Goal: Task Accomplishment & Management: Manage account settings

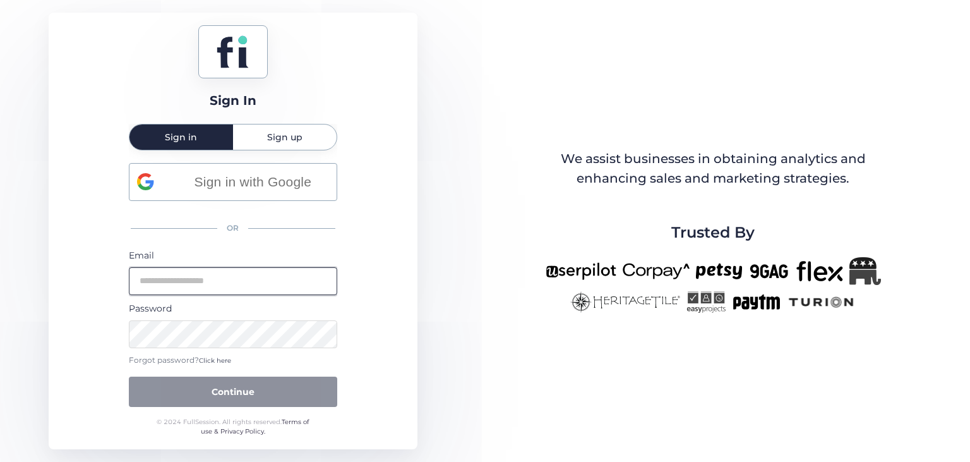
click at [234, 281] on input "email" at bounding box center [233, 281] width 208 height 28
type input "**********"
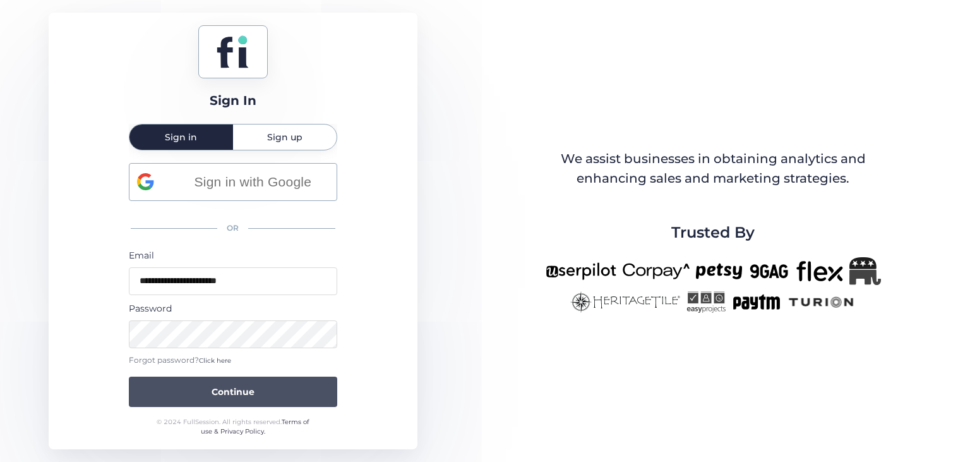
click at [244, 392] on span "Continue" at bounding box center [233, 392] width 43 height 14
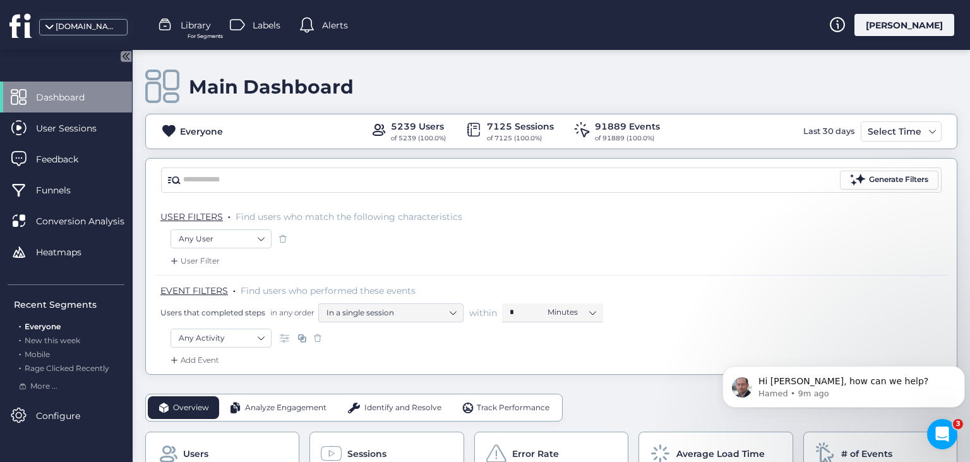
click at [393, 408] on span "Identify and Resolve" at bounding box center [402, 408] width 77 height 12
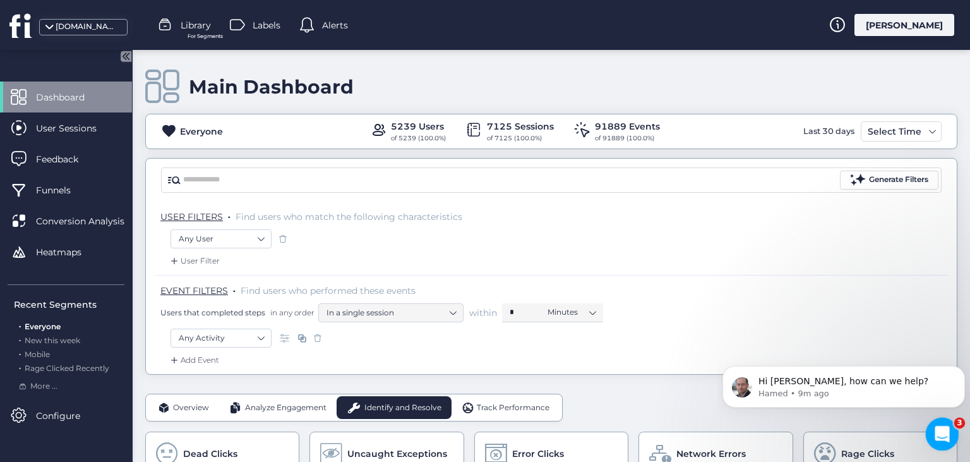
click at [936, 433] on icon "Open Intercom Messenger" at bounding box center [940, 432] width 21 height 21
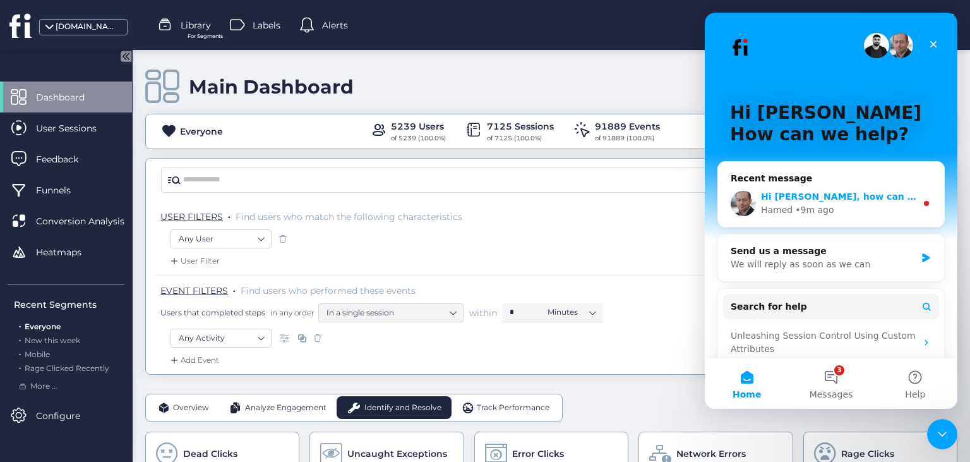
click at [834, 196] on span "Hi [PERSON_NAME], how can we help?" at bounding box center [856, 196] width 190 height 10
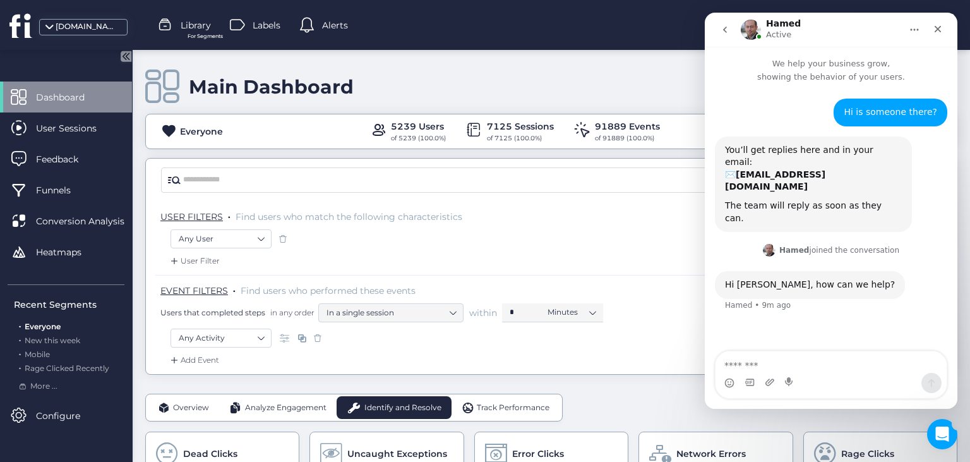
scroll to position [8, 0]
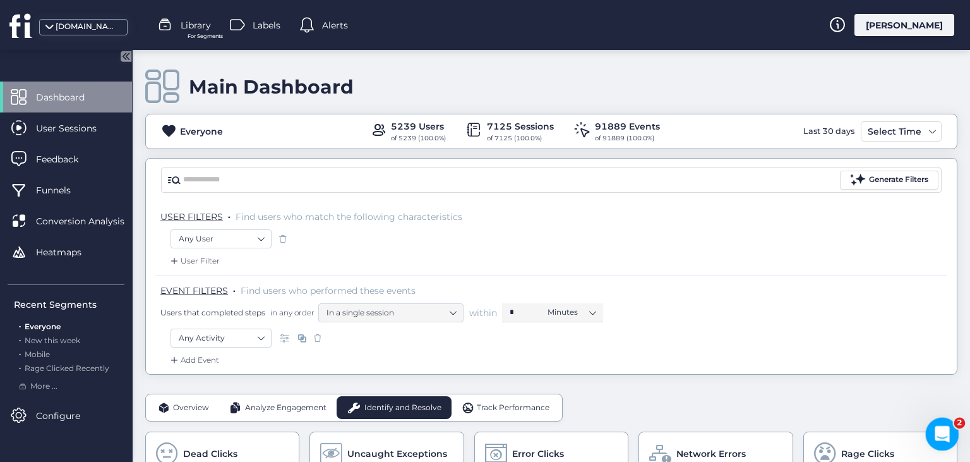
click at [938, 433] on icon "Open Intercom Messenger" at bounding box center [940, 432] width 21 height 21
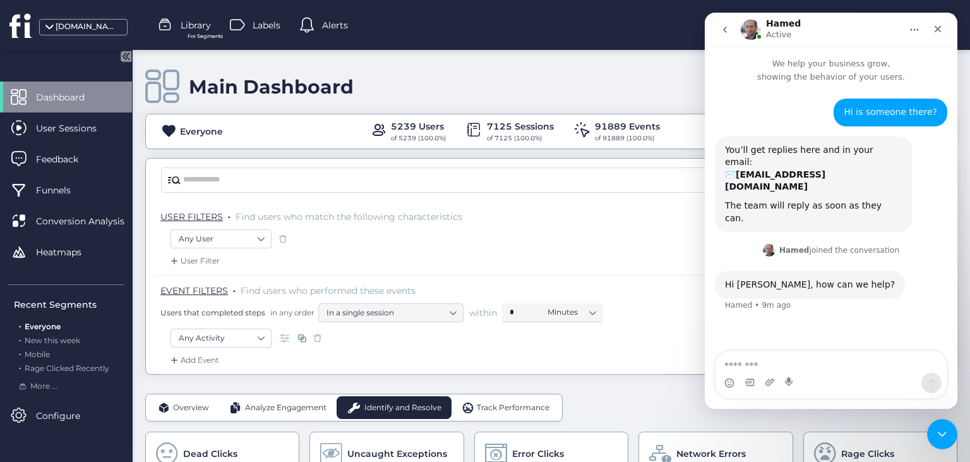
click at [772, 359] on textarea "Message…" at bounding box center [830, 361] width 231 height 21
type textarea "**********"
click at [940, 434] on icon "Close Intercom Messenger" at bounding box center [940, 431] width 15 height 15
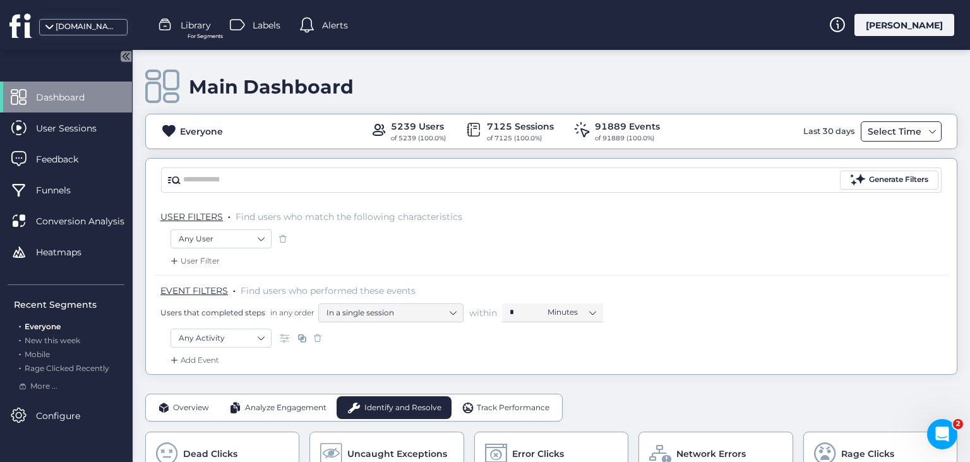
click at [914, 125] on div "Select Time" at bounding box center [895, 131] width 60 height 15
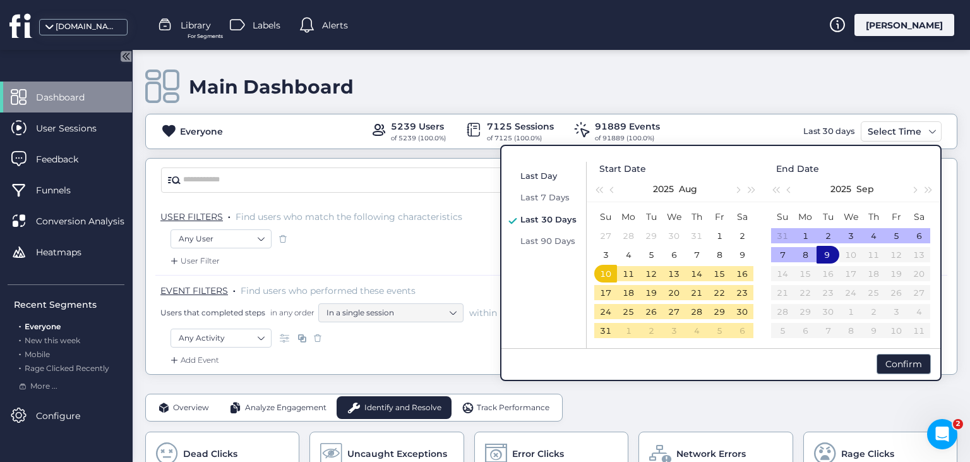
click at [542, 175] on span "Last Day" at bounding box center [538, 176] width 37 height 10
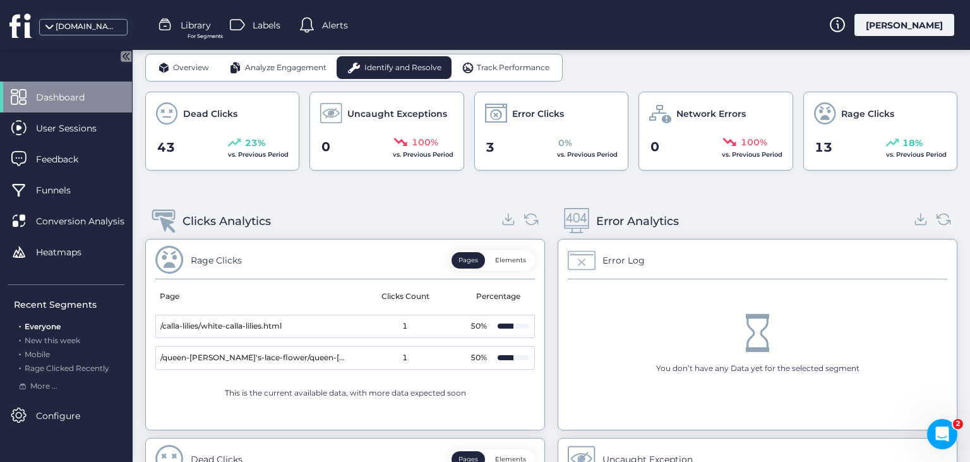
scroll to position [369, 0]
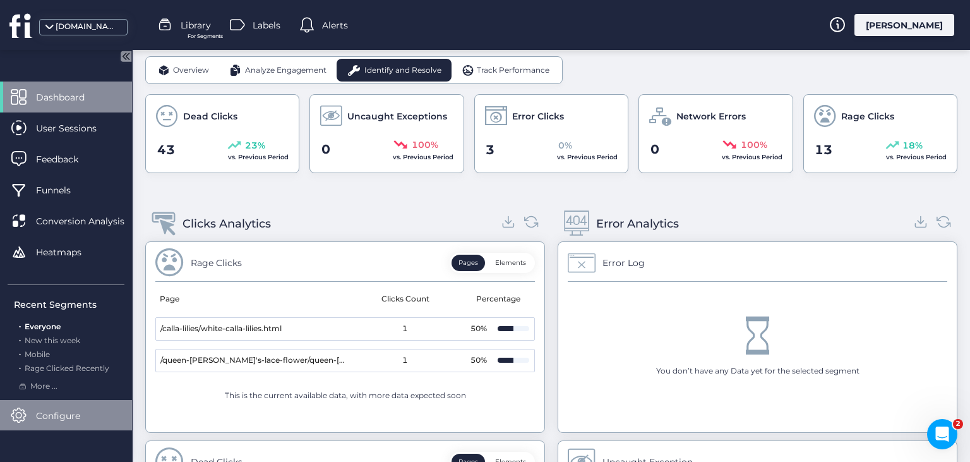
click at [59, 412] on span "Configure" at bounding box center [67, 416] width 63 height 14
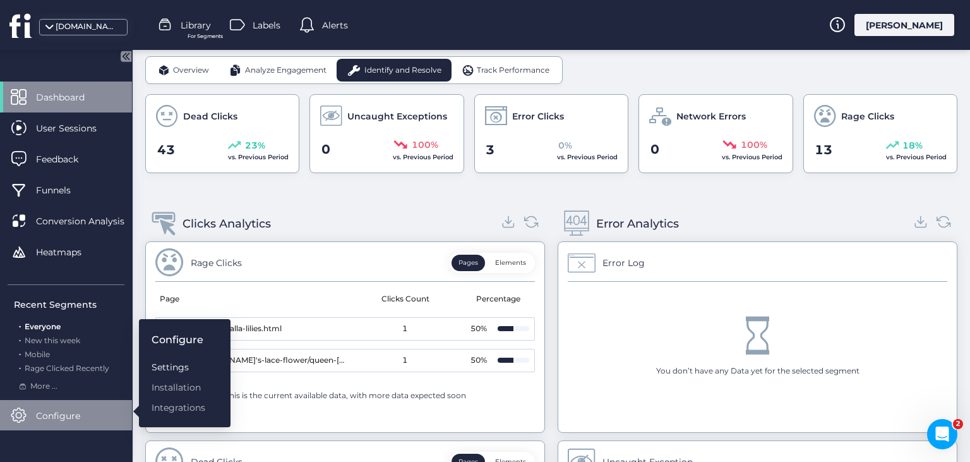
click at [174, 368] on div "Settings" at bounding box center [179, 367] width 54 height 14
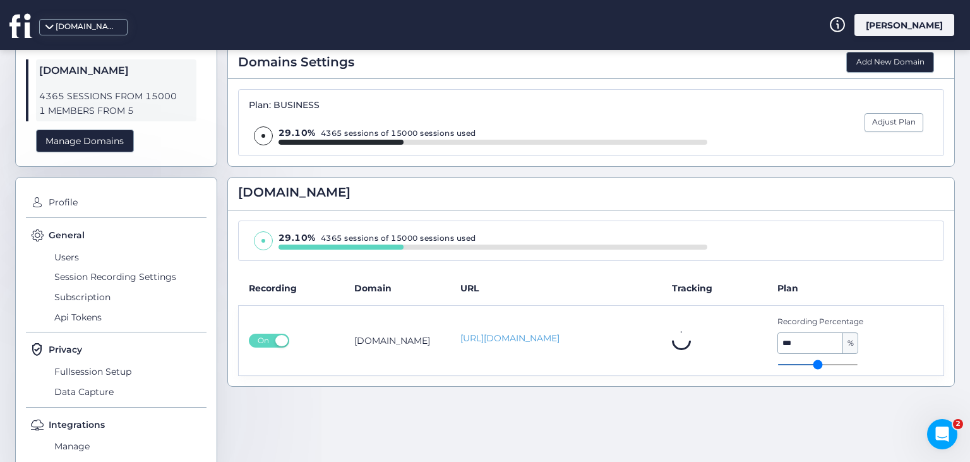
scroll to position [70, 0]
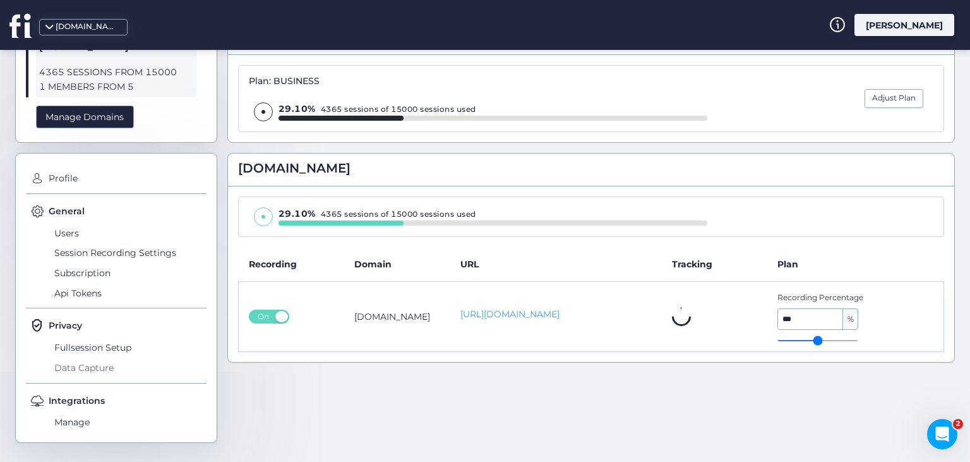
click at [98, 368] on span "Data Capture" at bounding box center [128, 367] width 155 height 20
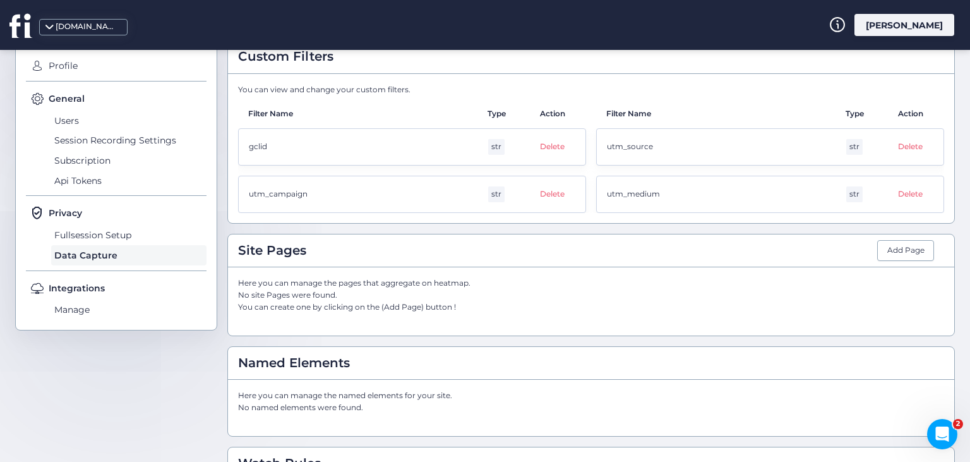
scroll to position [181, 0]
click at [124, 237] on span "Fullsession Setup" at bounding box center [128, 237] width 155 height 20
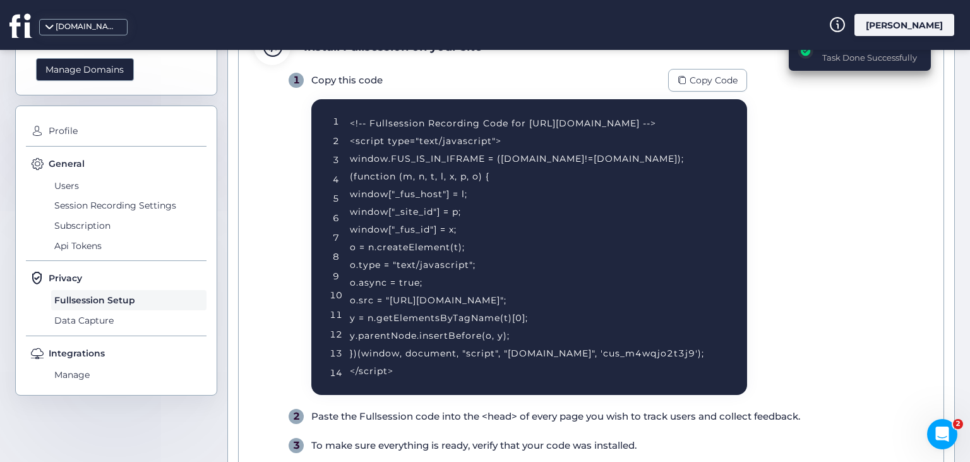
scroll to position [117, 0]
click at [100, 219] on span "Subscription" at bounding box center [128, 226] width 155 height 20
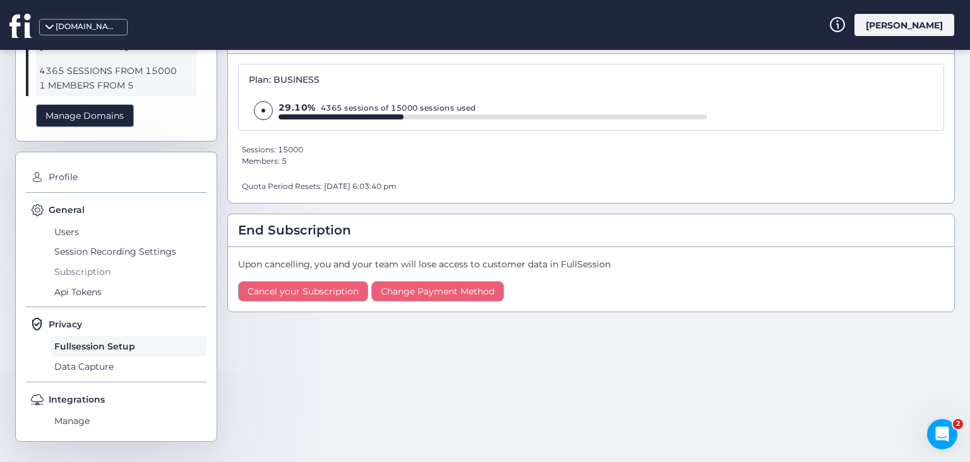
scroll to position [70, 0]
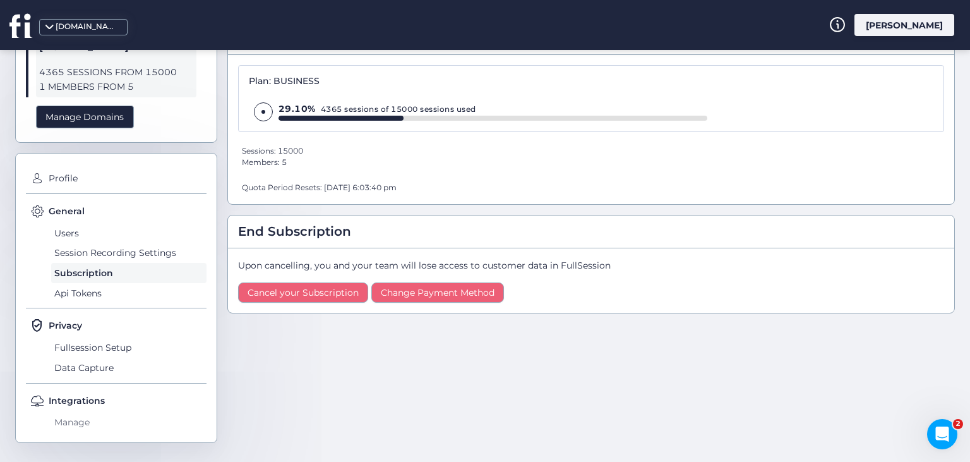
click at [72, 426] on span "Manage" at bounding box center [128, 422] width 155 height 20
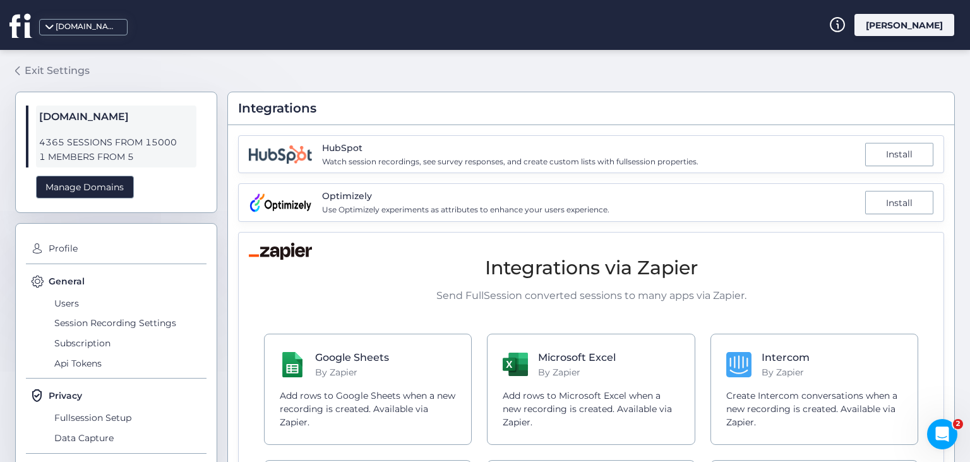
click at [45, 69] on div "Exit Settings" at bounding box center [57, 71] width 65 height 16
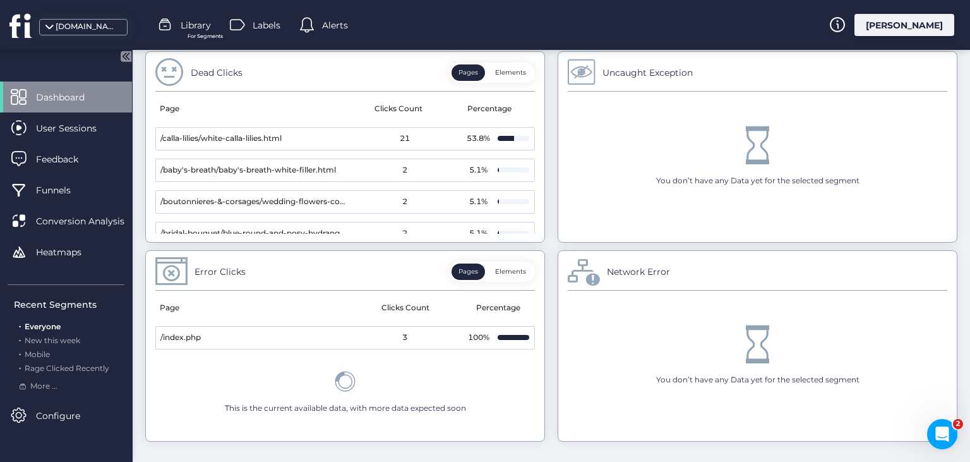
scroll to position [755, 0]
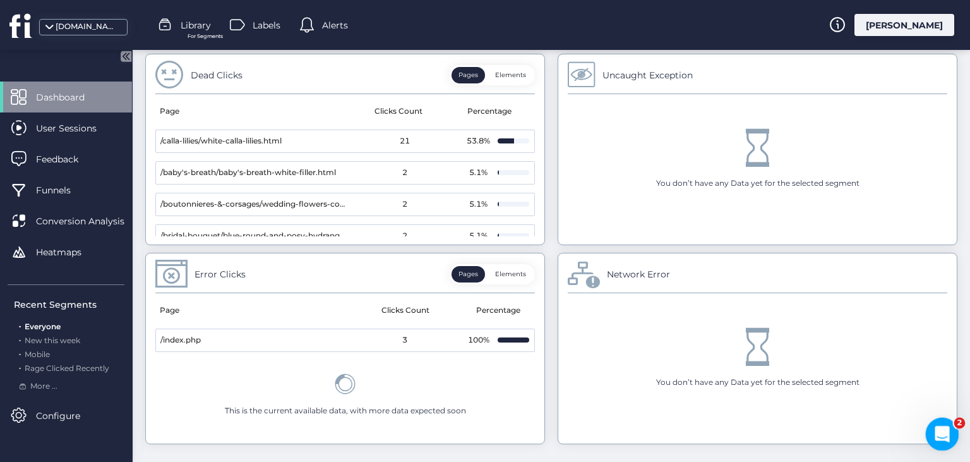
click at [946, 436] on icon "Open Intercom Messenger" at bounding box center [940, 432] width 21 height 21
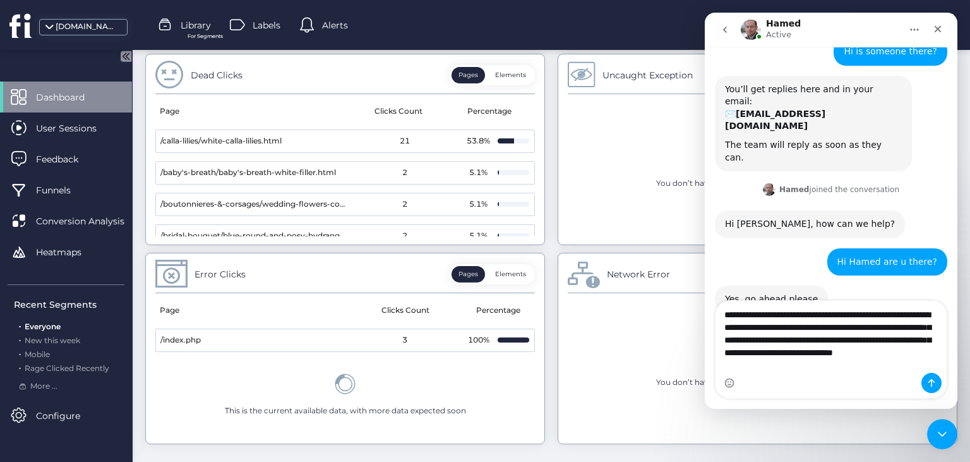
scroll to position [62, 0]
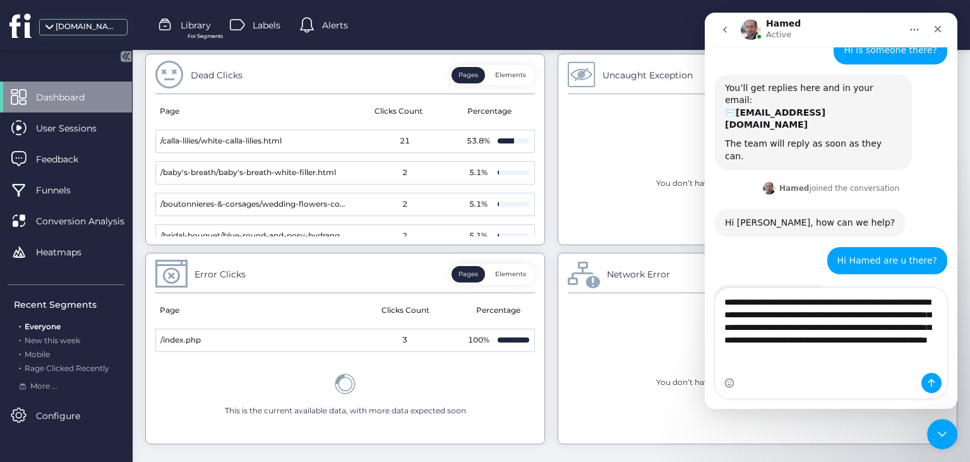
type textarea "**********"
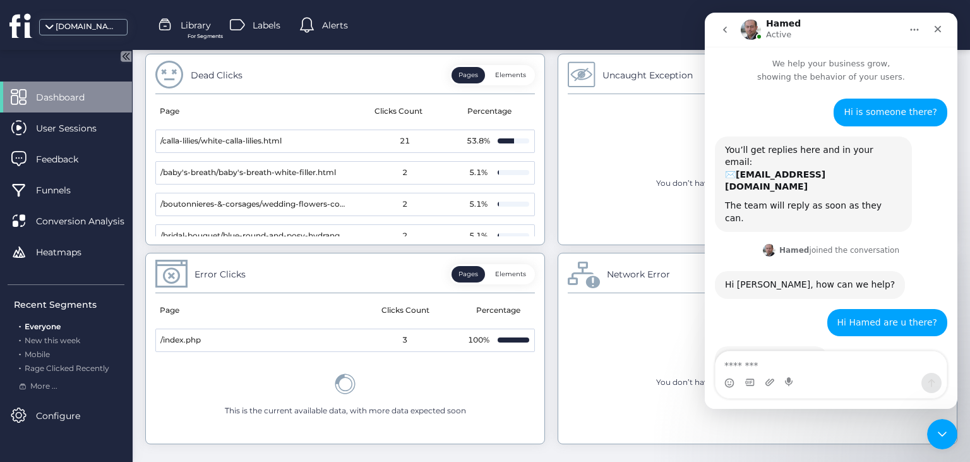
scroll to position [111, 0]
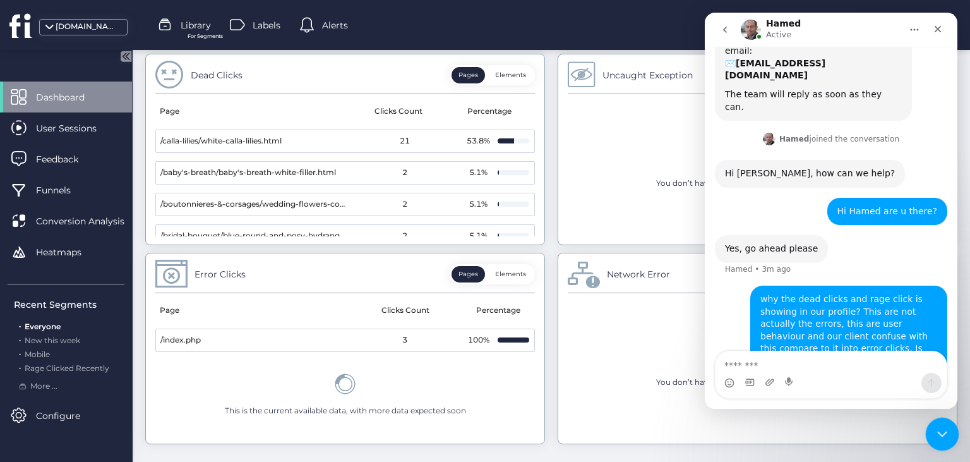
click at [940, 431] on icon "Close Intercom Messenger" at bounding box center [940, 431] width 15 height 15
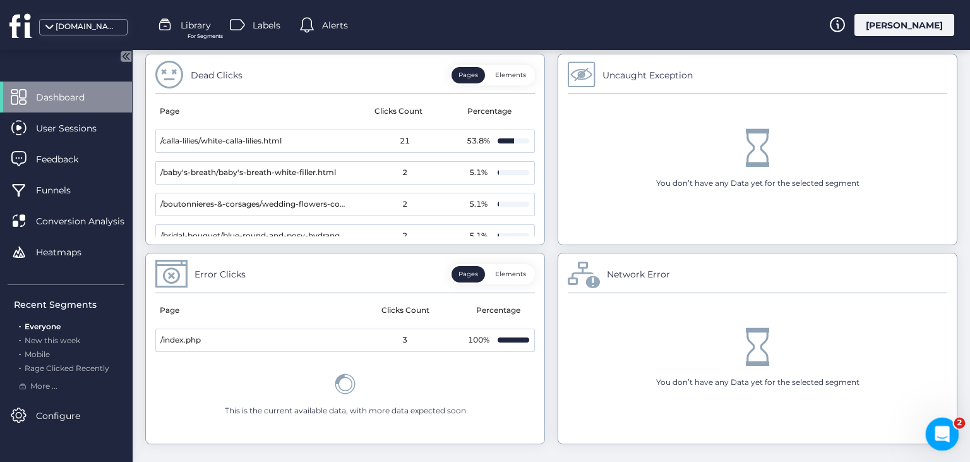
click at [935, 431] on icon "Open Intercom Messenger" at bounding box center [940, 432] width 21 height 21
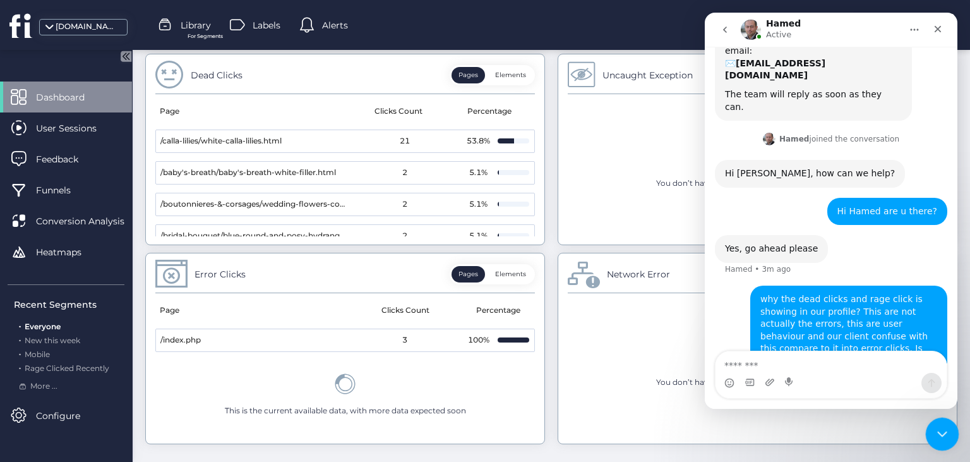
click at [938, 431] on icon "Close Intercom Messenger" at bounding box center [940, 431] width 9 height 5
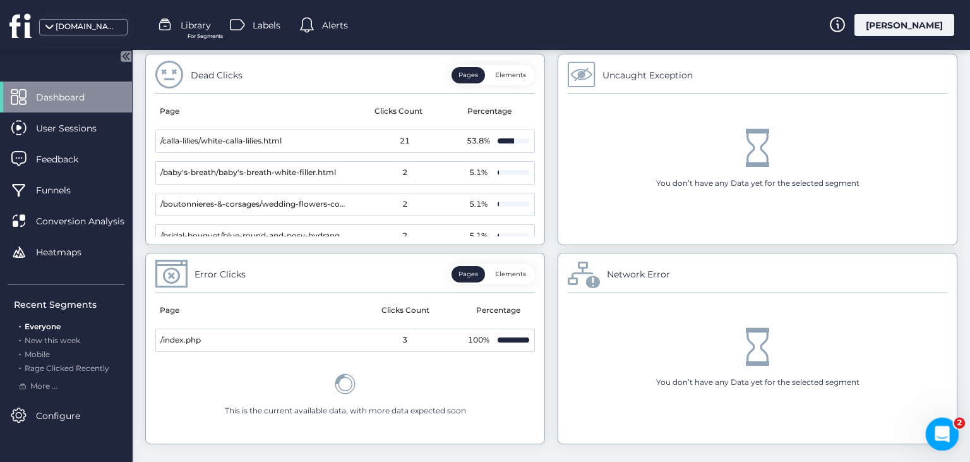
click at [939, 436] on icon "Open Intercom Messenger" at bounding box center [940, 432] width 21 height 21
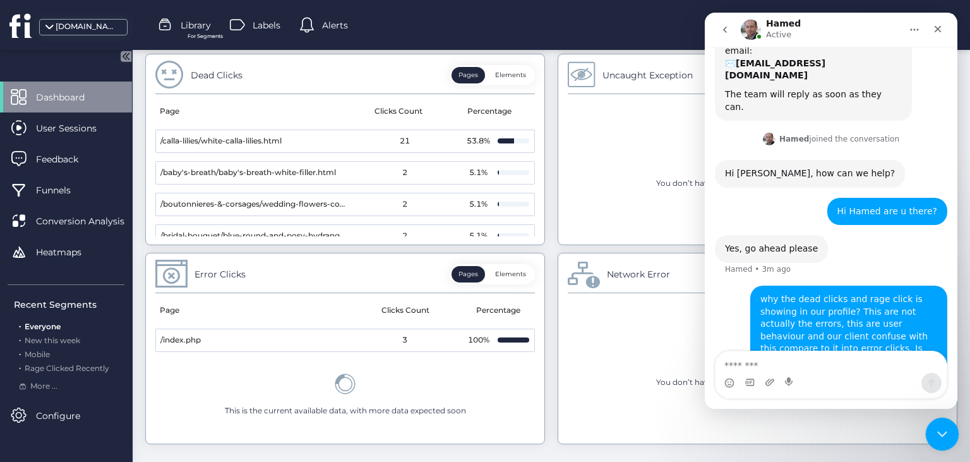
click at [939, 436] on icon "Close Intercom Messenger" at bounding box center [940, 431] width 15 height 15
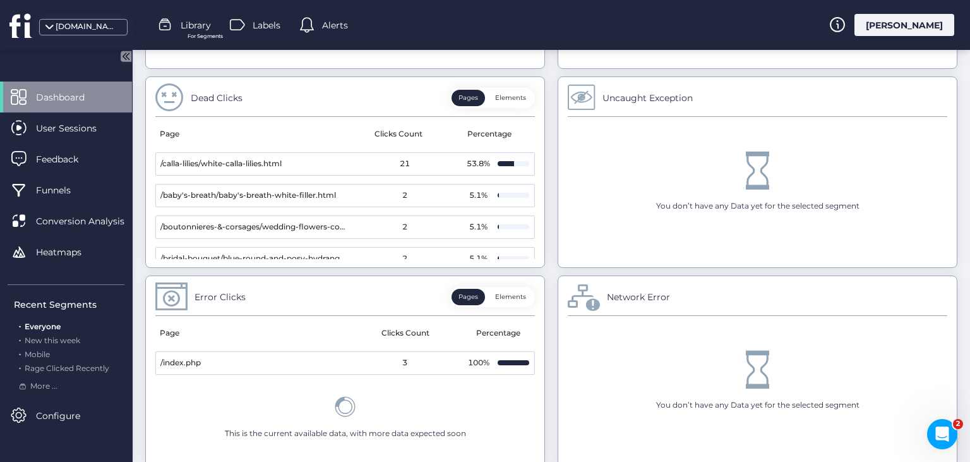
scroll to position [740, 0]
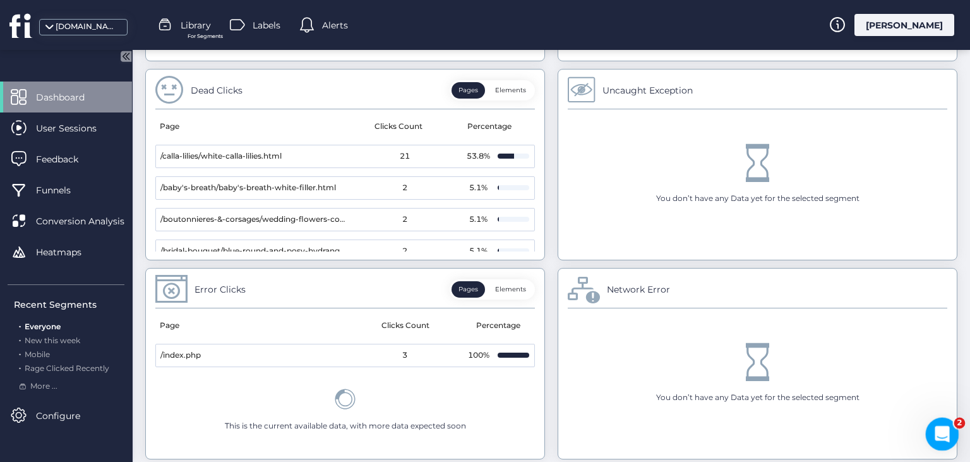
click at [942, 430] on icon "Open Intercom Messenger" at bounding box center [940, 432] width 9 height 10
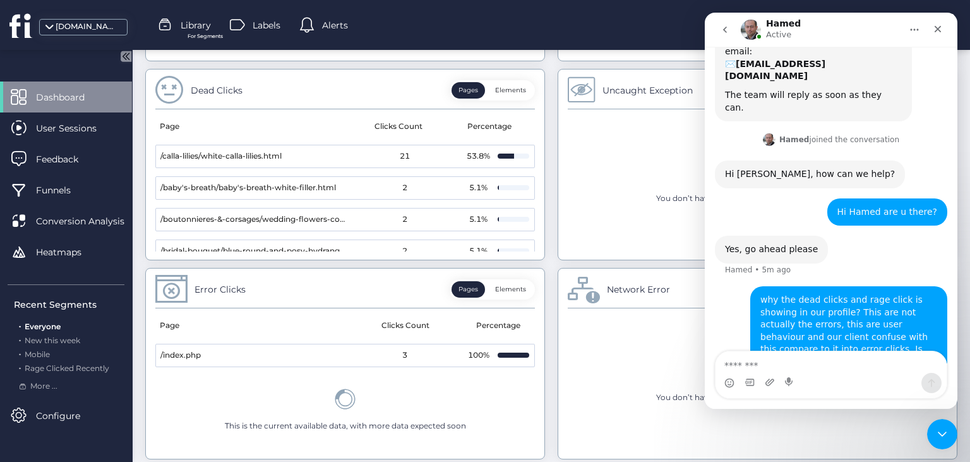
scroll to position [111, 0]
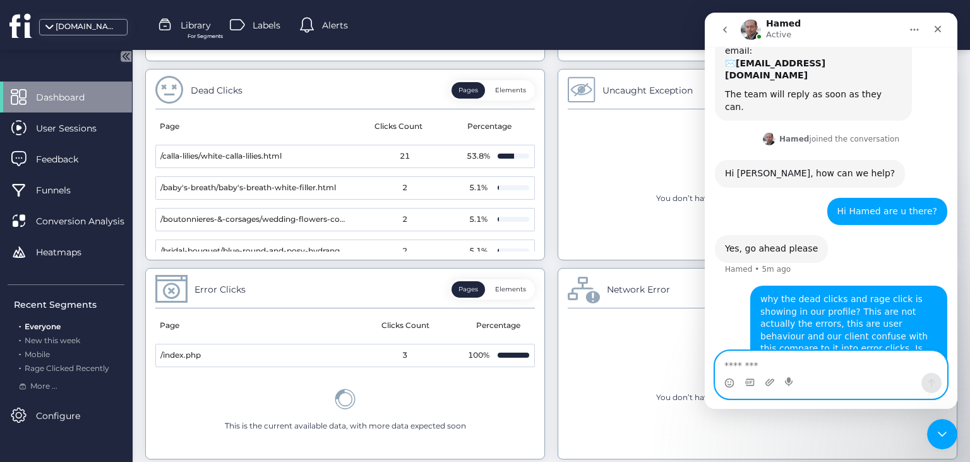
click at [782, 361] on textarea "Message…" at bounding box center [830, 361] width 231 height 21
click at [671, 343] on div "You don’t have any Data yet for the selected segment" at bounding box center [758, 373] width 380 height 130
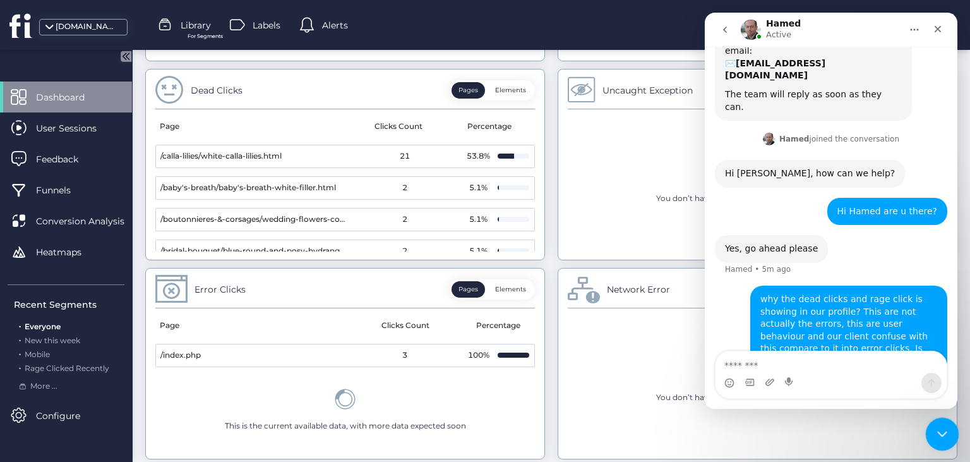
click at [948, 436] on icon "Close Intercom Messenger" at bounding box center [940, 431] width 15 height 15
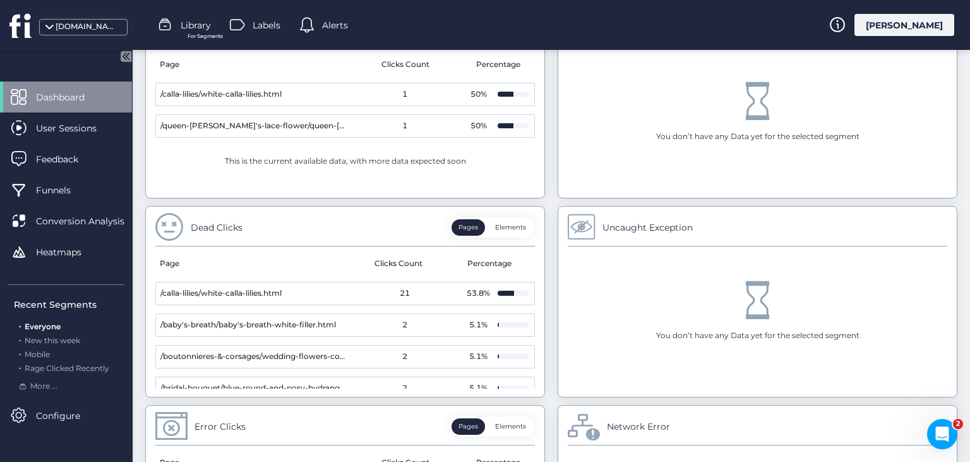
scroll to position [779, 0]
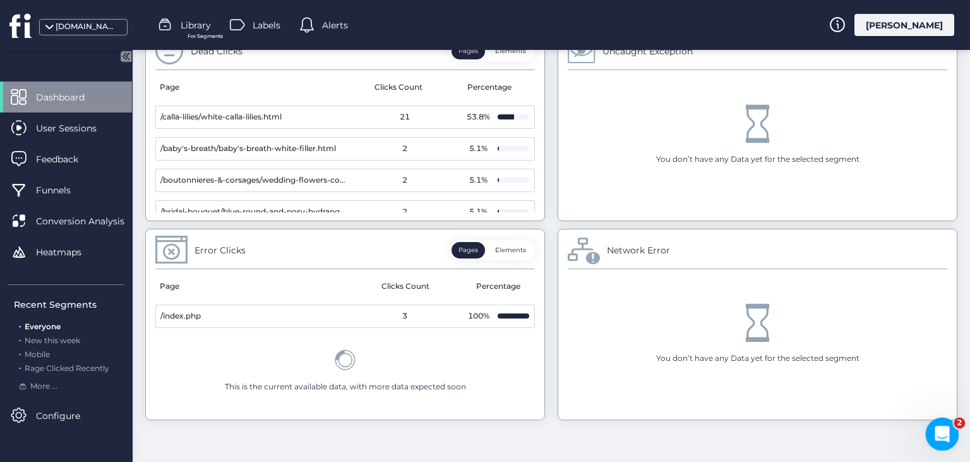
click at [943, 436] on icon "Open Intercom Messenger" at bounding box center [940, 432] width 21 height 21
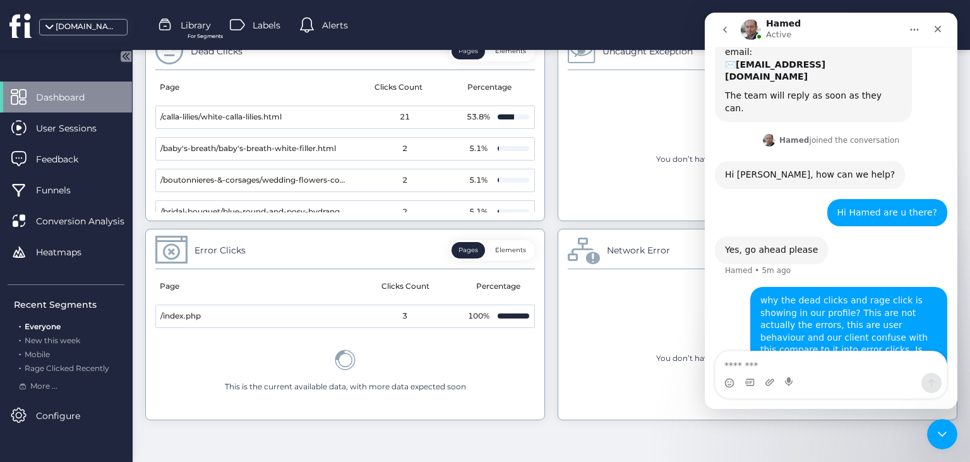
scroll to position [111, 0]
click at [794, 367] on textarea "Message…" at bounding box center [830, 361] width 231 height 21
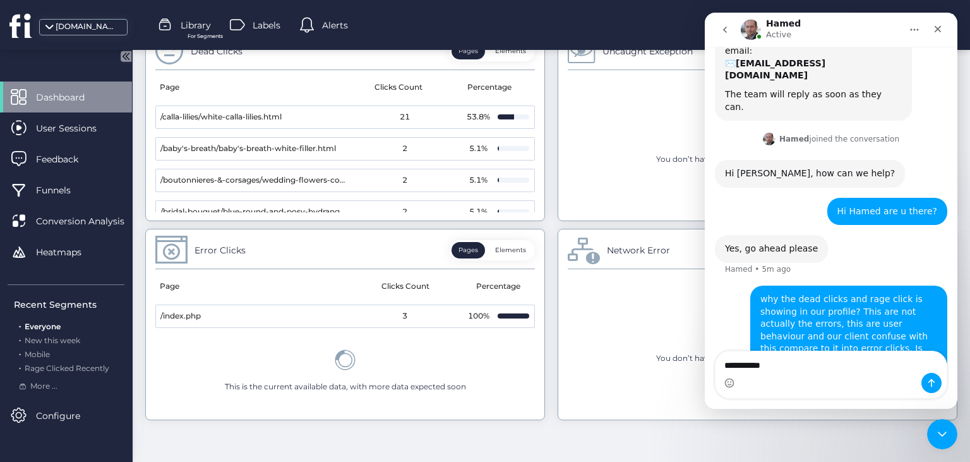
type textarea "**********"
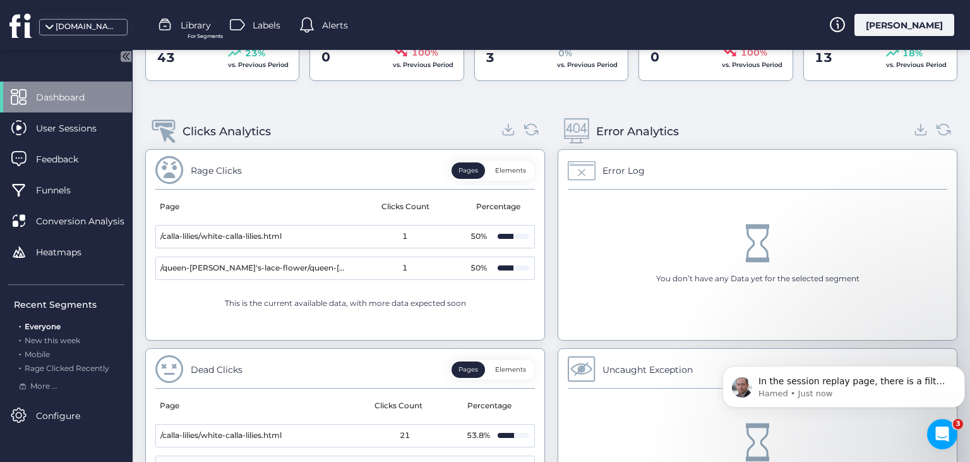
scroll to position [0, 0]
click at [938, 436] on icon "Open Intercom Messenger" at bounding box center [940, 432] width 21 height 21
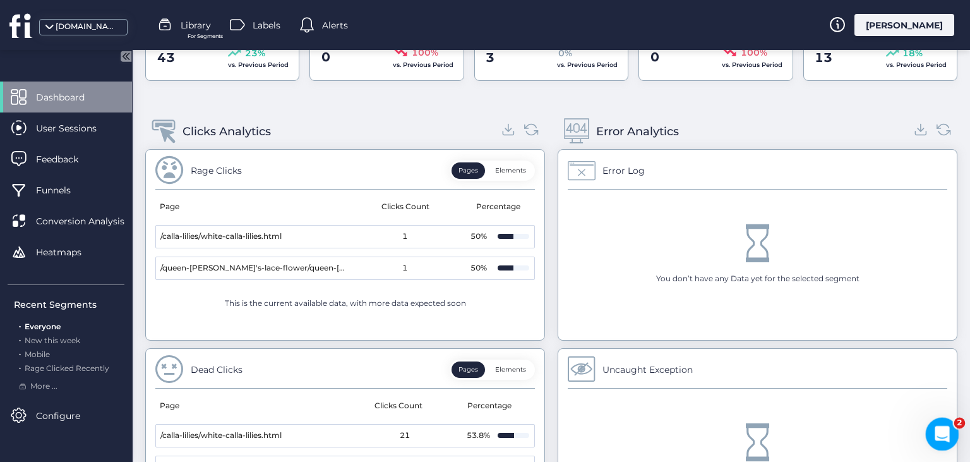
click at [938, 436] on icon "Open Intercom Messenger" at bounding box center [940, 432] width 21 height 21
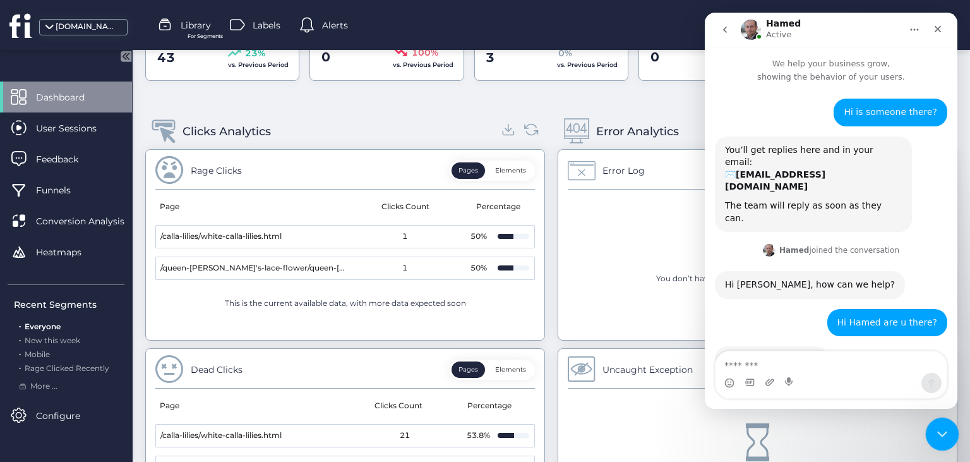
scroll to position [227, 0]
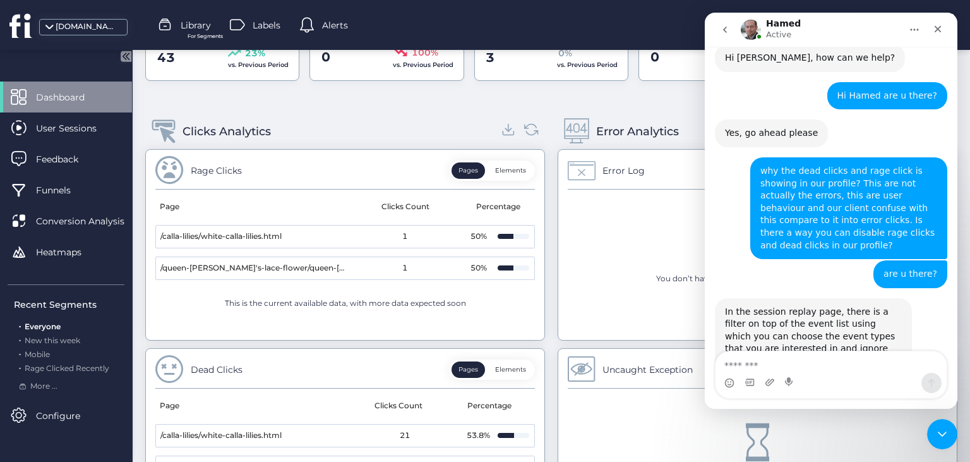
click at [837, 365] on textarea "Message…" at bounding box center [830, 361] width 231 height 21
type textarea "**********"
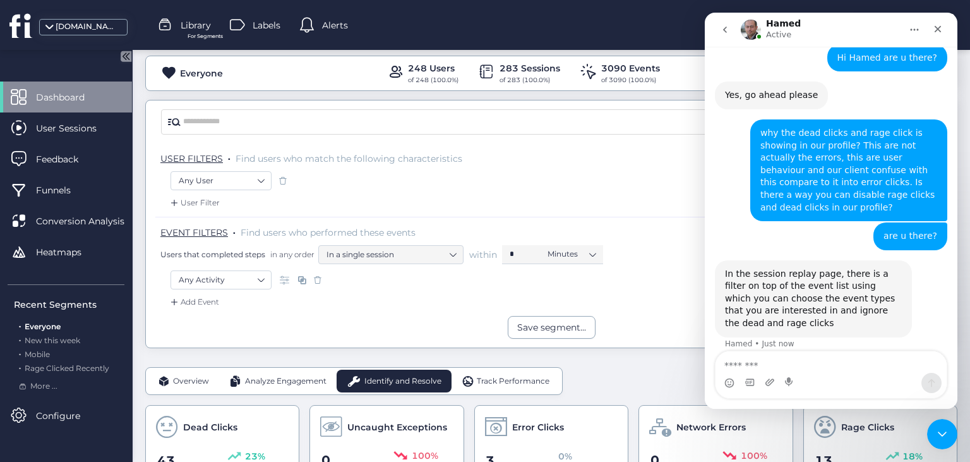
scroll to position [52, 0]
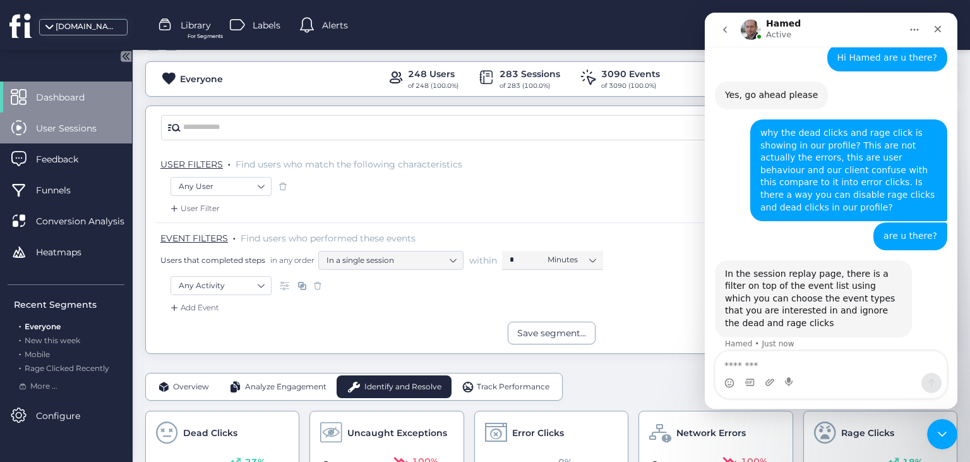
click at [69, 129] on span "User Sessions" at bounding box center [76, 128] width 80 height 14
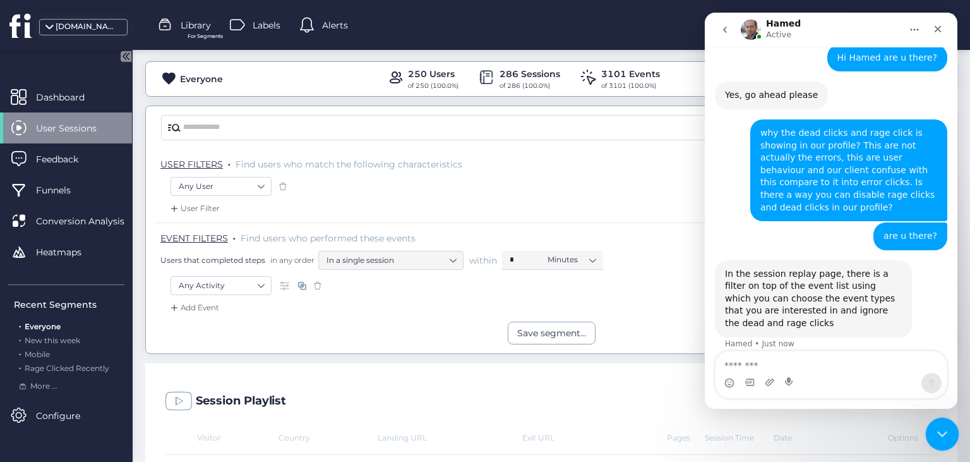
click at [946, 433] on icon "Close Intercom Messenger" at bounding box center [940, 431] width 15 height 15
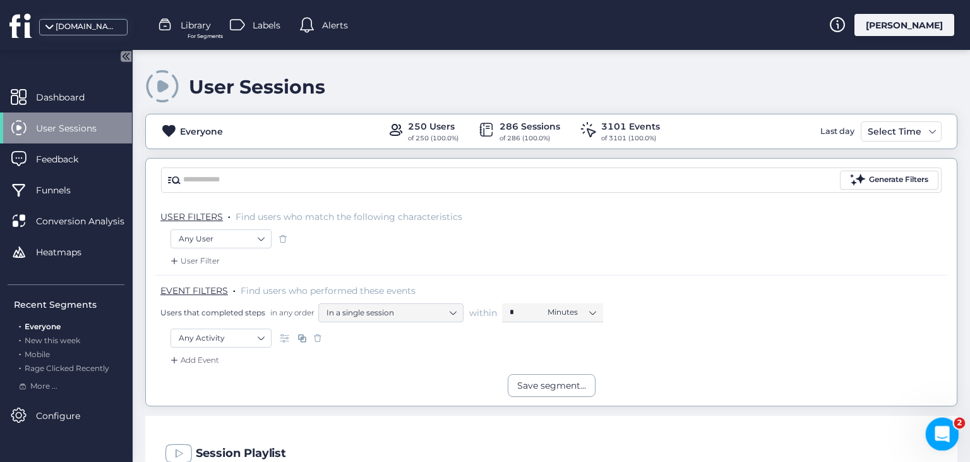
click at [944, 434] on icon "Open Intercom Messenger" at bounding box center [940, 432] width 21 height 21
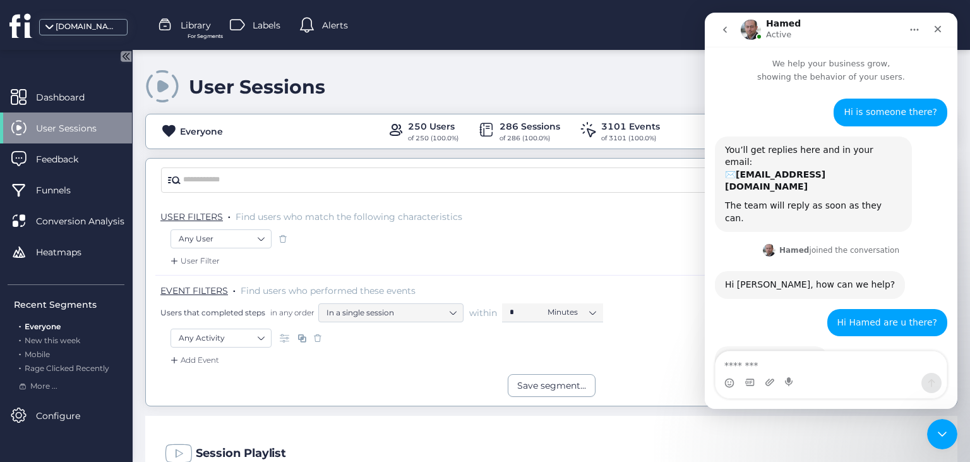
scroll to position [265, 0]
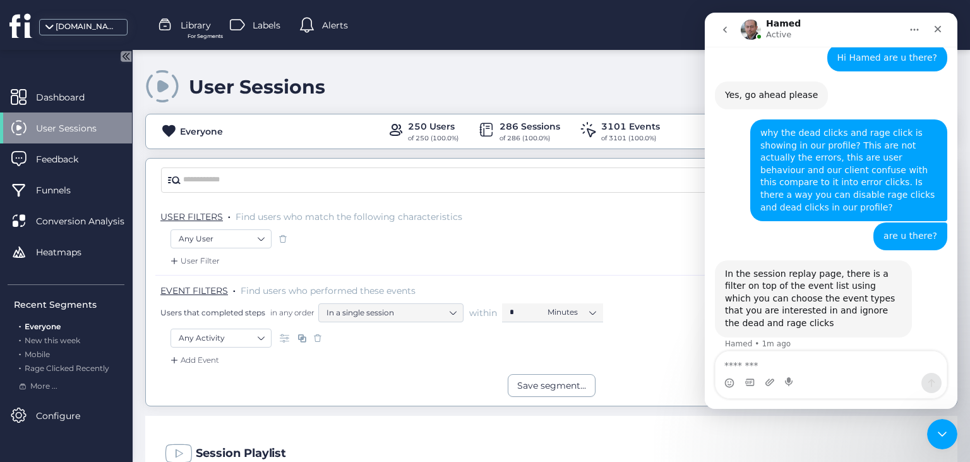
click at [865, 356] on textarea "Message…" at bounding box center [830, 361] width 231 height 21
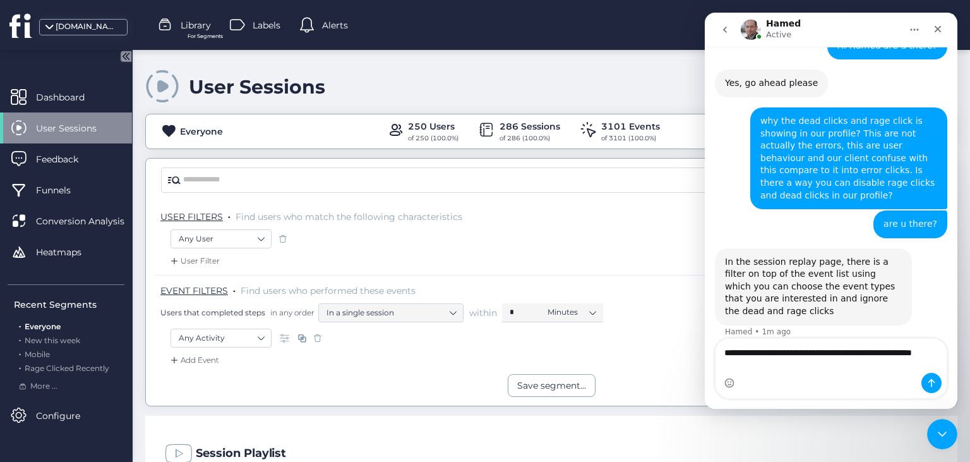
scroll to position [277, 0]
type textarea "**********"
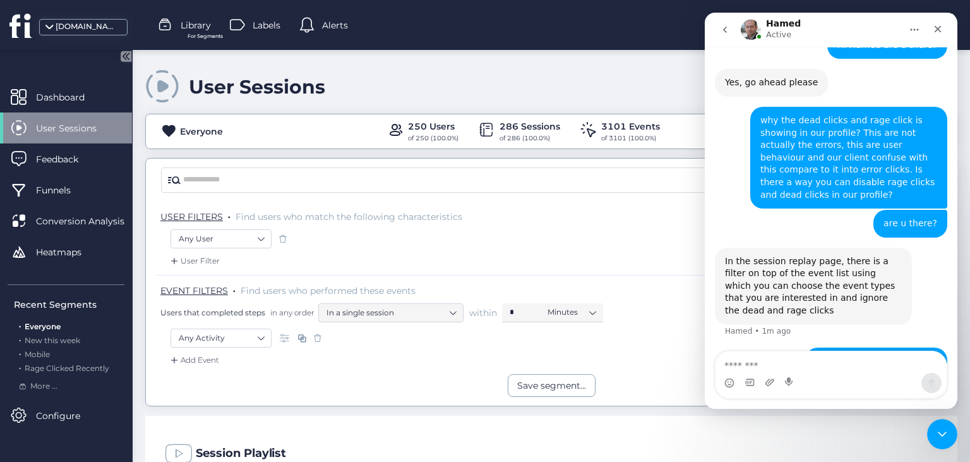
scroll to position [306, 0]
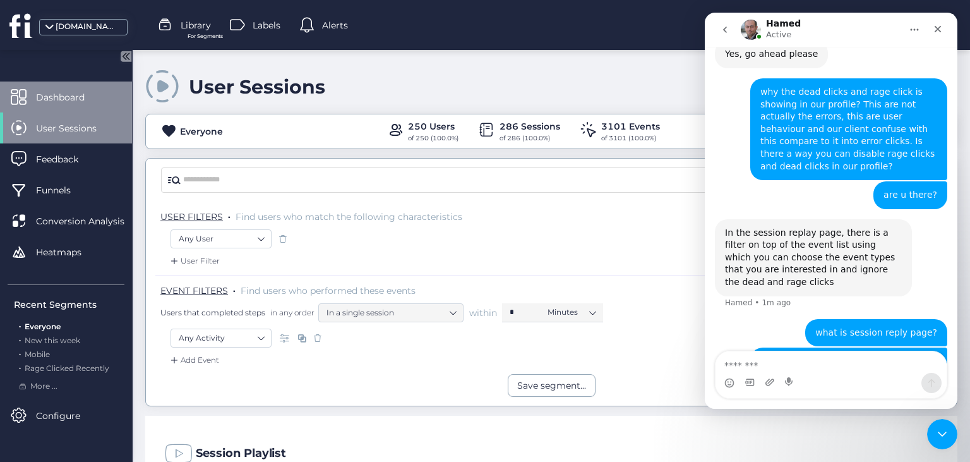
click at [75, 99] on span "Dashboard" at bounding box center [70, 97] width 68 height 14
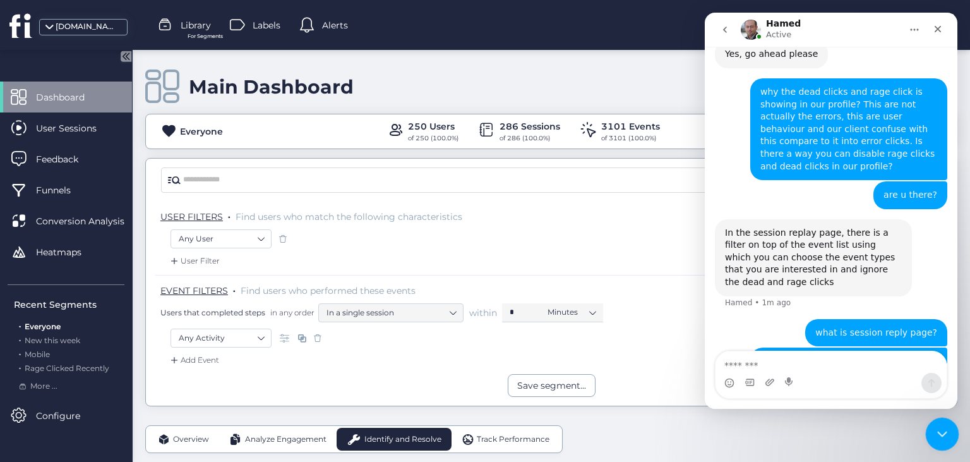
click at [946, 430] on icon "Close Intercom Messenger" at bounding box center [940, 431] width 15 height 15
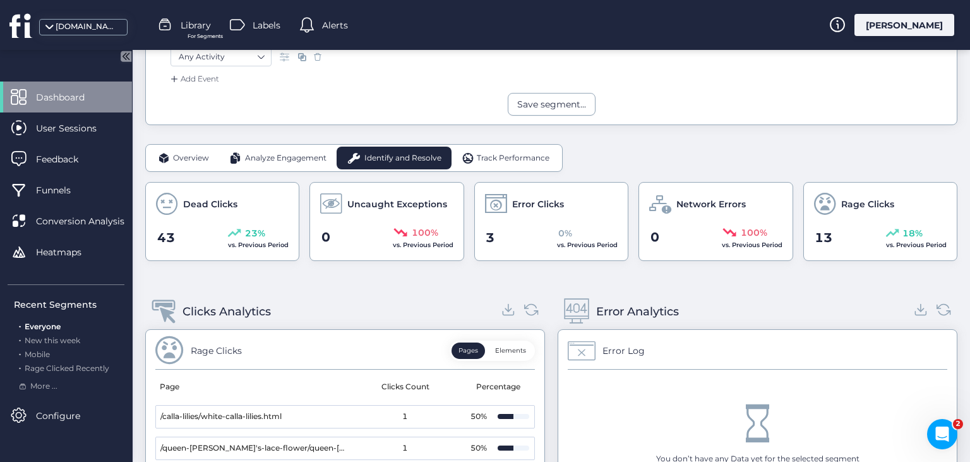
scroll to position [290, 0]
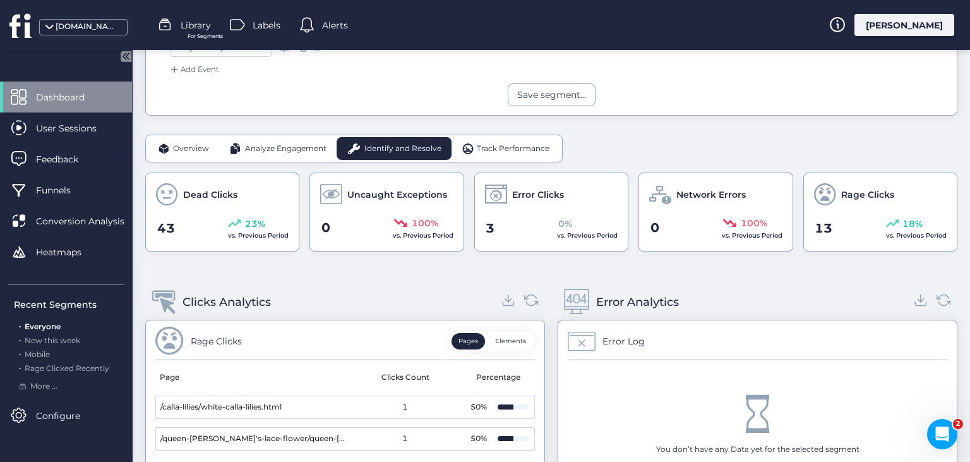
click at [280, 153] on div "Analyze Engagement" at bounding box center [277, 148] width 117 height 23
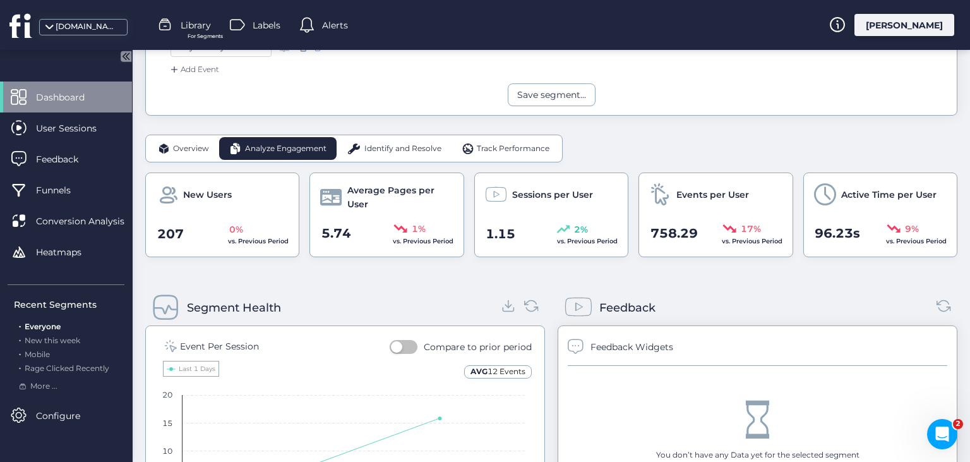
click at [398, 155] on div "Identify and Resolve" at bounding box center [394, 148] width 115 height 23
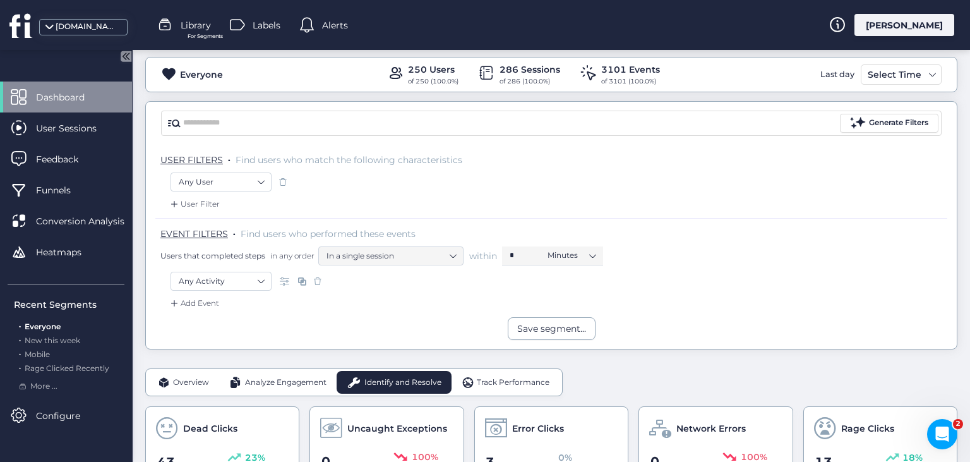
scroll to position [68, 0]
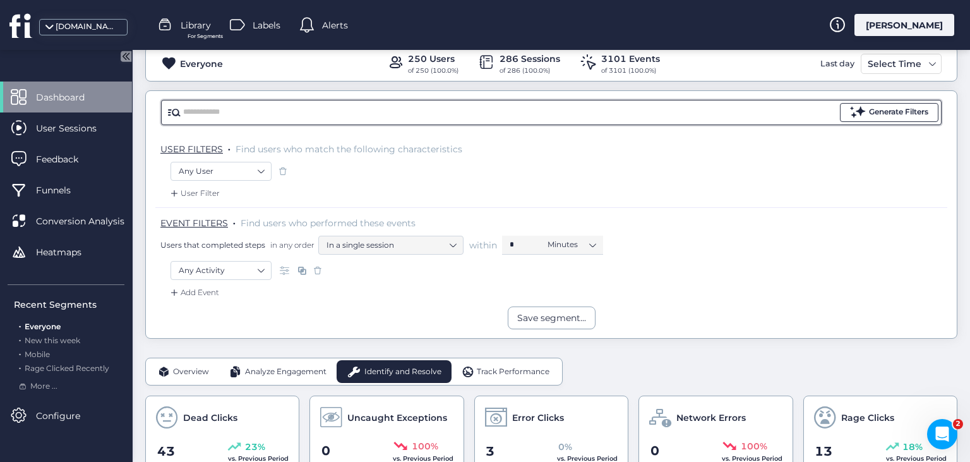
click at [916, 115] on div "Generate Filters" at bounding box center [898, 112] width 59 height 12
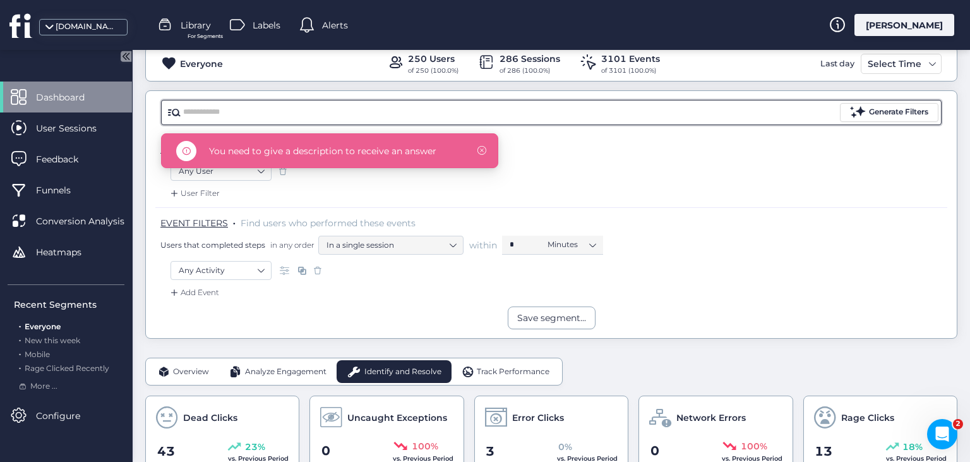
click at [779, 112] on input "text" at bounding box center [510, 112] width 654 height 19
click at [795, 170] on div "Any User" at bounding box center [552, 172] width 762 height 21
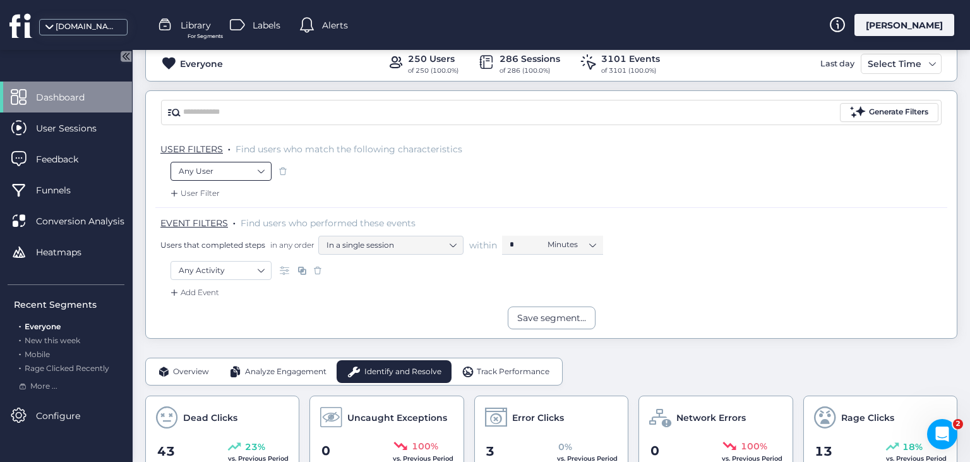
click at [239, 169] on nz-select-item "Any User" at bounding box center [221, 171] width 85 height 19
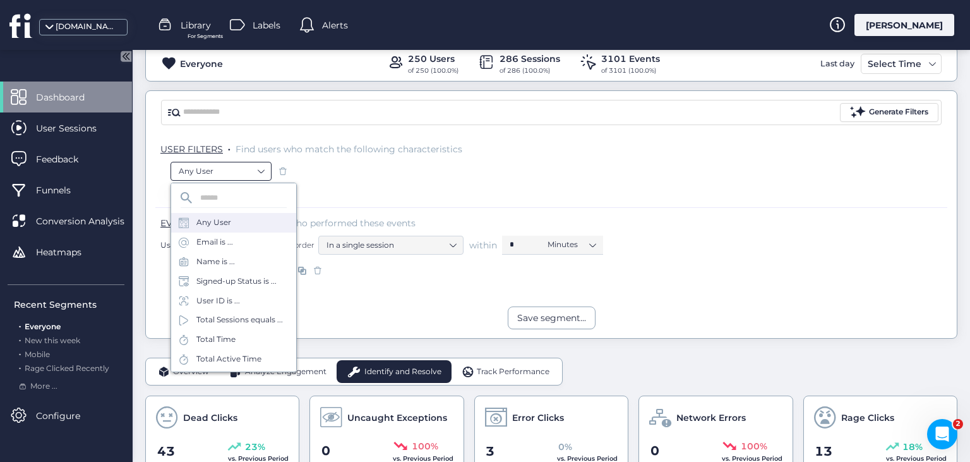
click at [239, 169] on nz-select-item "Any User" at bounding box center [221, 171] width 85 height 19
click at [391, 187] on div "User Filter" at bounding box center [551, 197] width 792 height 20
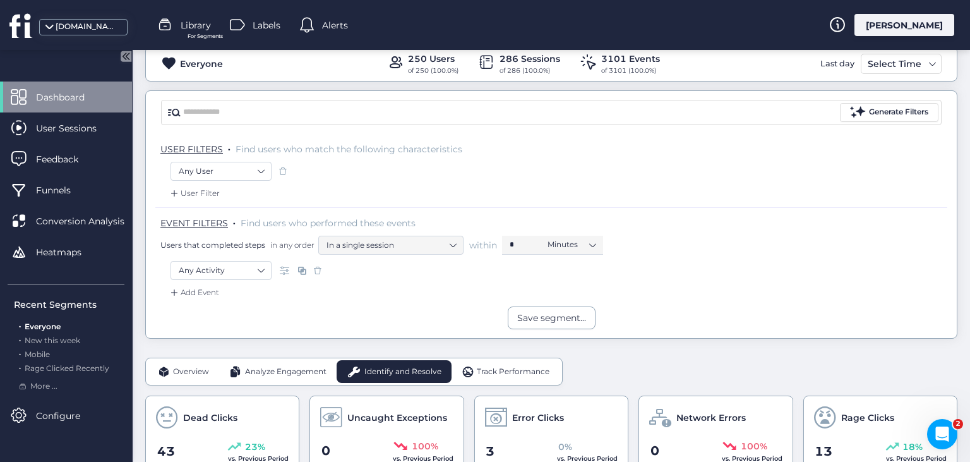
click at [205, 223] on span "EVENT FILTERS" at bounding box center [194, 222] width 68 height 11
click at [444, 246] on nz-select-item "In a single session" at bounding box center [390, 245] width 129 height 19
click at [549, 242] on nz-select-item "Minutes" at bounding box center [572, 244] width 48 height 19
click at [389, 241] on nz-select-item "In a single session" at bounding box center [390, 245] width 129 height 19
click at [244, 273] on nz-select-item "Any Activity" at bounding box center [221, 270] width 85 height 19
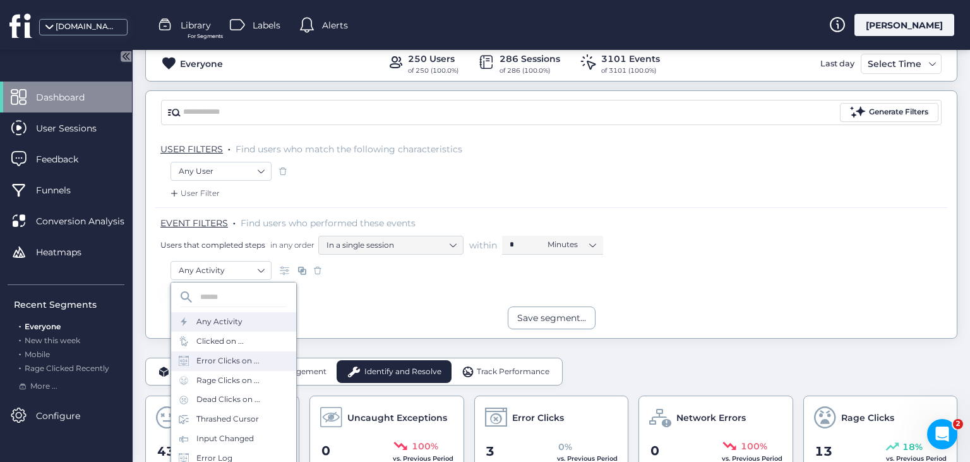
click at [230, 357] on div "Error Clicks on ..." at bounding box center [227, 361] width 63 height 12
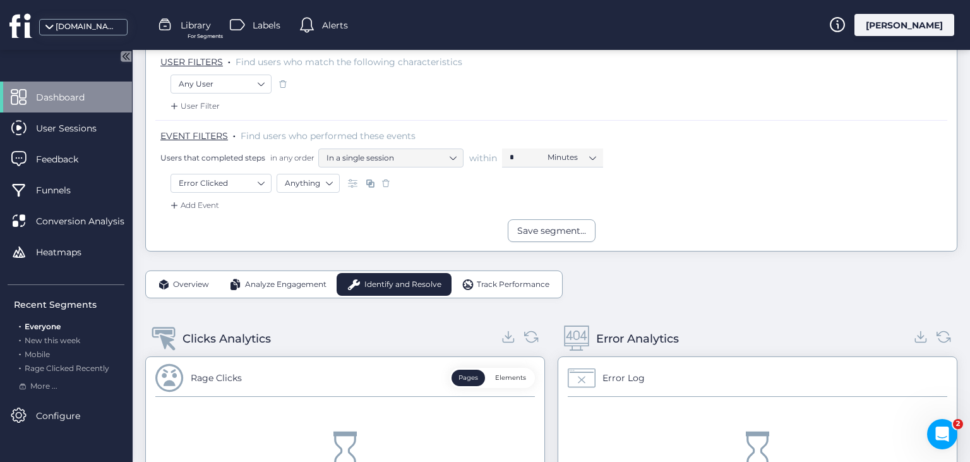
scroll to position [153, 0]
click at [549, 231] on div "Save segment..." at bounding box center [551, 232] width 69 height 14
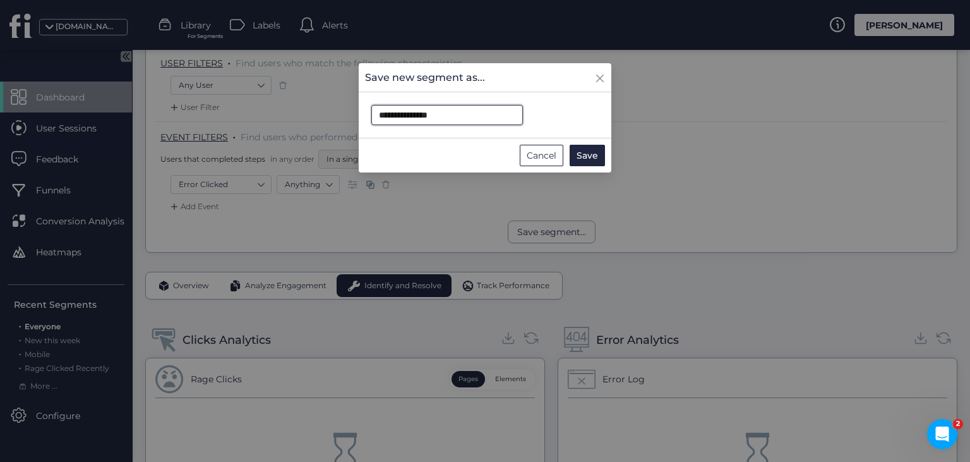
click at [489, 109] on input "**********" at bounding box center [447, 115] width 152 height 20
click at [544, 153] on div "Cancel" at bounding box center [542, 155] width 44 height 21
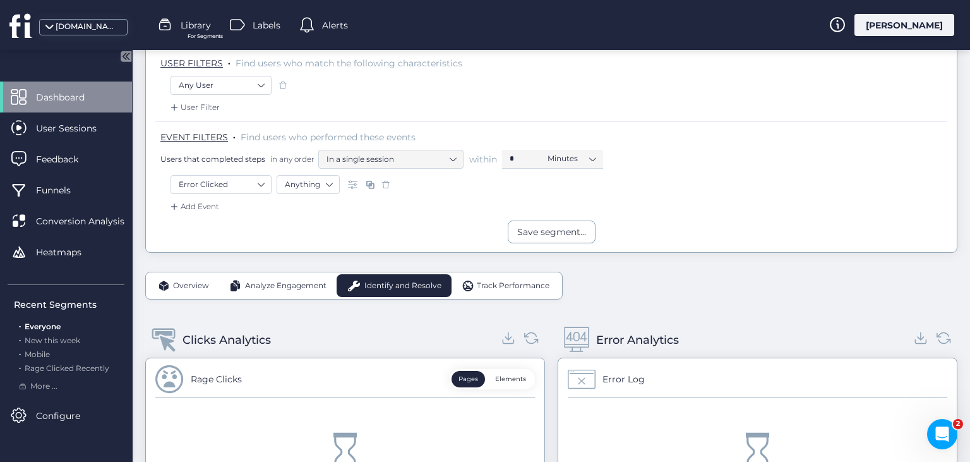
click at [49, 326] on span "Everyone" at bounding box center [43, 325] width 36 height 9
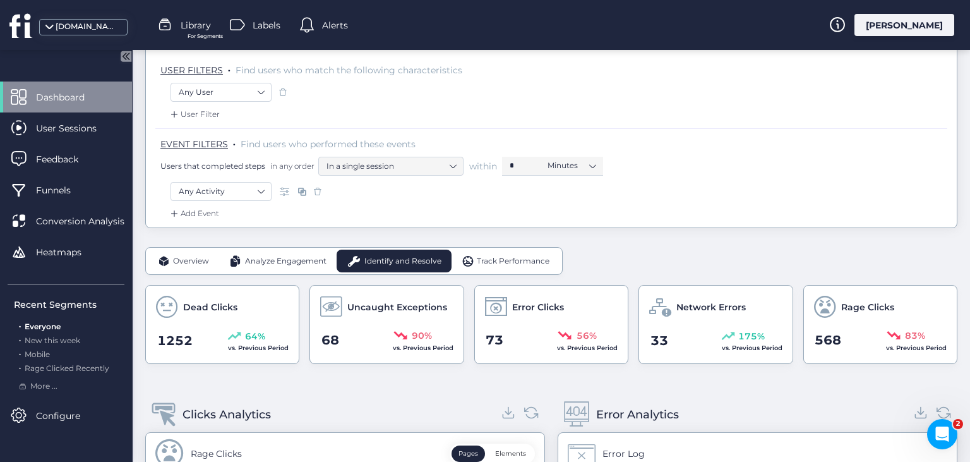
scroll to position [149, 0]
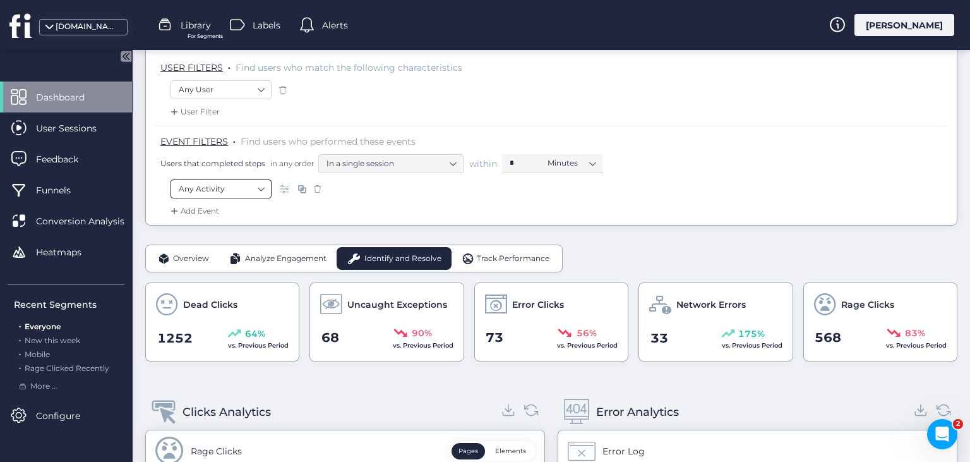
click at [241, 190] on nz-select-item "Any Activity" at bounding box center [221, 188] width 85 height 19
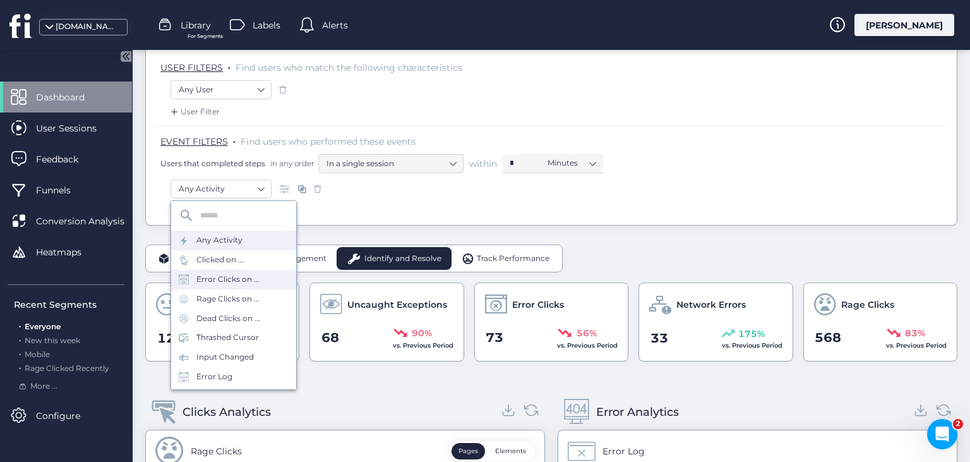
click at [241, 277] on div "Error Clicks on ..." at bounding box center [227, 279] width 63 height 12
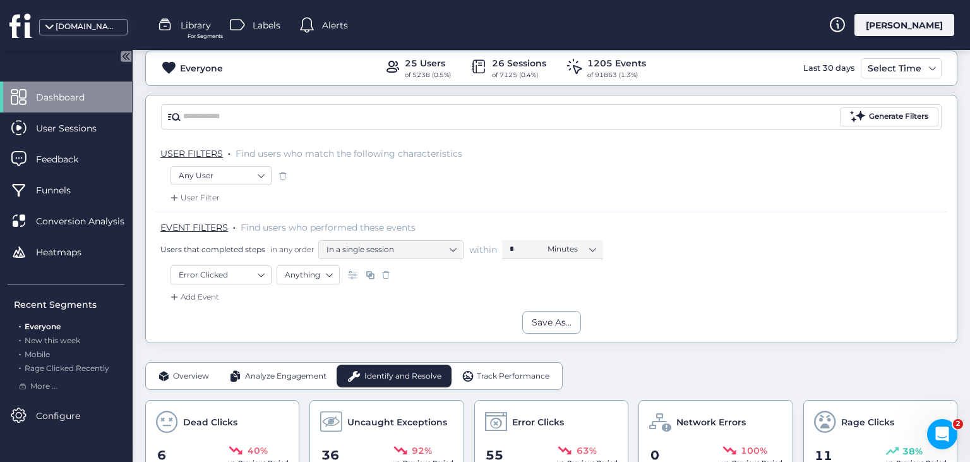
scroll to position [57, 0]
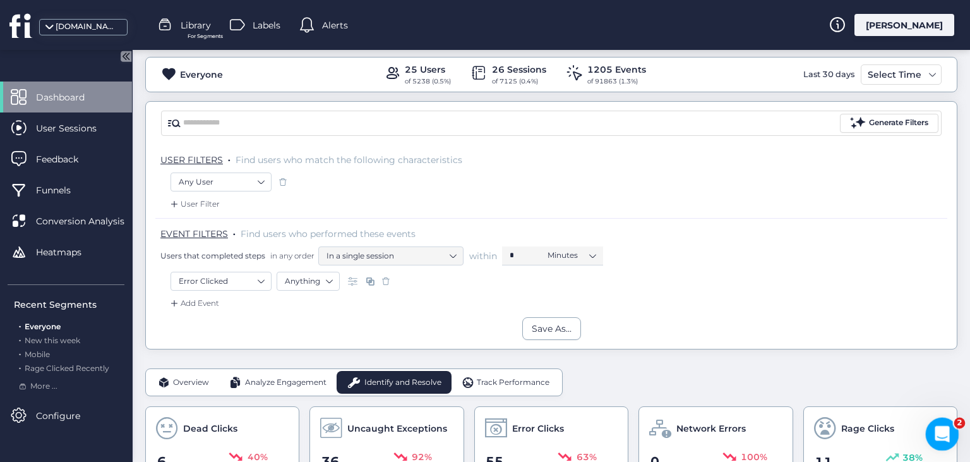
click at [941, 434] on icon "Open Intercom Messenger" at bounding box center [940, 432] width 21 height 21
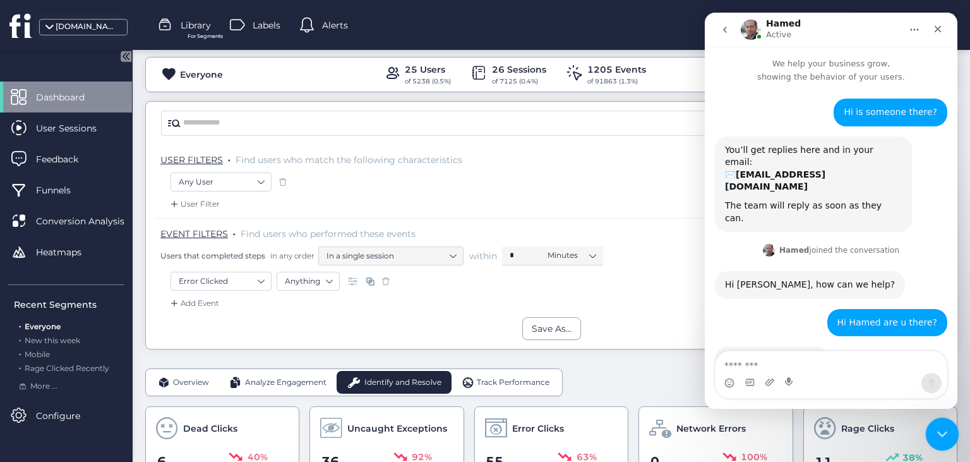
scroll to position [380, 0]
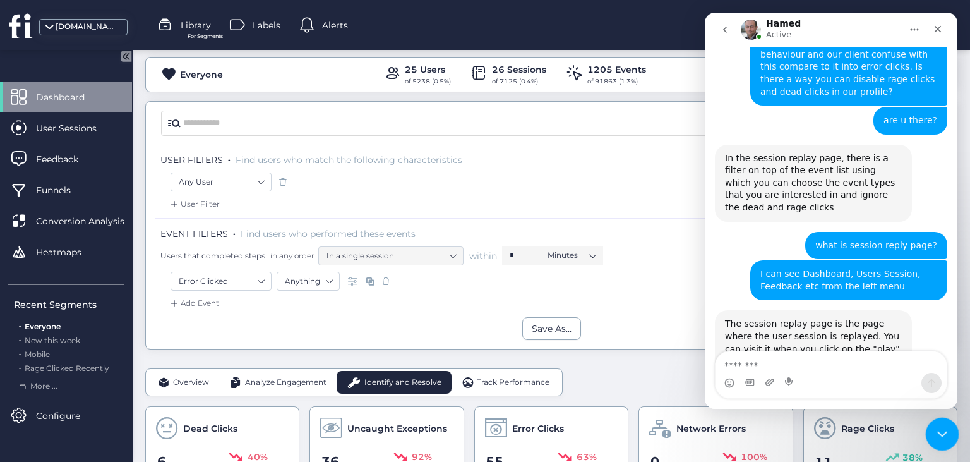
click at [940, 434] on icon "Close Intercom Messenger" at bounding box center [940, 431] width 15 height 15
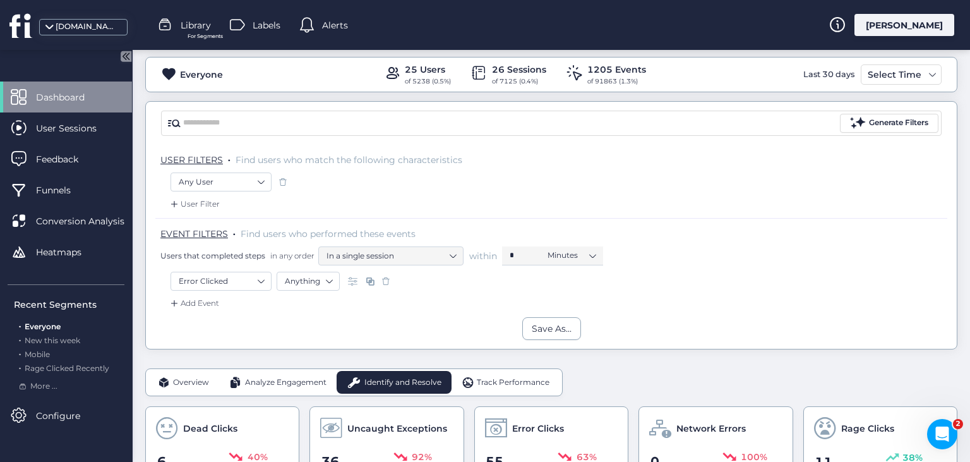
click at [386, 282] on span at bounding box center [386, 281] width 13 height 13
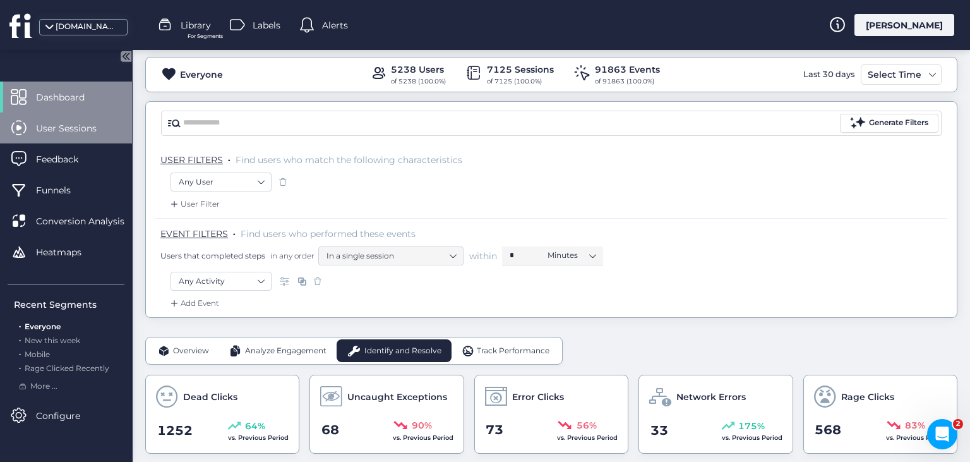
click at [72, 135] on div "User Sessions" at bounding box center [66, 127] width 132 height 31
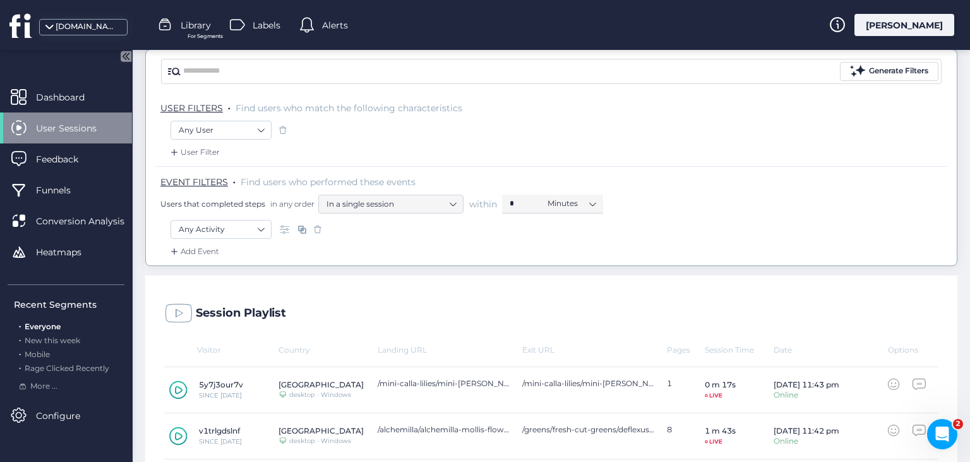
scroll to position [116, 0]
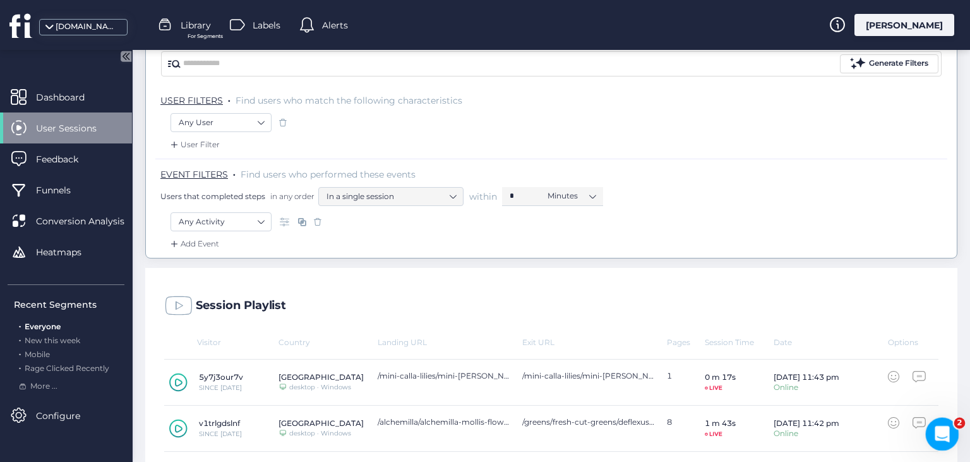
click at [942, 434] on icon "Open Intercom Messenger" at bounding box center [940, 432] width 21 height 21
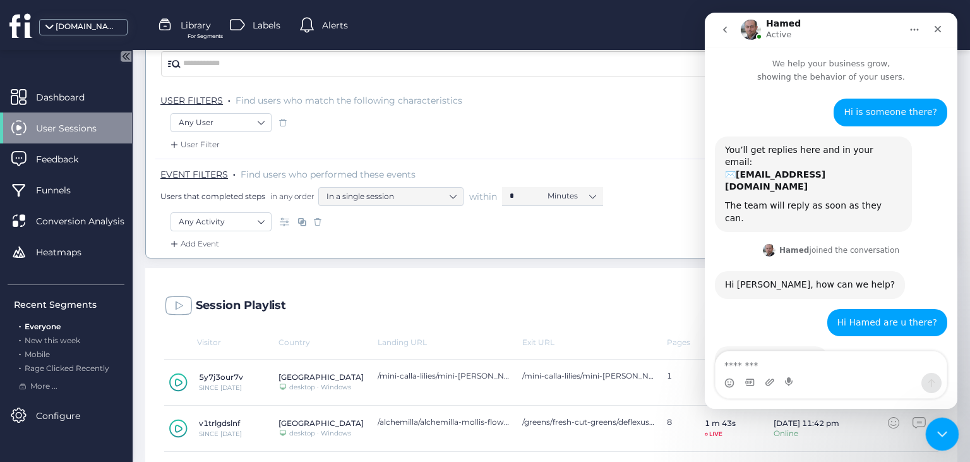
scroll to position [380, 0]
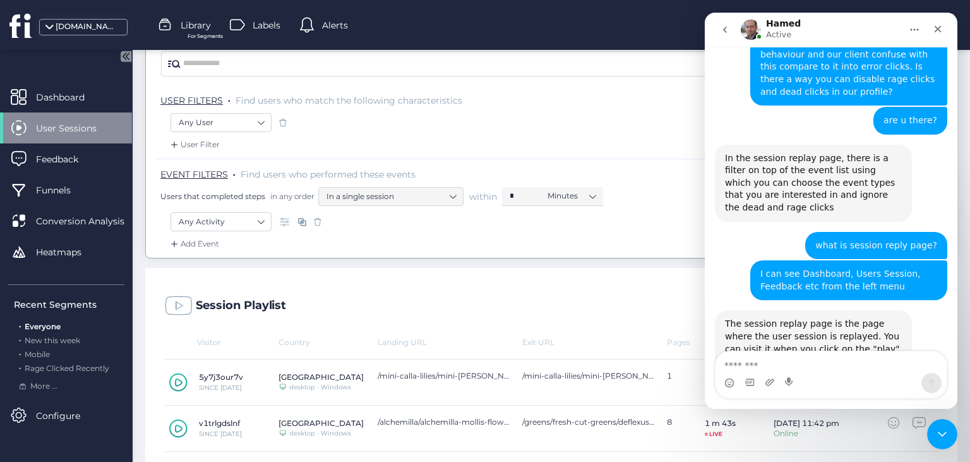
click at [850, 368] on textarea "Message…" at bounding box center [830, 361] width 231 height 21
click at [948, 438] on icon "Close Intercom Messenger" at bounding box center [940, 431] width 15 height 15
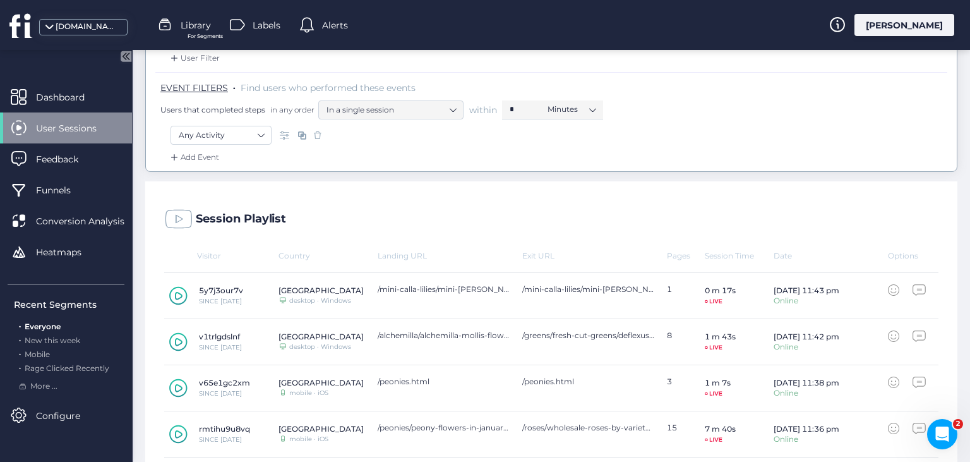
scroll to position [205, 0]
click at [264, 134] on nz-select-top-control "Any Activity" at bounding box center [221, 133] width 101 height 19
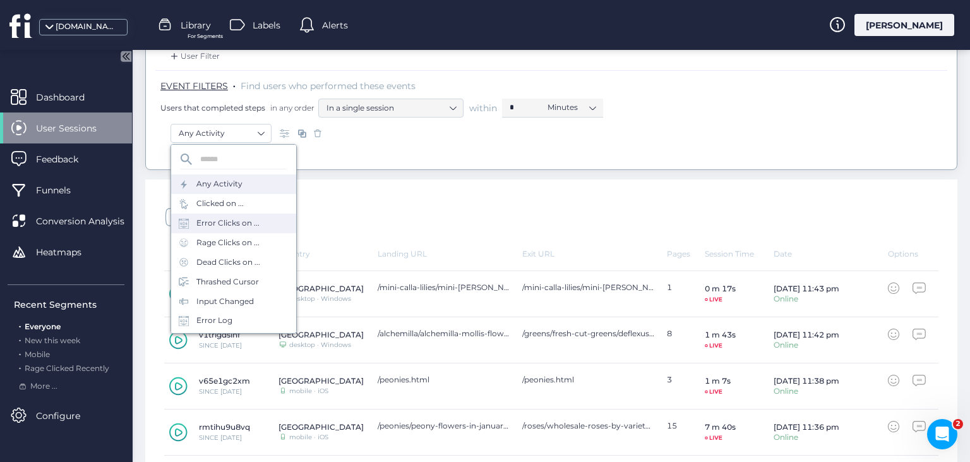
click at [258, 225] on div "Error Clicks on ..." at bounding box center [233, 223] width 125 height 20
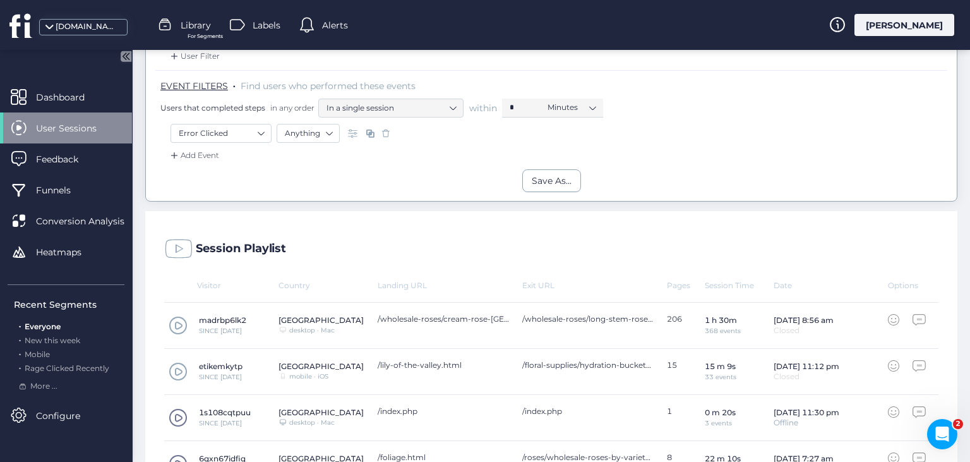
click at [206, 153] on div "Add Event" at bounding box center [193, 155] width 51 height 13
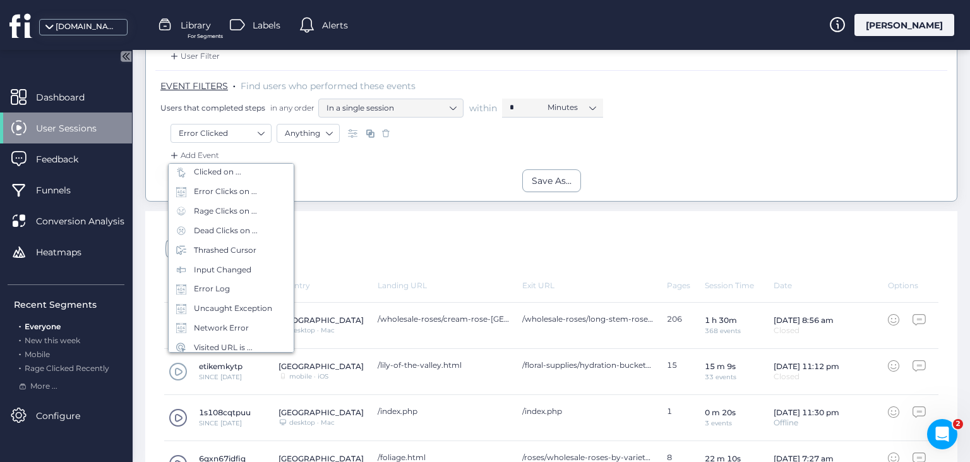
scroll to position [53, 0]
drag, startPoint x: 289, startPoint y: 282, endPoint x: 253, endPoint y: 289, distance: 37.4
click at [254, 290] on div "Any Activity Clicked on ... Error Clicks on ... Rage Clicks on ... Dead Clicks …" at bounding box center [231, 237] width 125 height 195
click at [221, 290] on div "Error Log" at bounding box center [212, 286] width 36 height 12
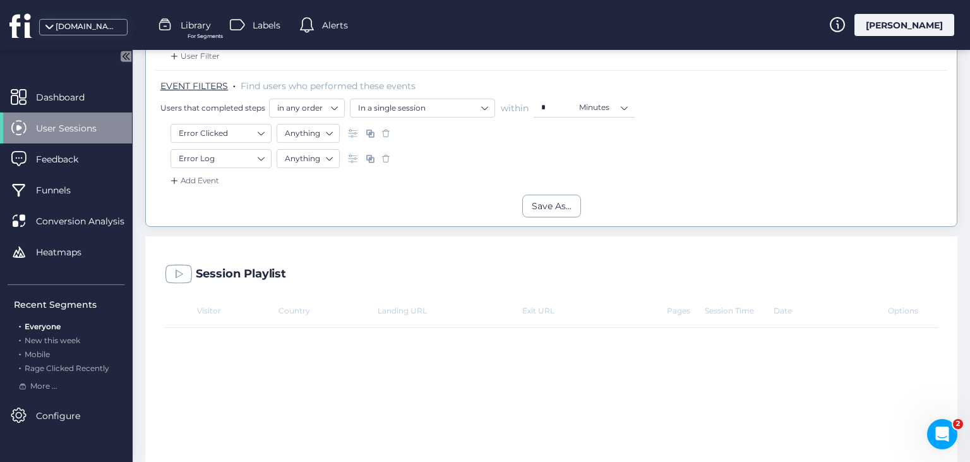
scroll to position [163, 0]
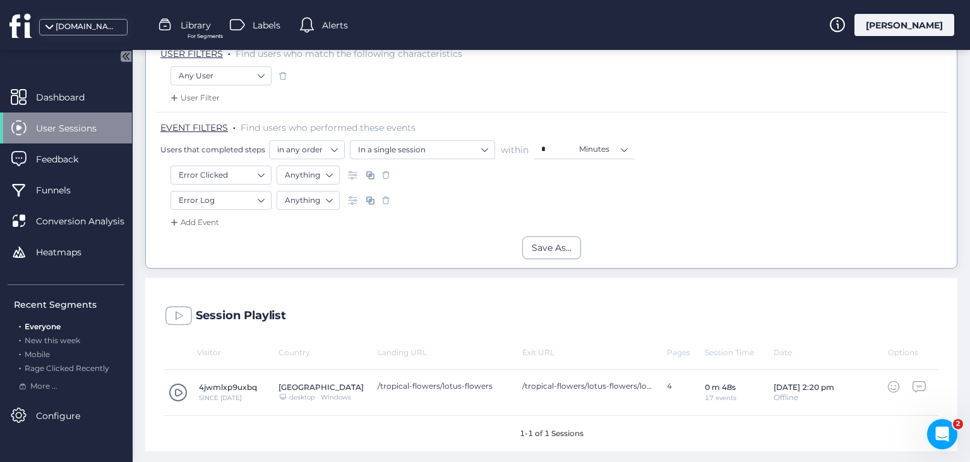
click at [190, 224] on div "Add Event" at bounding box center [193, 222] width 51 height 13
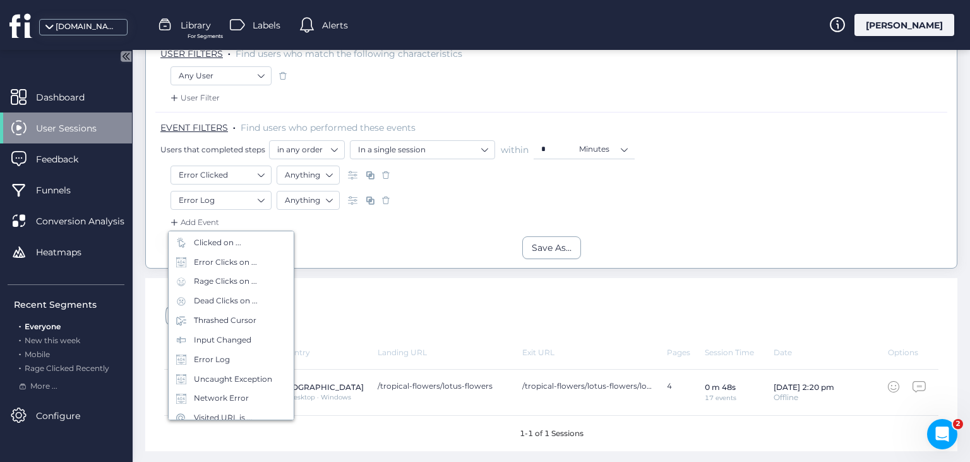
scroll to position [56, 0]
drag, startPoint x: 278, startPoint y: 351, endPoint x: 265, endPoint y: 368, distance: 21.5
click at [278, 352] on div "Error Log" at bounding box center [231, 352] width 125 height 20
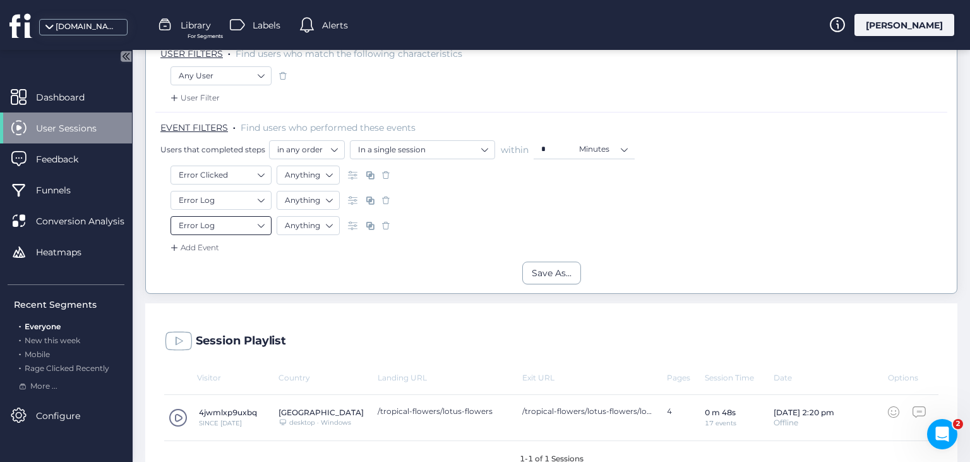
click at [249, 222] on nz-select-item "Error Log" at bounding box center [221, 225] width 85 height 19
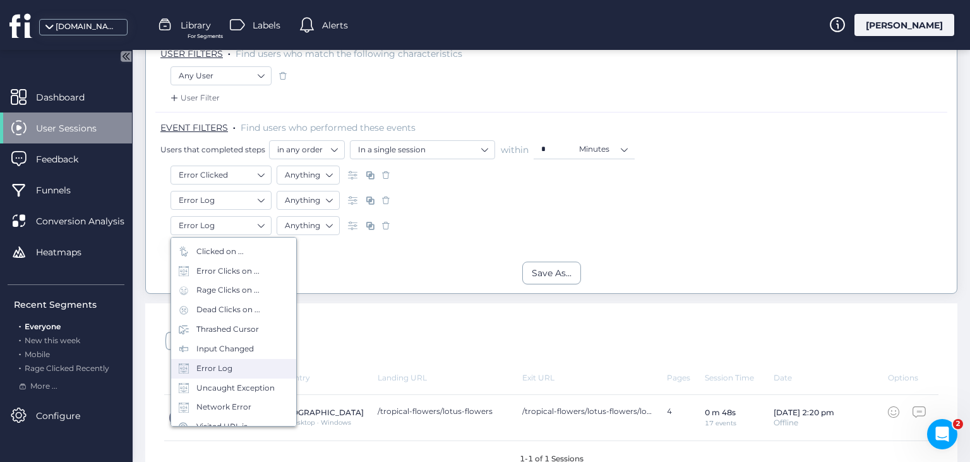
scroll to position [47, 0]
click at [244, 390] on div "Uncaught Exception" at bounding box center [235, 386] width 78 height 12
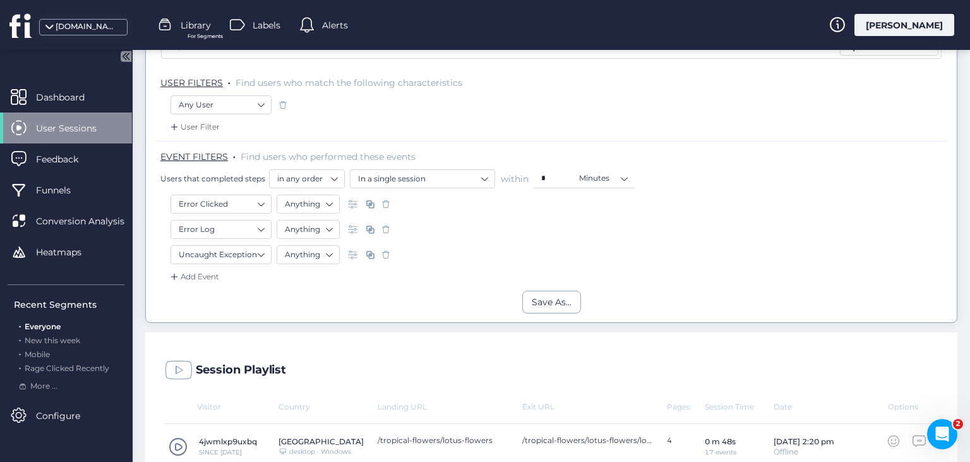
scroll to position [188, 0]
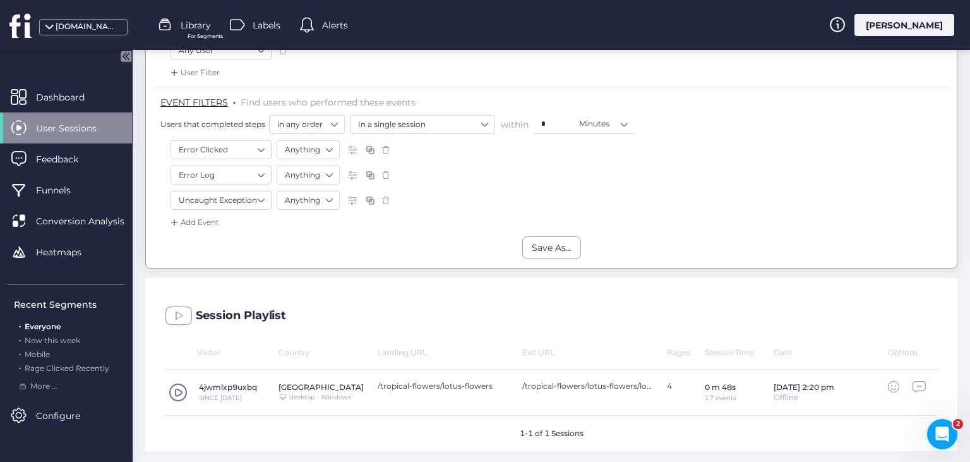
click at [200, 223] on div "Add Event" at bounding box center [193, 222] width 51 height 13
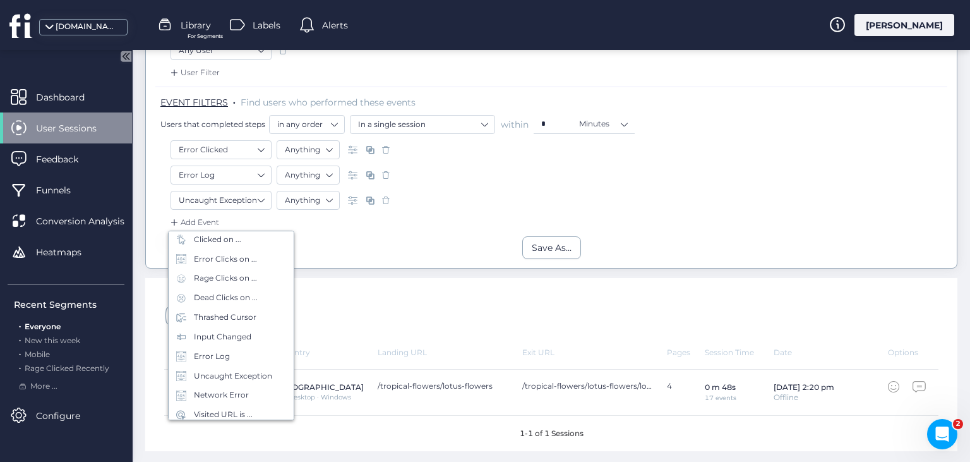
scroll to position [56, 0]
click at [225, 394] on div "Network Error" at bounding box center [221, 390] width 55 height 12
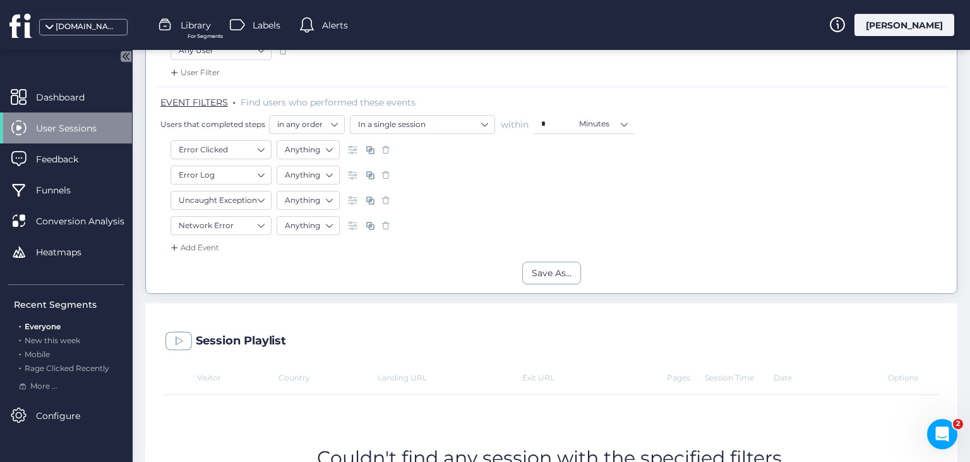
click at [387, 225] on span at bounding box center [386, 225] width 13 height 13
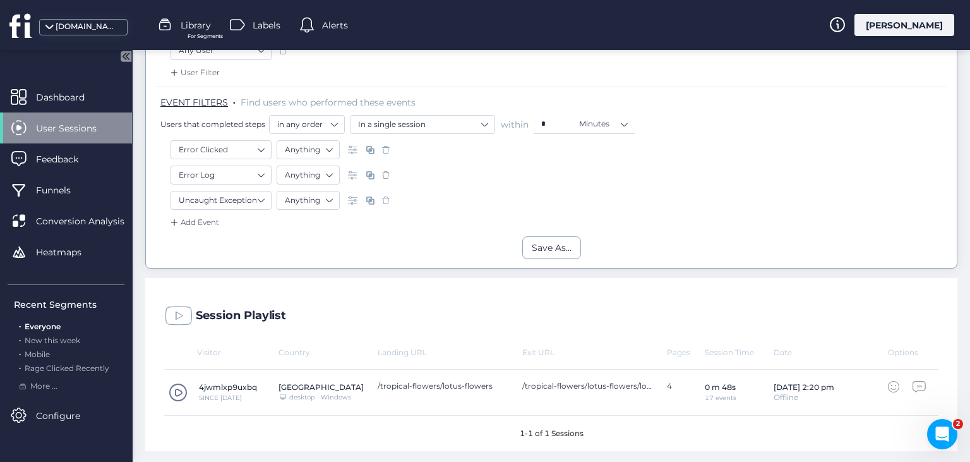
click at [388, 198] on span at bounding box center [386, 200] width 13 height 13
click at [388, 181] on span at bounding box center [386, 175] width 13 height 13
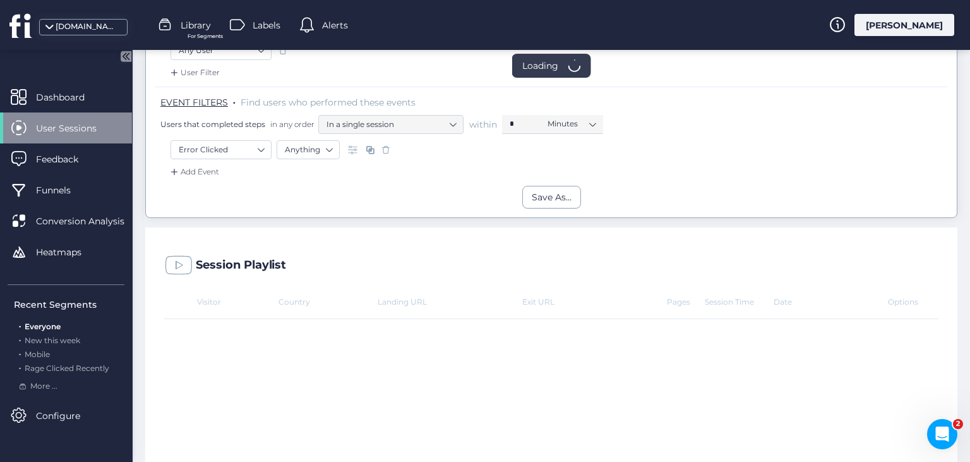
scroll to position [138, 0]
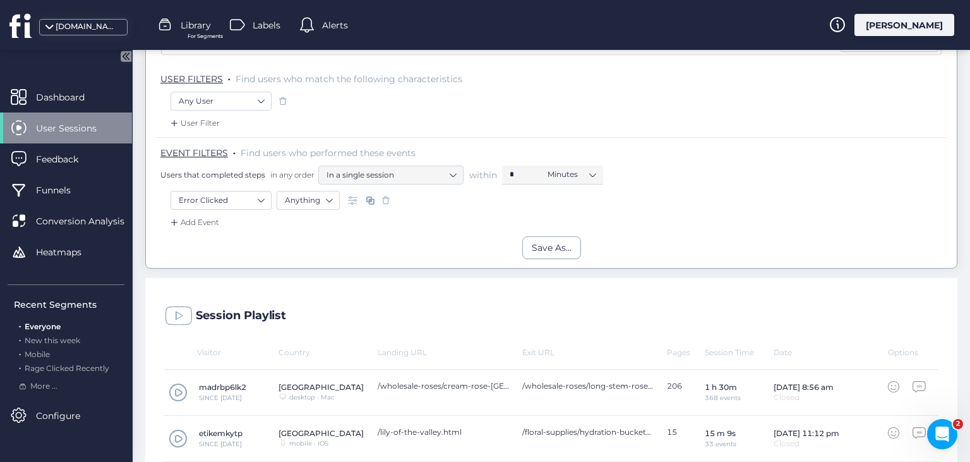
click at [386, 199] on span at bounding box center [386, 200] width 13 height 13
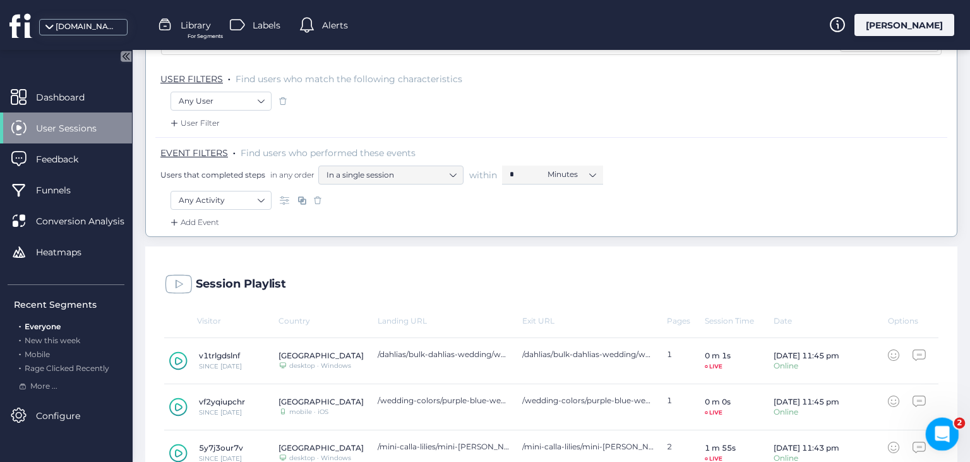
click at [944, 428] on icon "Open Intercom Messenger" at bounding box center [940, 432] width 21 height 21
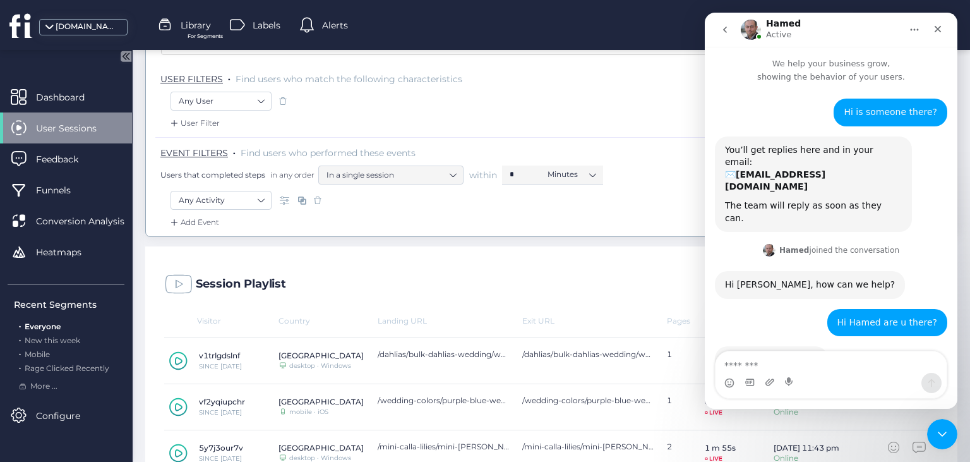
scroll to position [380, 0]
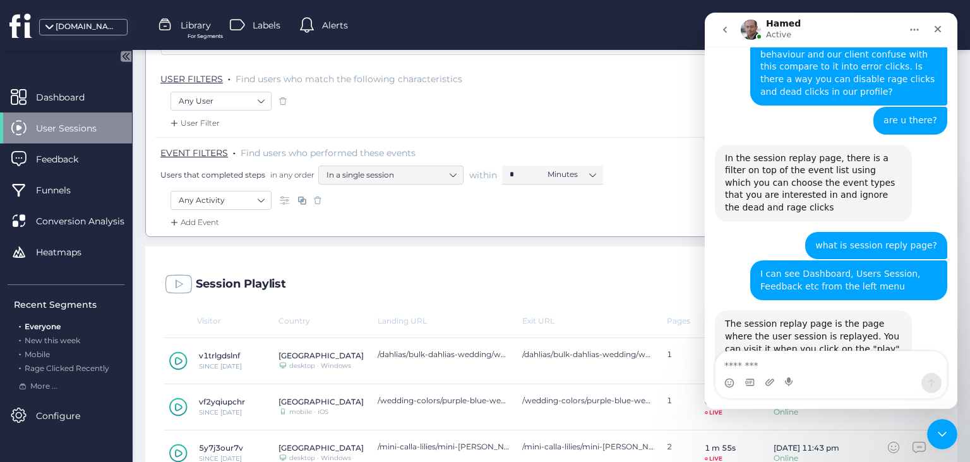
click at [818, 364] on textarea "Message…" at bounding box center [830, 361] width 231 height 21
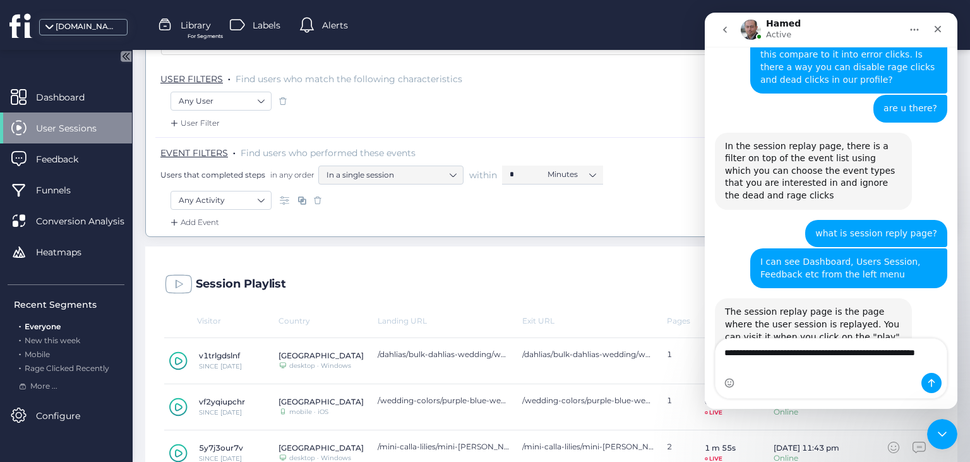
scroll to position [393, 0]
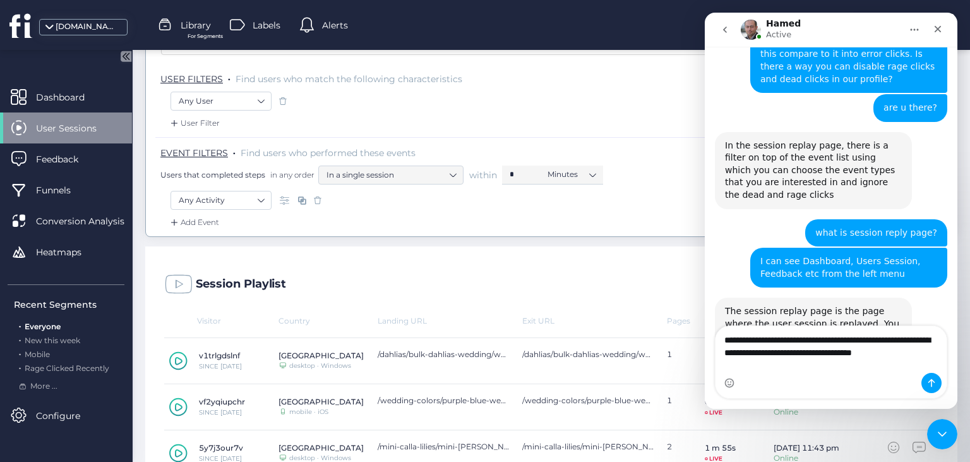
type textarea "**********"
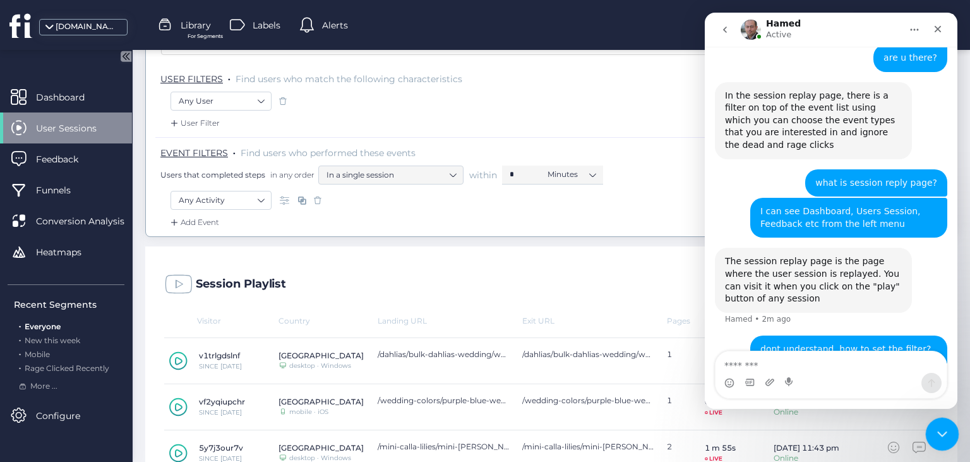
click at [943, 433] on icon "Close Intercom Messenger" at bounding box center [940, 431] width 15 height 15
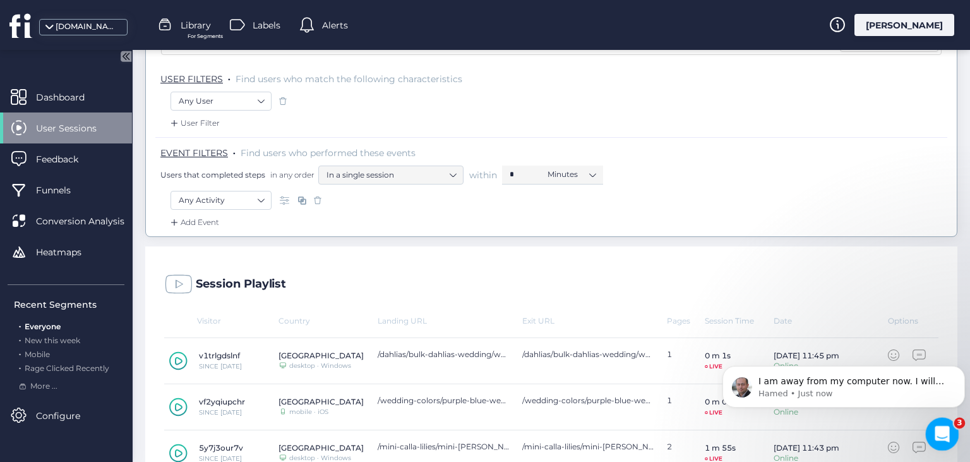
scroll to position [2, 0]
click at [943, 431] on icon "Open Intercom Messenger" at bounding box center [940, 432] width 21 height 21
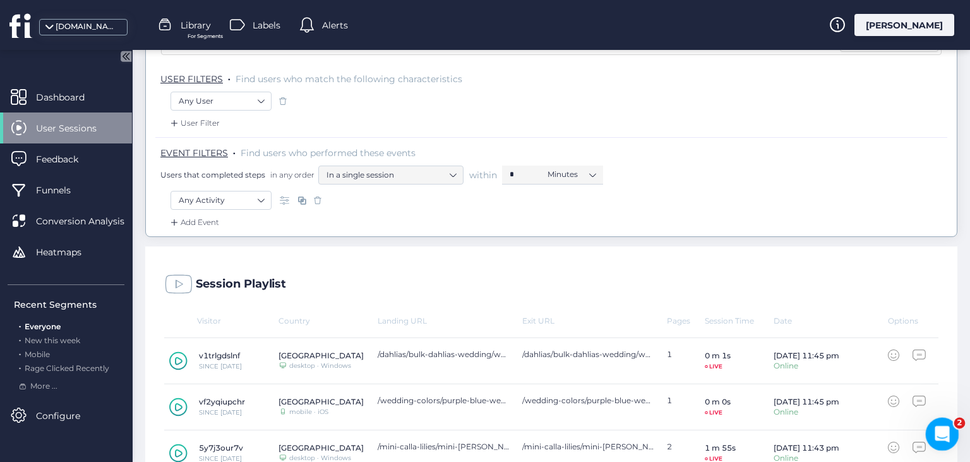
click at [943, 431] on icon "Open Intercom Messenger" at bounding box center [940, 432] width 21 height 21
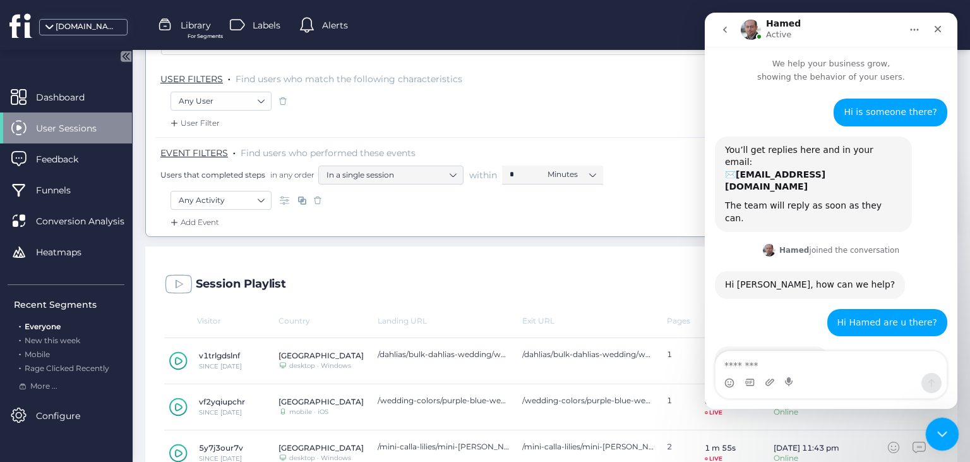
scroll to position [518, 0]
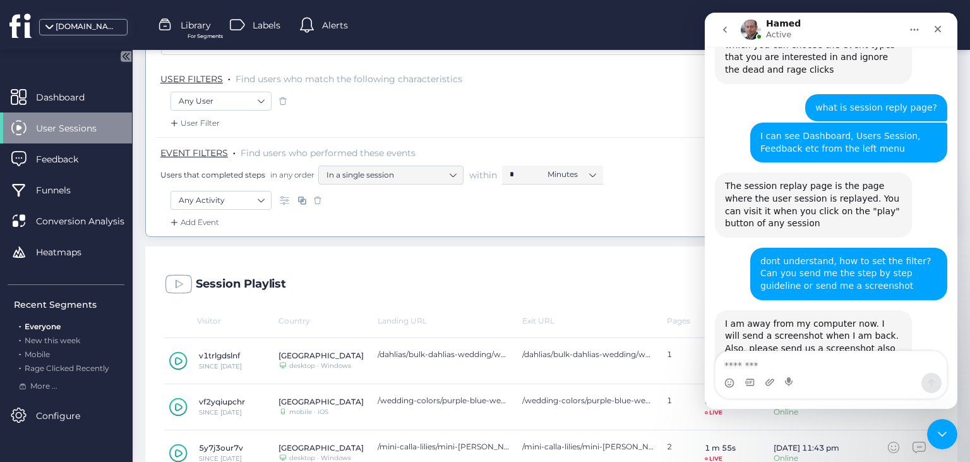
click at [858, 370] on textarea "Message…" at bounding box center [830, 361] width 231 height 21
type textarea "**********"
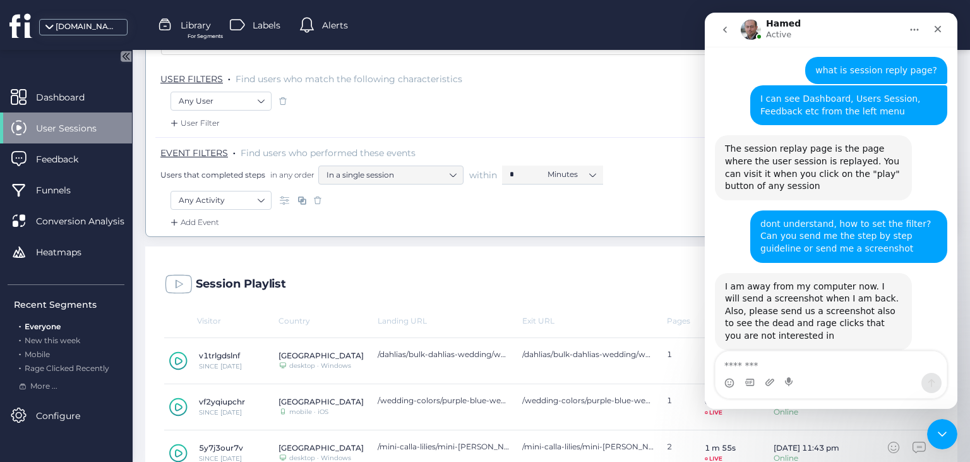
click at [722, 32] on icon "go back" at bounding box center [725, 30] width 10 height 10
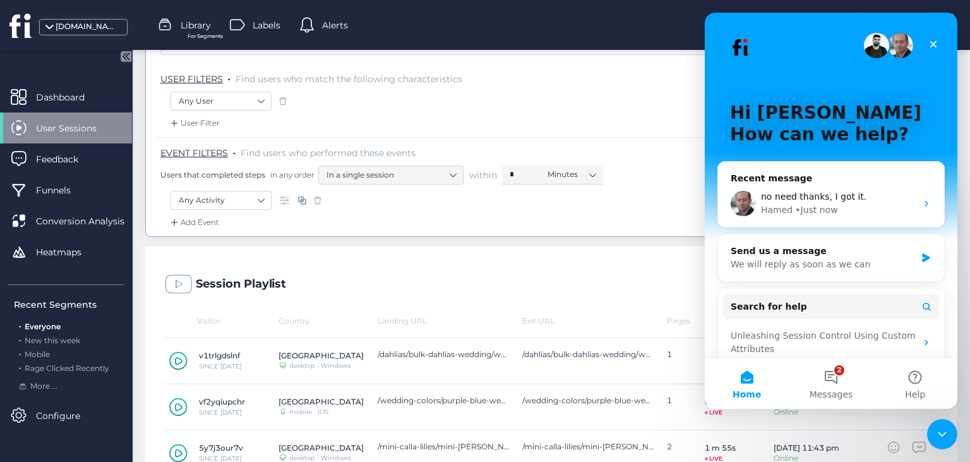
scroll to position [0, 0]
click at [943, 426] on icon "Close Intercom Messenger" at bounding box center [940, 431] width 15 height 15
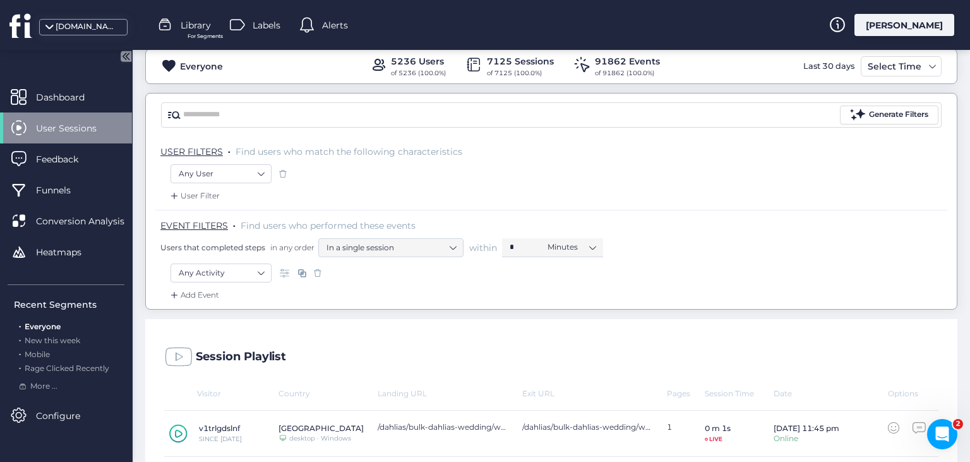
scroll to position [64, 0]
click at [68, 162] on span "Feedback" at bounding box center [66, 159] width 61 height 14
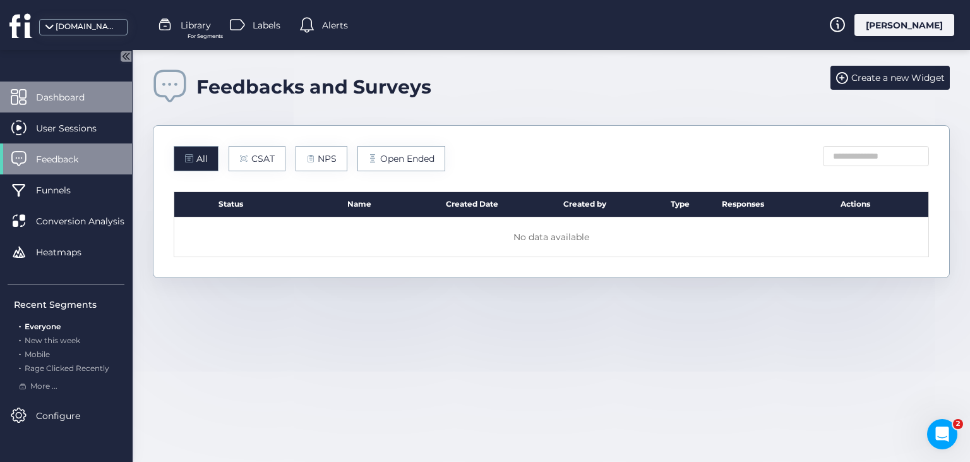
click at [64, 105] on div "Dashboard" at bounding box center [66, 96] width 132 height 31
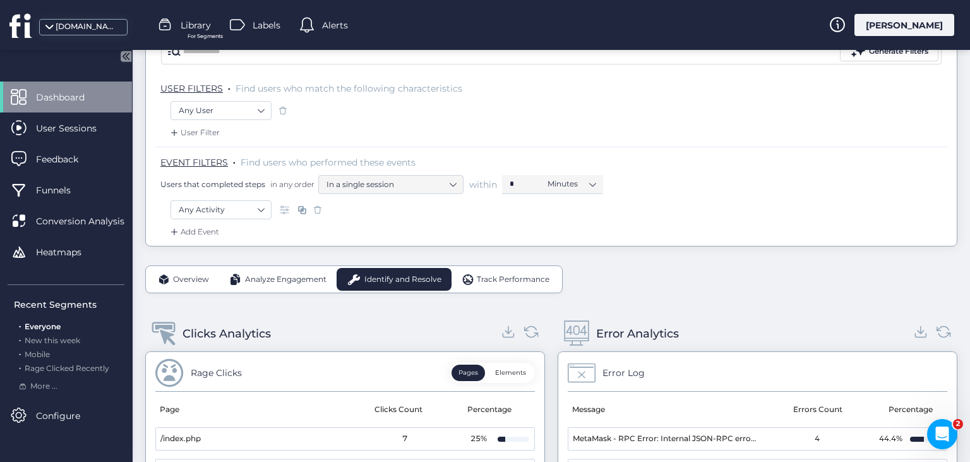
scroll to position [129, 0]
click at [436, 188] on nz-select-item "In a single session" at bounding box center [390, 183] width 129 height 19
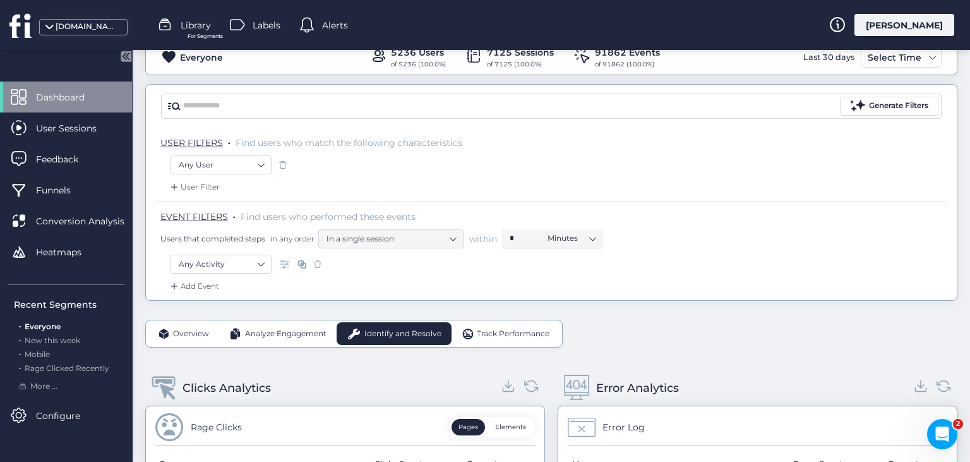
scroll to position [66, 0]
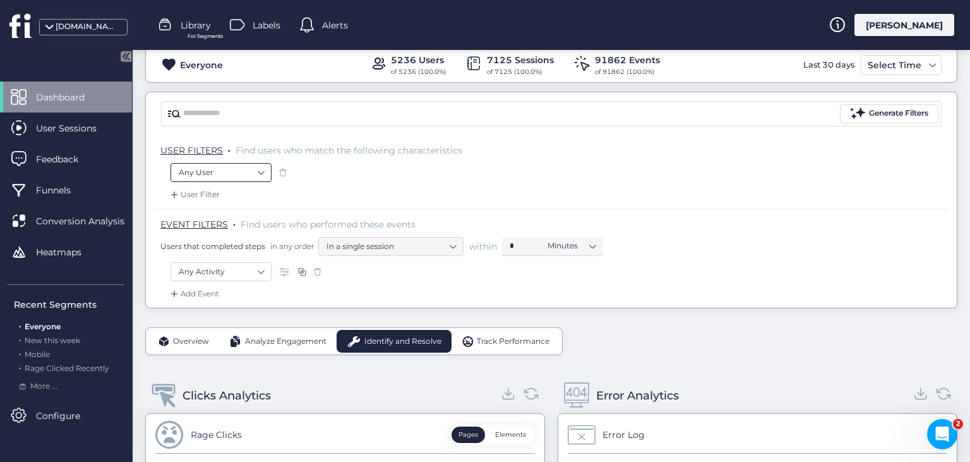
click at [248, 171] on nz-select-item "Any User" at bounding box center [221, 172] width 85 height 19
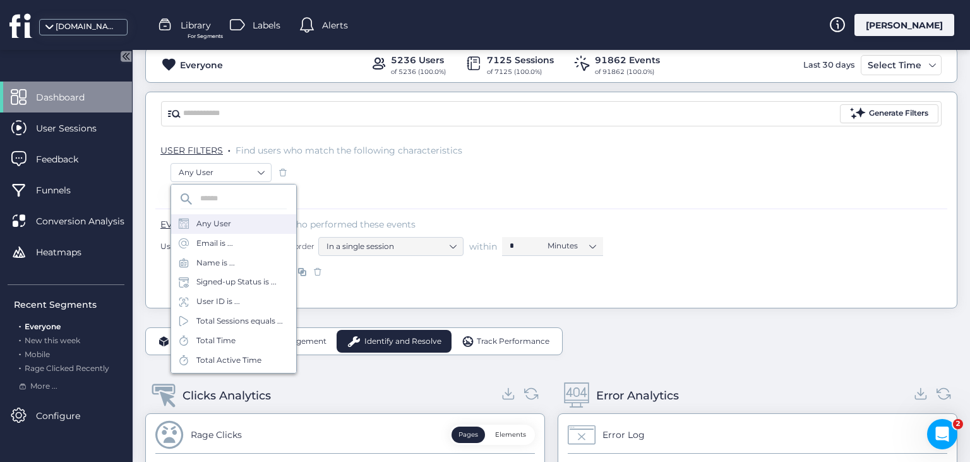
click at [360, 167] on div "Any User" at bounding box center [552, 173] width 762 height 21
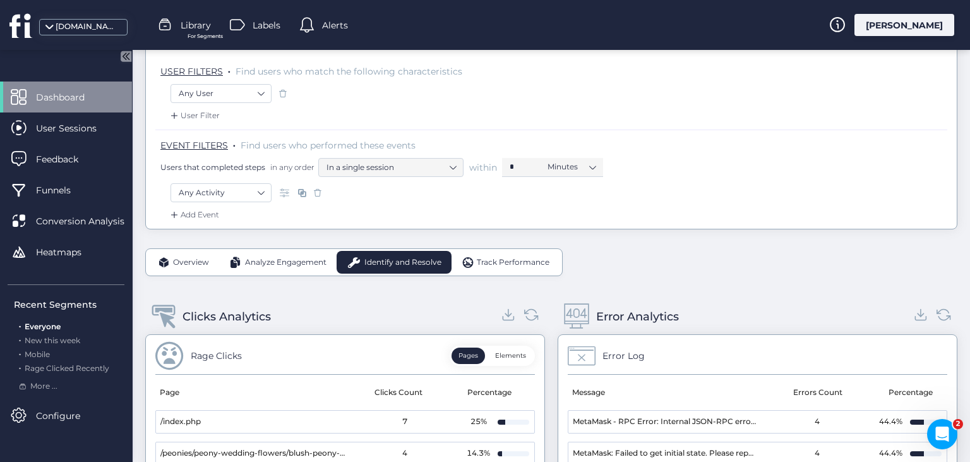
scroll to position [149, 0]
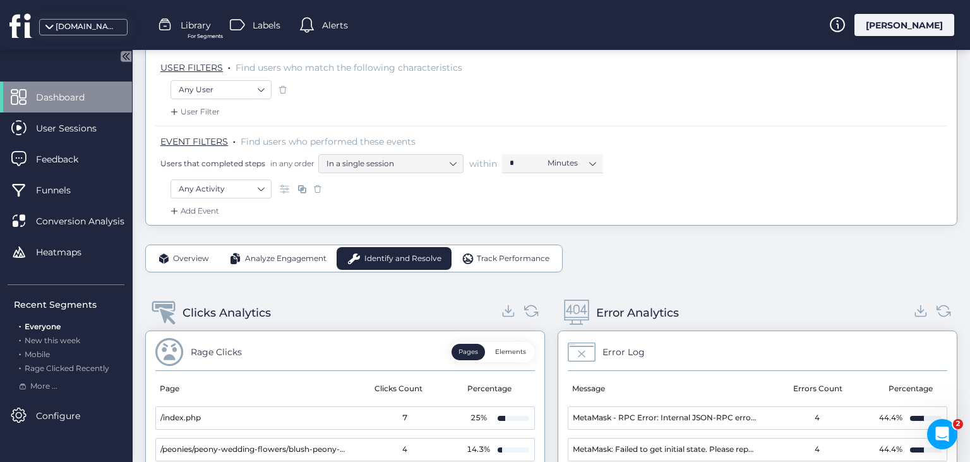
click at [181, 254] on span "Overview" at bounding box center [191, 259] width 36 height 12
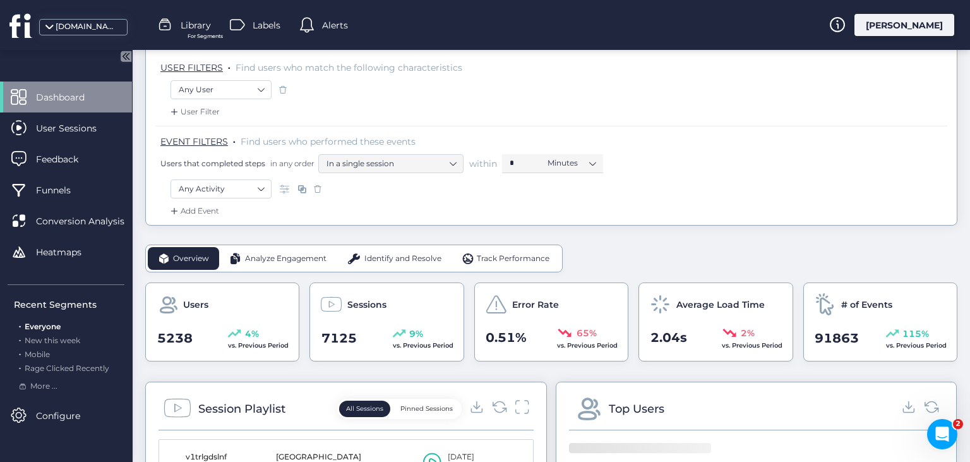
click at [288, 256] on span "Analyze Engagement" at bounding box center [285, 259] width 81 height 12
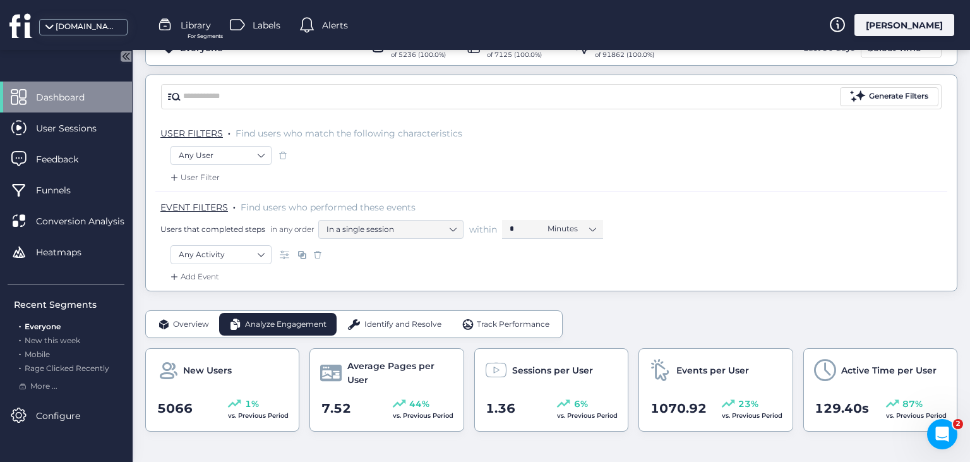
scroll to position [81, 0]
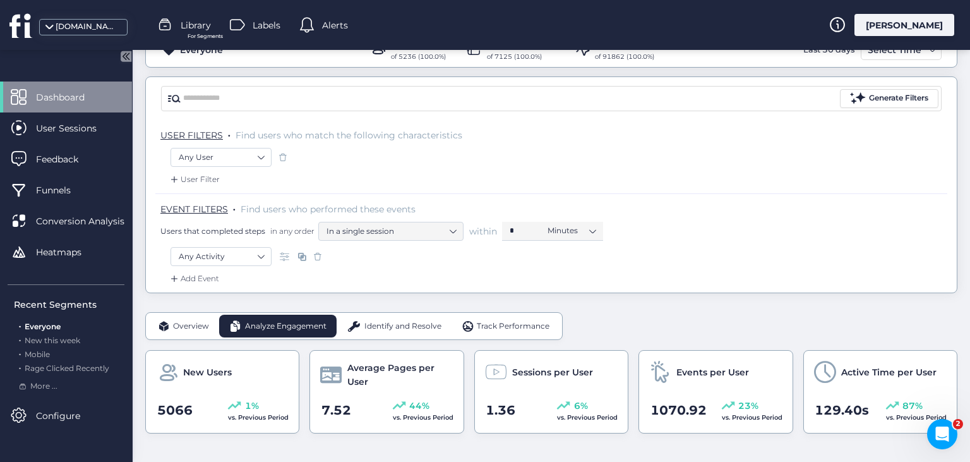
click at [380, 324] on span "Identify and Resolve" at bounding box center [402, 326] width 77 height 12
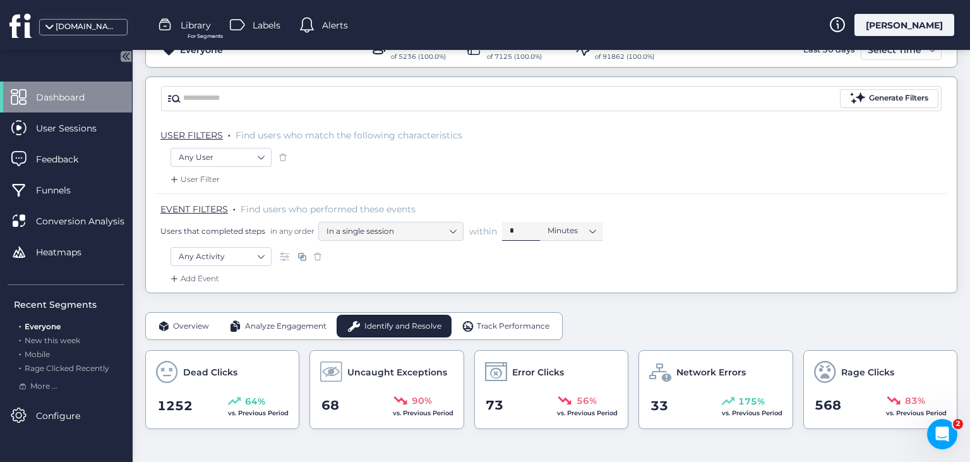
click at [537, 229] on nz-input-number "*" at bounding box center [521, 231] width 38 height 19
click at [565, 230] on nz-select-item "Minutes" at bounding box center [572, 230] width 48 height 19
click at [226, 252] on nz-select-item "Any Activity" at bounding box center [221, 256] width 85 height 19
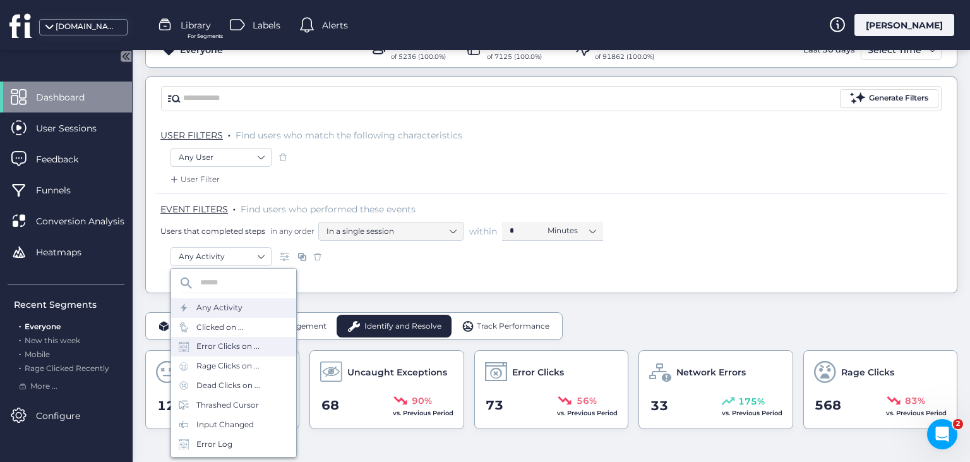
click at [244, 350] on div "Error Clicks on ..." at bounding box center [227, 346] width 63 height 12
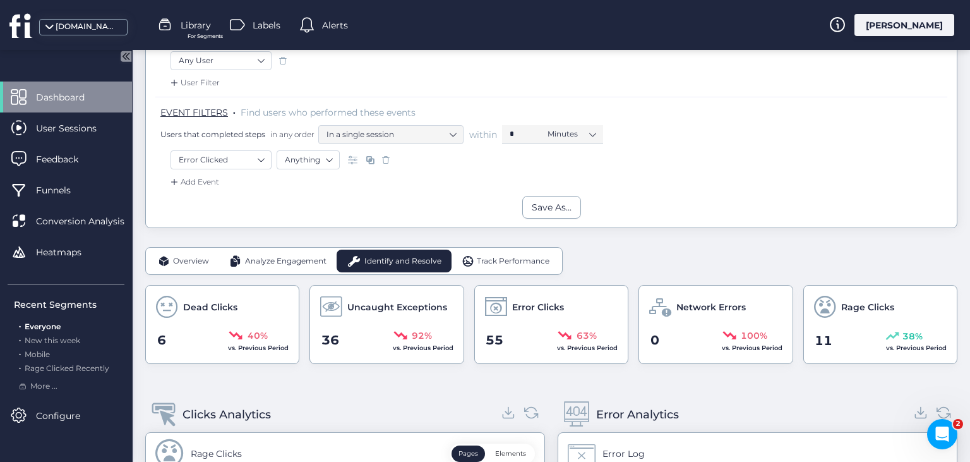
scroll to position [200, 0]
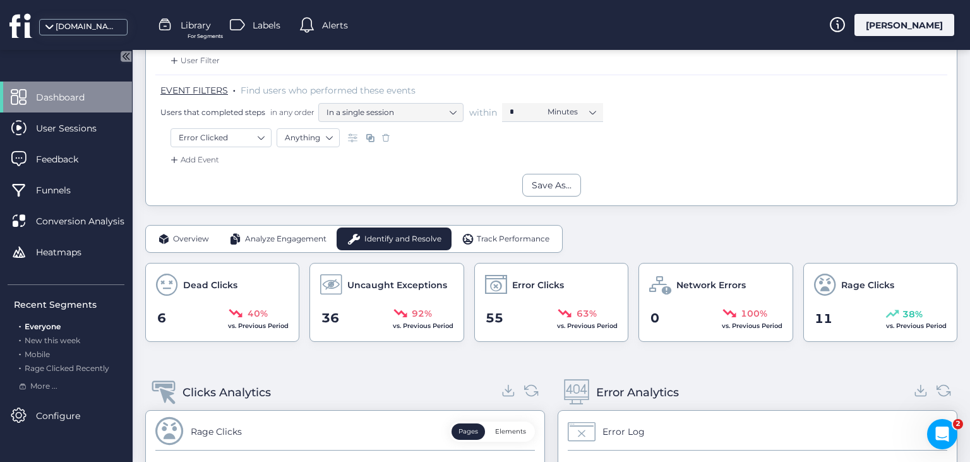
click at [187, 159] on div "Add Event" at bounding box center [193, 159] width 51 height 13
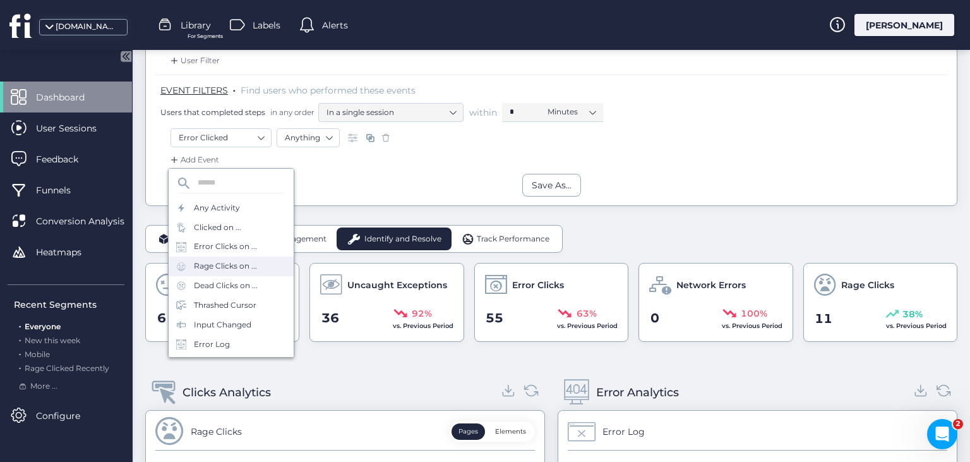
click at [236, 270] on div "Rage Clicks on ..." at bounding box center [225, 266] width 63 height 12
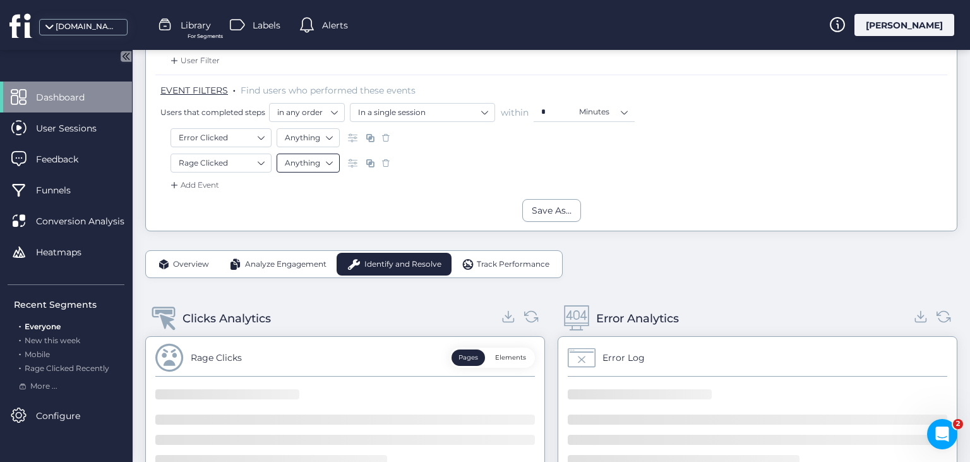
click at [328, 164] on nz-select-item "Anything" at bounding box center [308, 162] width 47 height 19
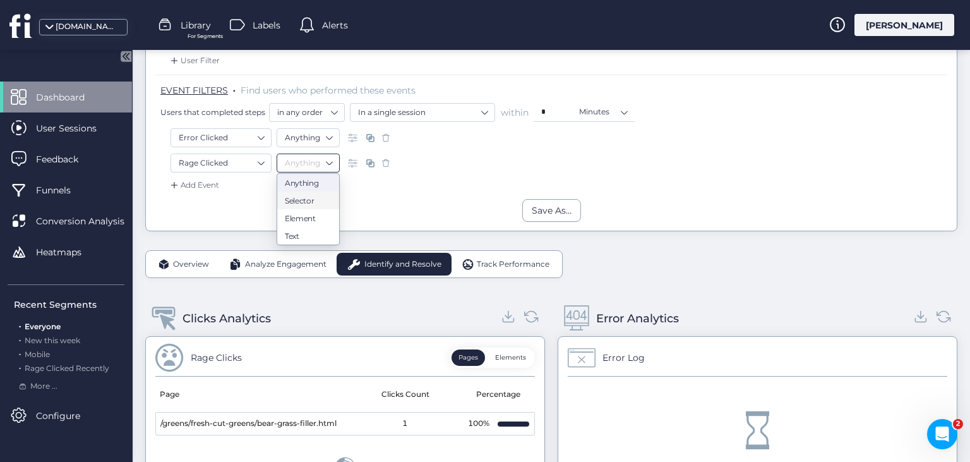
click at [357, 136] on span at bounding box center [354, 137] width 13 height 13
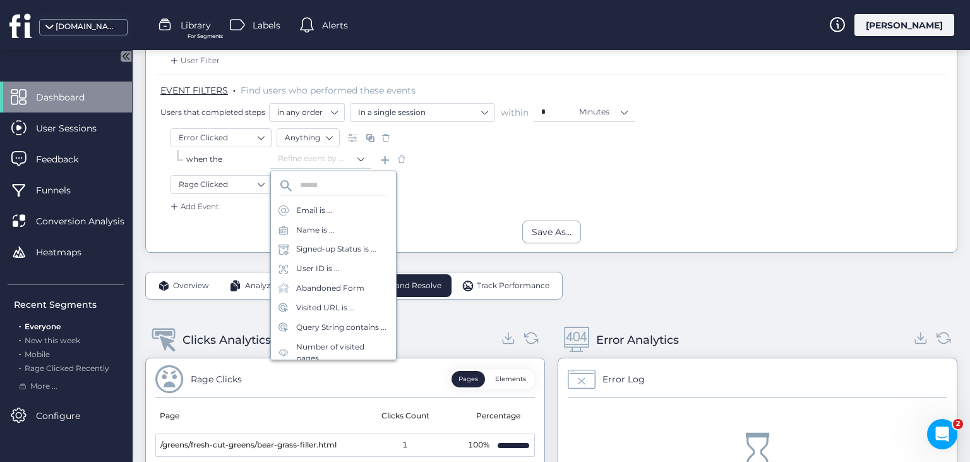
click at [448, 136] on div "Error Clicked Anything" at bounding box center [552, 138] width 762 height 21
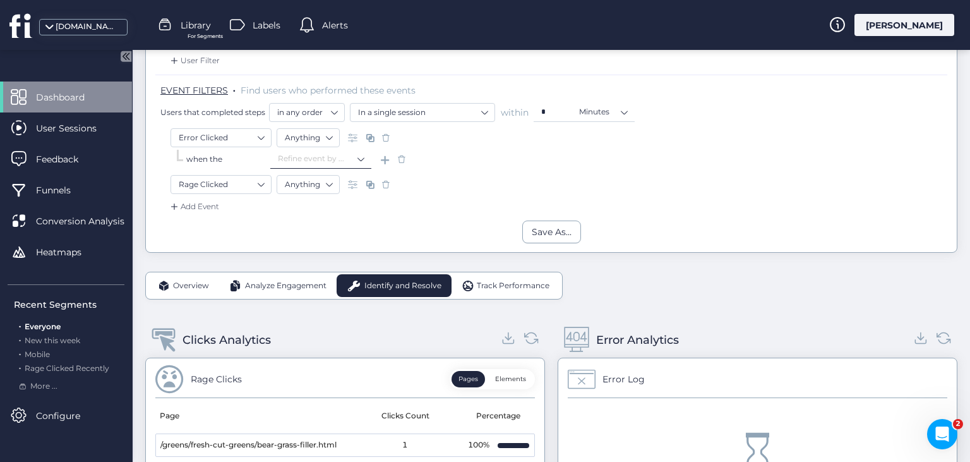
click at [333, 155] on input at bounding box center [316, 159] width 78 height 19
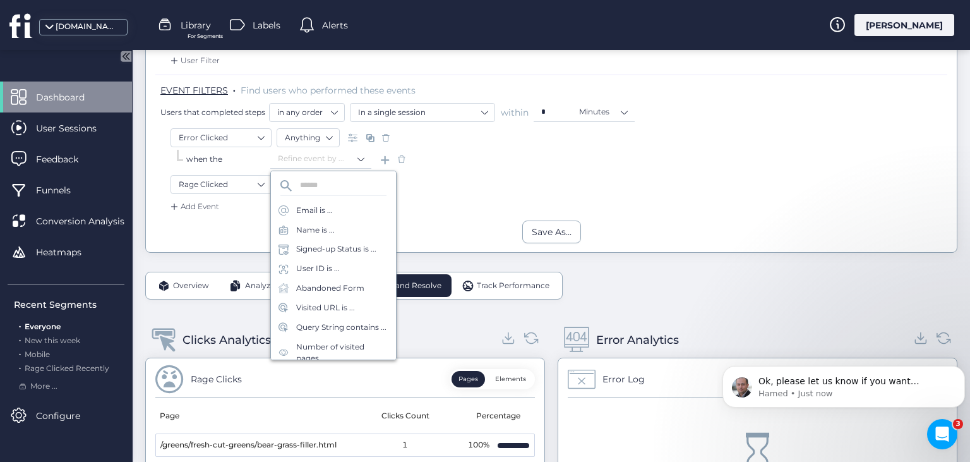
click at [401, 159] on span at bounding box center [401, 159] width 13 height 13
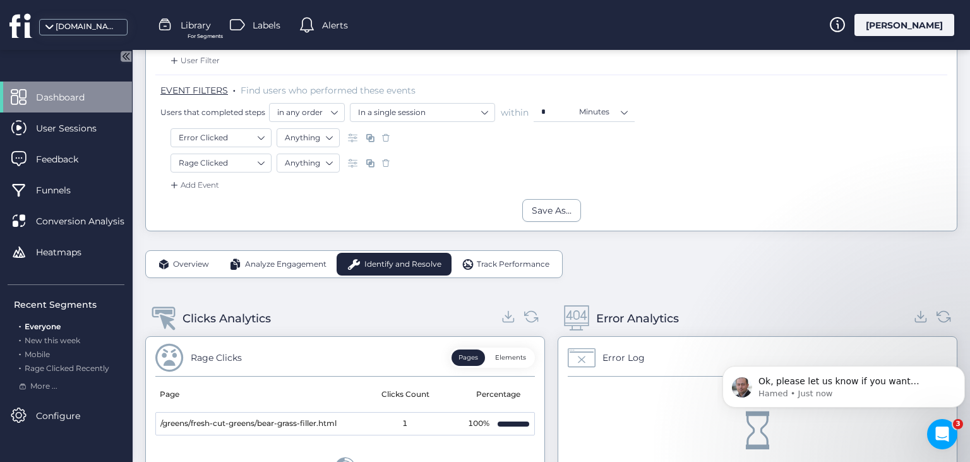
click at [369, 136] on span at bounding box center [370, 137] width 13 height 13
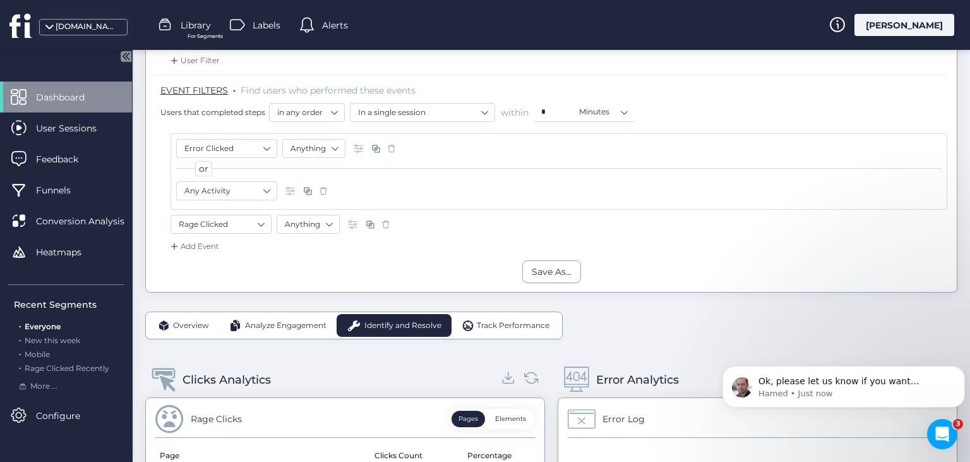
click at [321, 188] on span at bounding box center [323, 190] width 13 height 13
click at [321, 240] on div "Add Event" at bounding box center [551, 250] width 792 height 20
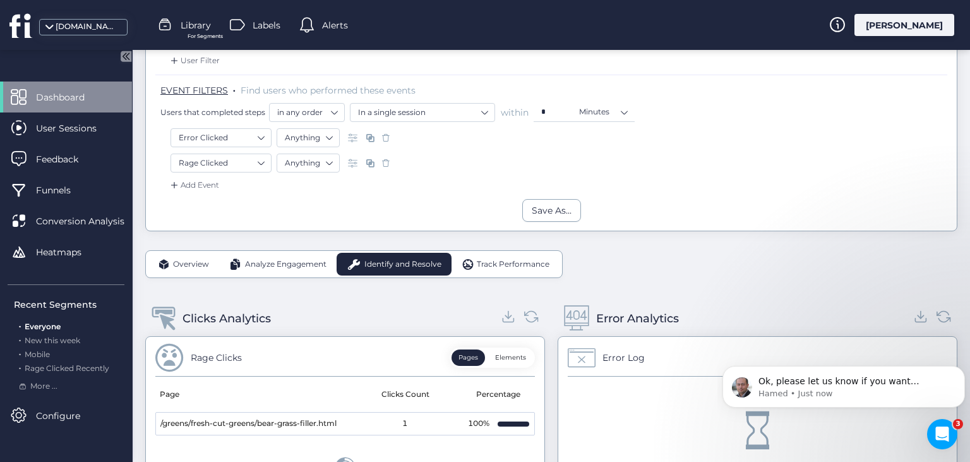
click at [355, 136] on span at bounding box center [354, 137] width 13 height 13
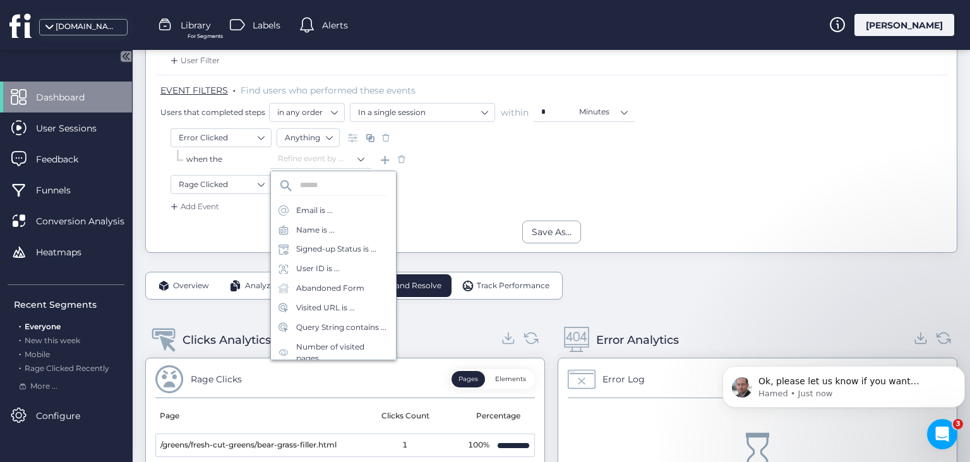
click at [400, 159] on span at bounding box center [401, 159] width 13 height 13
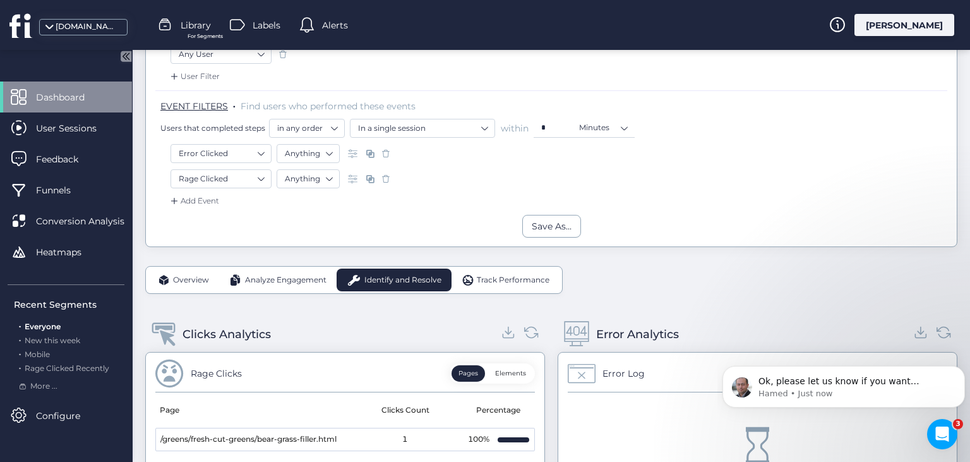
scroll to position [178, 0]
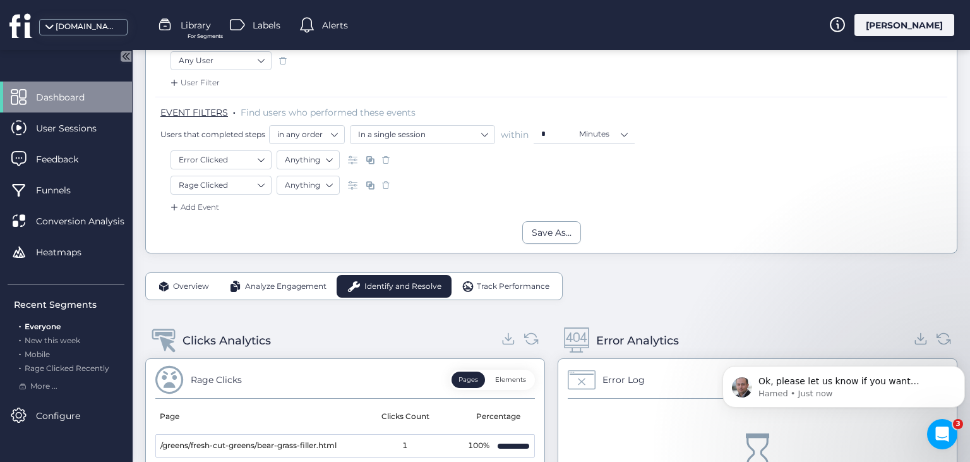
click at [383, 183] on span at bounding box center [386, 185] width 13 height 13
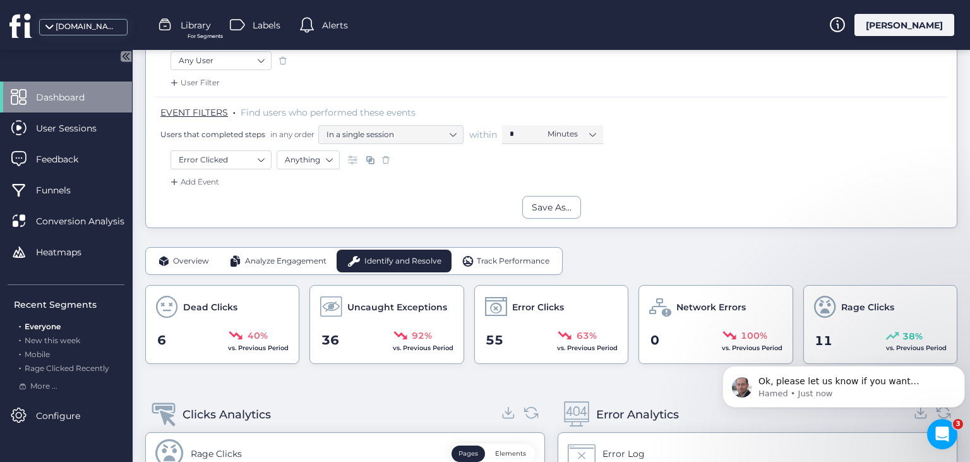
click at [385, 156] on span at bounding box center [386, 159] width 13 height 13
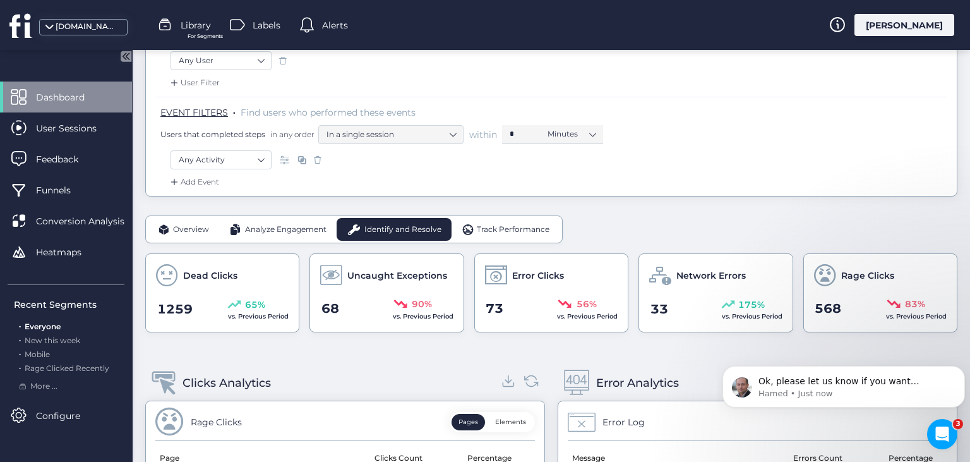
scroll to position [172, 0]
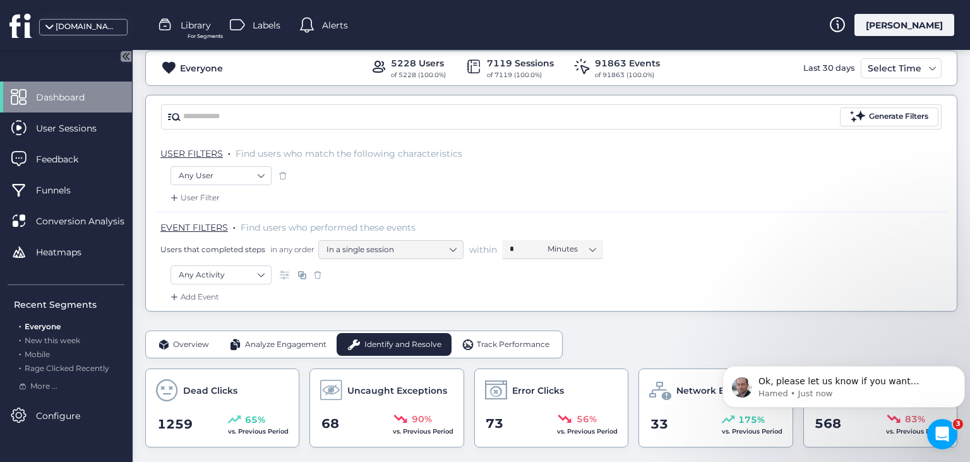
scroll to position [64, 0]
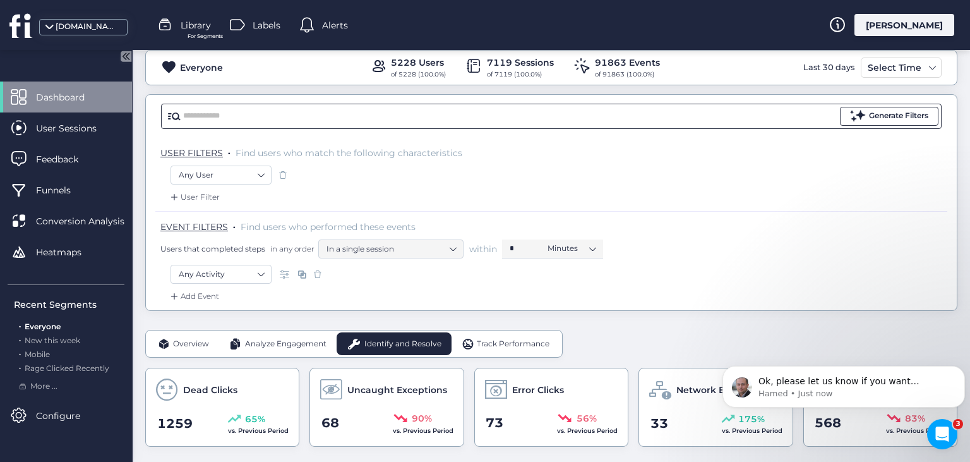
click at [899, 111] on div "Generate Filters" at bounding box center [898, 116] width 59 height 12
click at [42, 388] on span "More ..." at bounding box center [43, 386] width 27 height 12
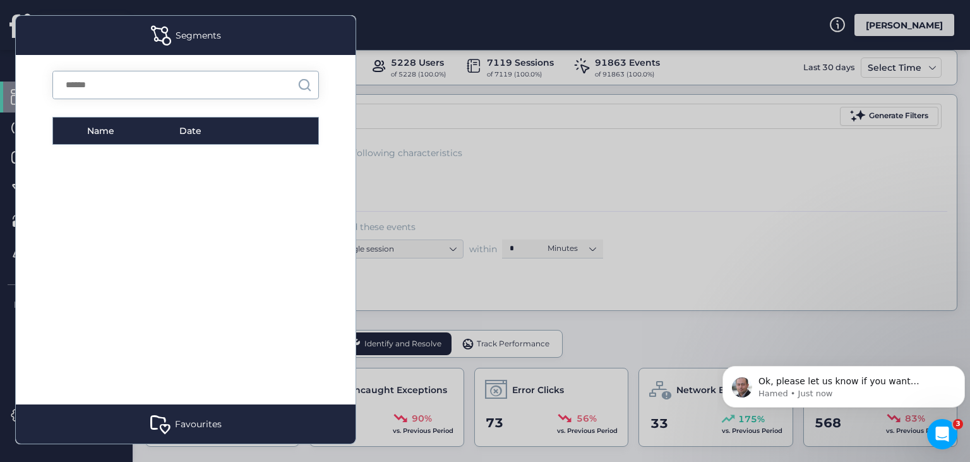
click at [642, 156] on div at bounding box center [485, 231] width 970 height 462
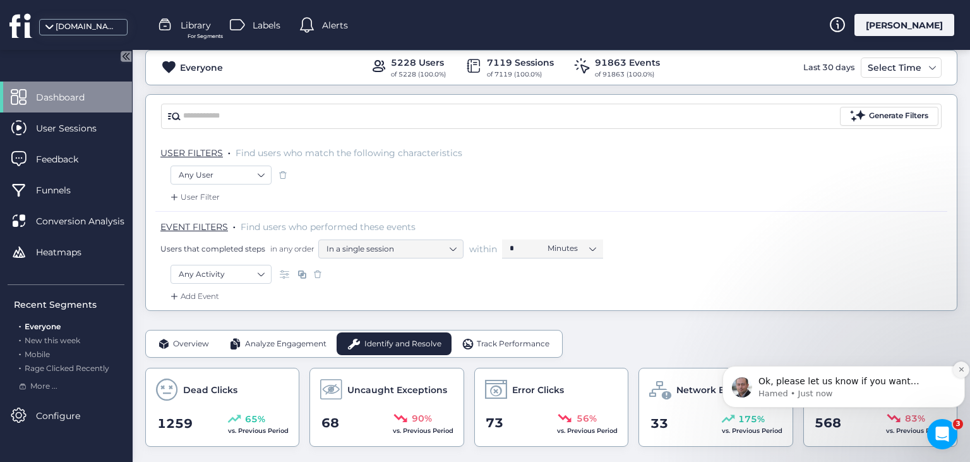
click at [957, 372] on button "Dismiss notification" at bounding box center [961, 369] width 16 height 16
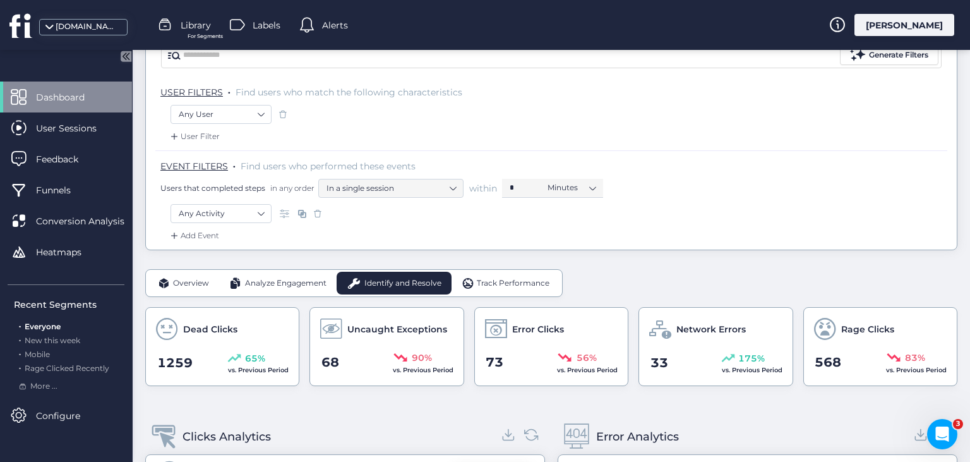
scroll to position [128, 0]
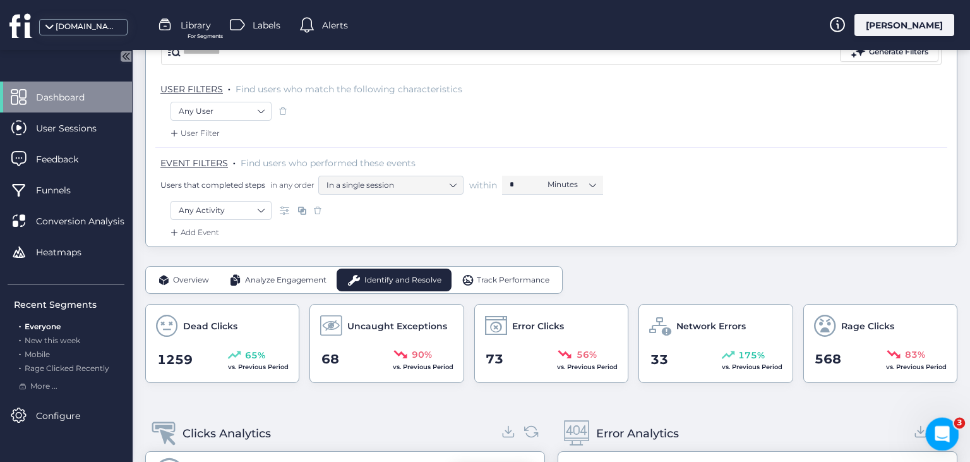
click at [945, 434] on icon "Open Intercom Messenger" at bounding box center [940, 432] width 21 height 21
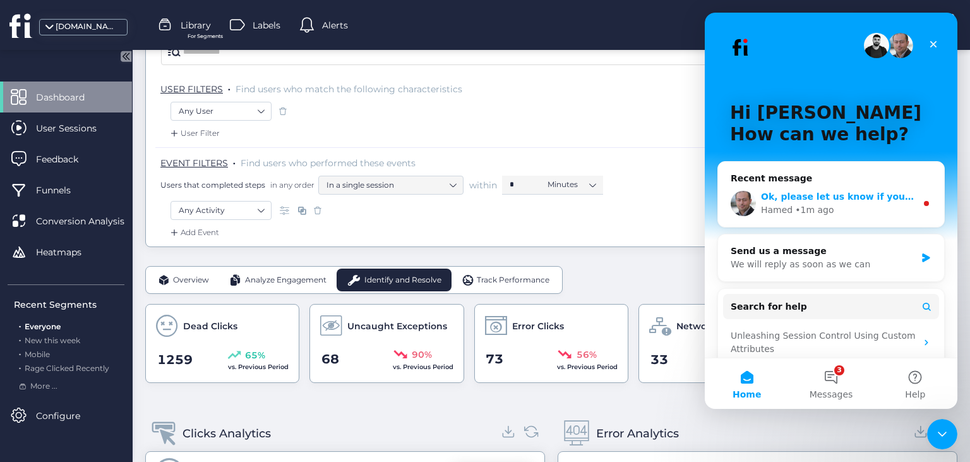
click at [878, 210] on div "Hamed • 1m ago" at bounding box center [838, 209] width 155 height 13
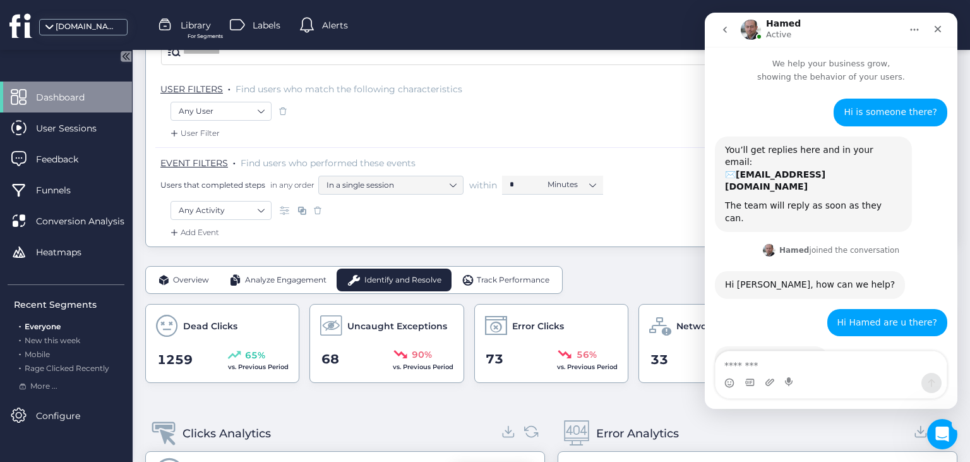
scroll to position [51, 0]
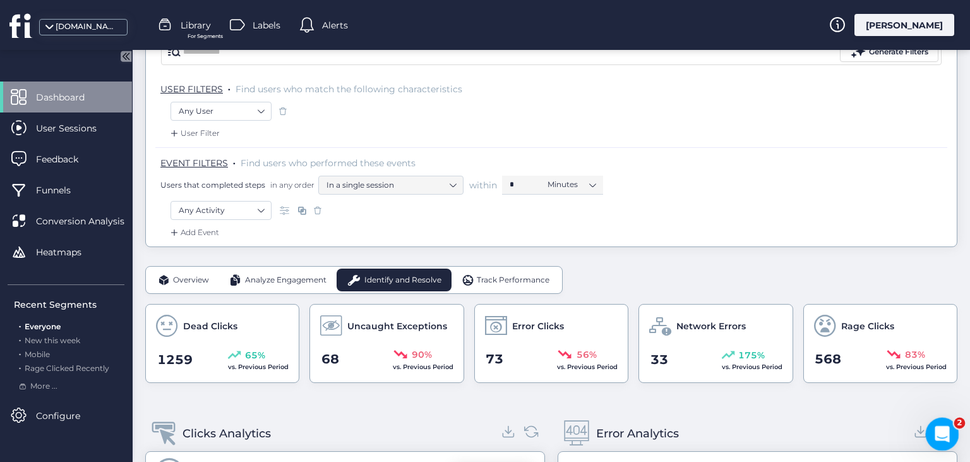
click at [945, 443] on div "Open Intercom Messenger" at bounding box center [940, 432] width 42 height 42
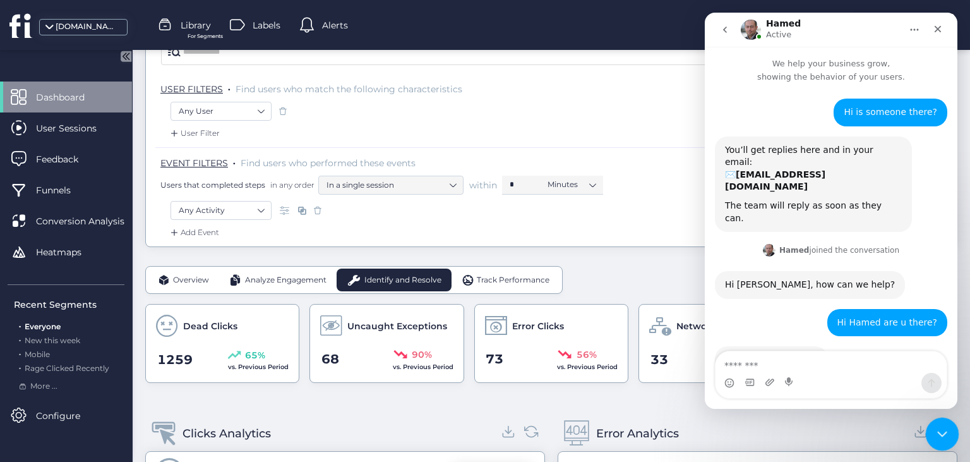
scroll to position [605, 0]
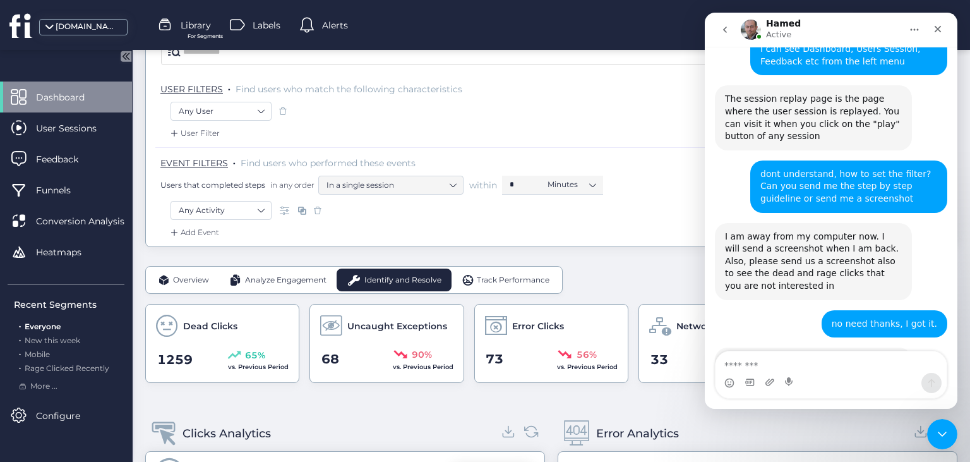
click at [724, 34] on icon "go back" at bounding box center [725, 30] width 10 height 10
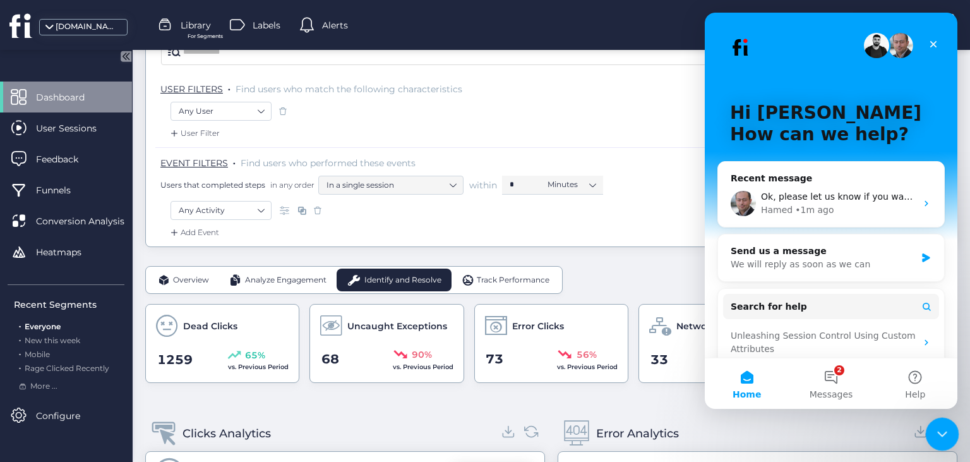
click at [943, 431] on icon "Close Intercom Messenger" at bounding box center [940, 431] width 9 height 5
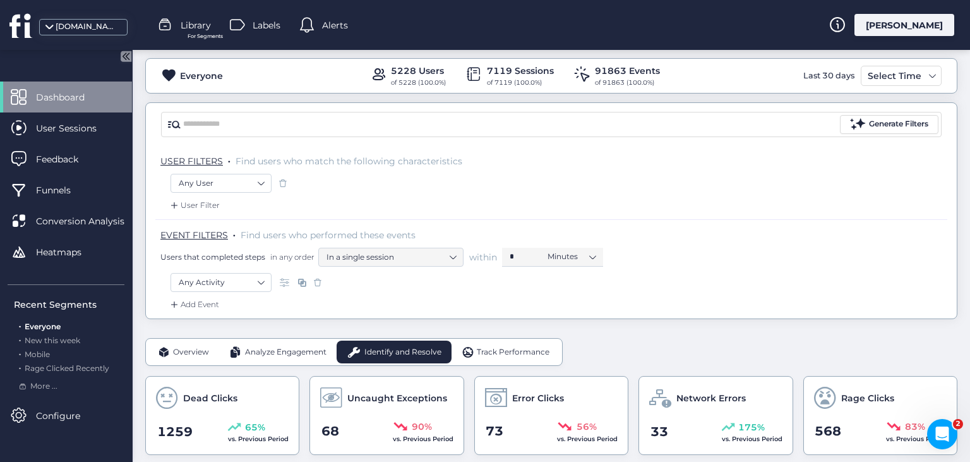
scroll to position [8, 0]
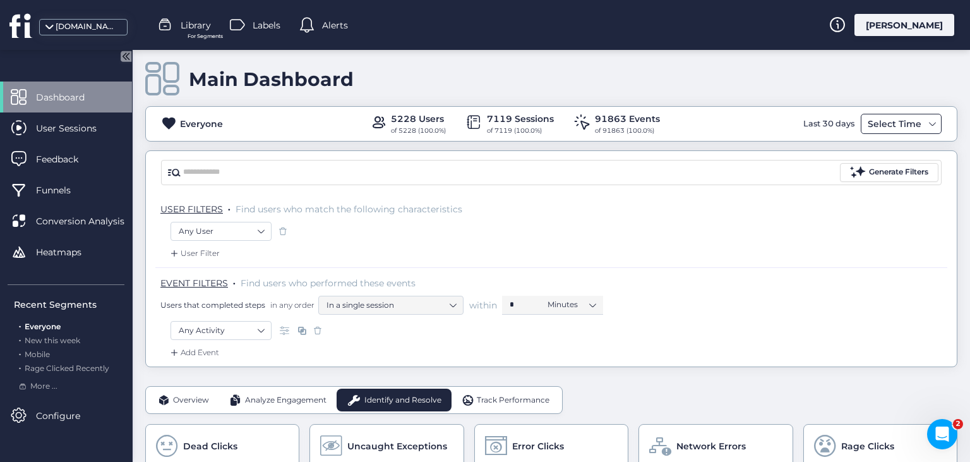
click at [911, 121] on div "Select Time" at bounding box center [895, 123] width 60 height 15
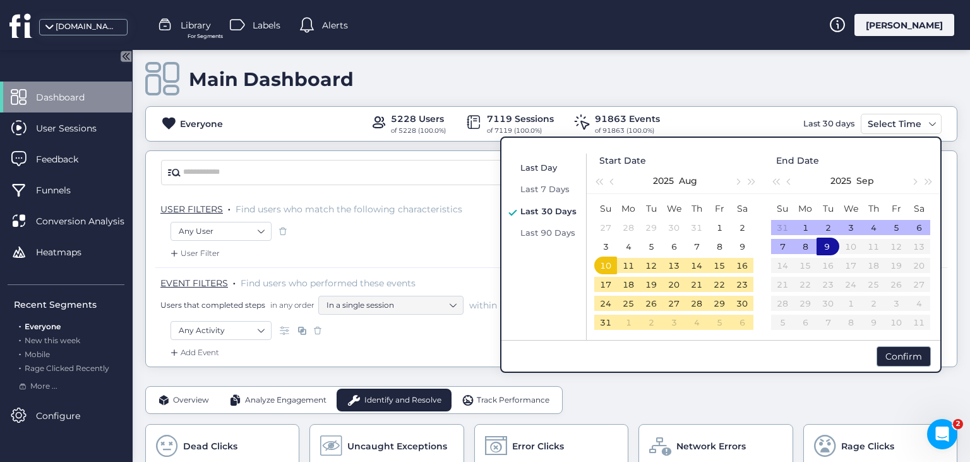
click at [537, 170] on span "Last Day" at bounding box center [538, 167] width 37 height 10
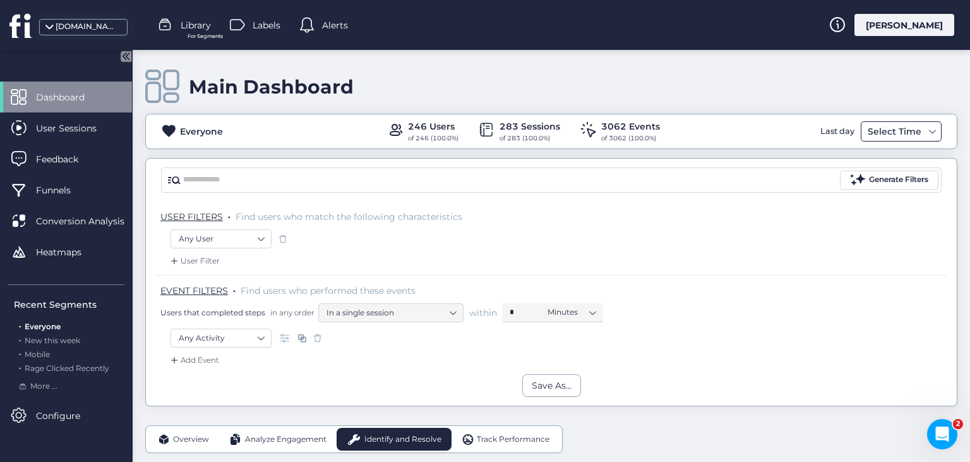
click at [934, 130] on span at bounding box center [933, 131] width 10 height 10
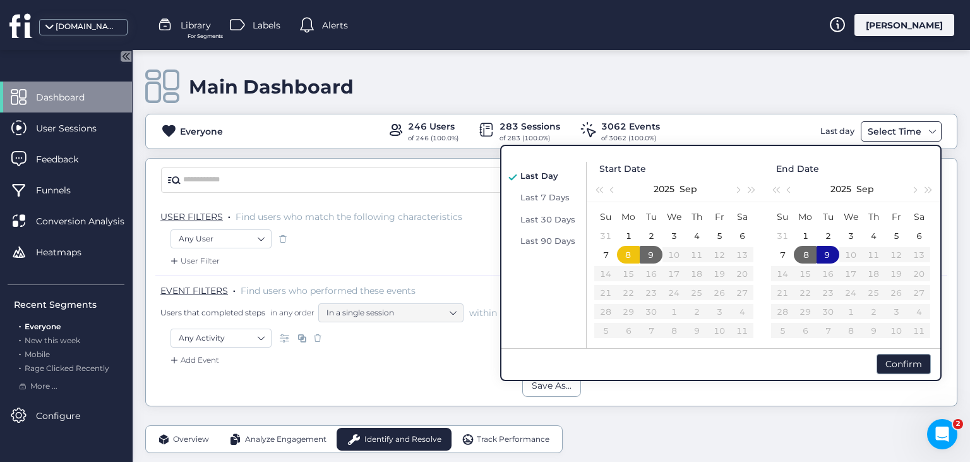
click at [934, 130] on span at bounding box center [933, 131] width 10 height 10
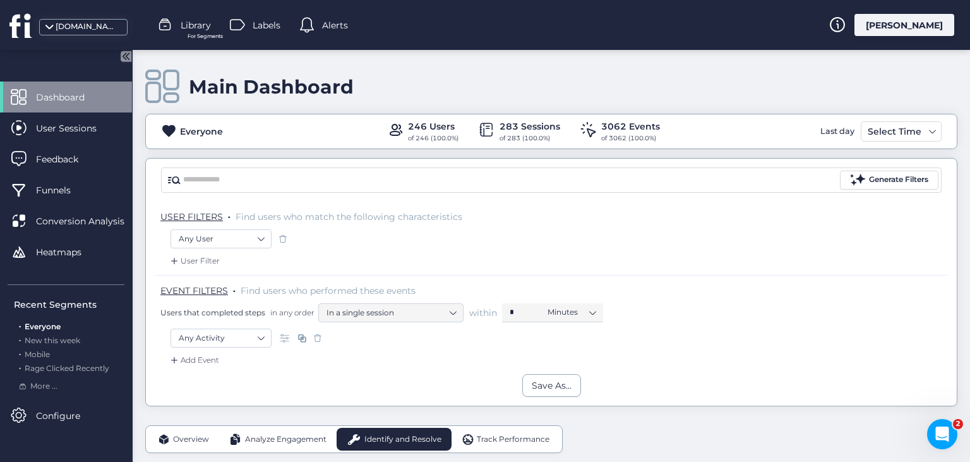
click at [909, 25] on div "[PERSON_NAME]" at bounding box center [904, 25] width 100 height 22
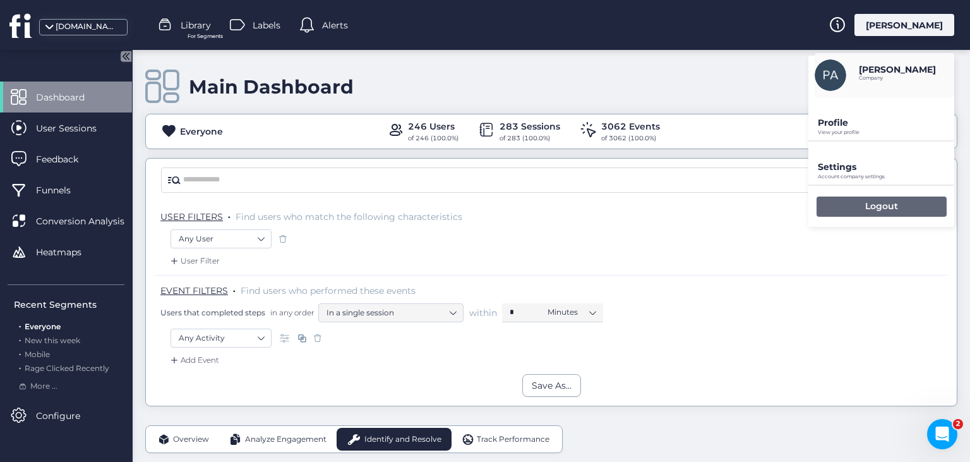
click at [850, 206] on div "Logout" at bounding box center [882, 206] width 130 height 20
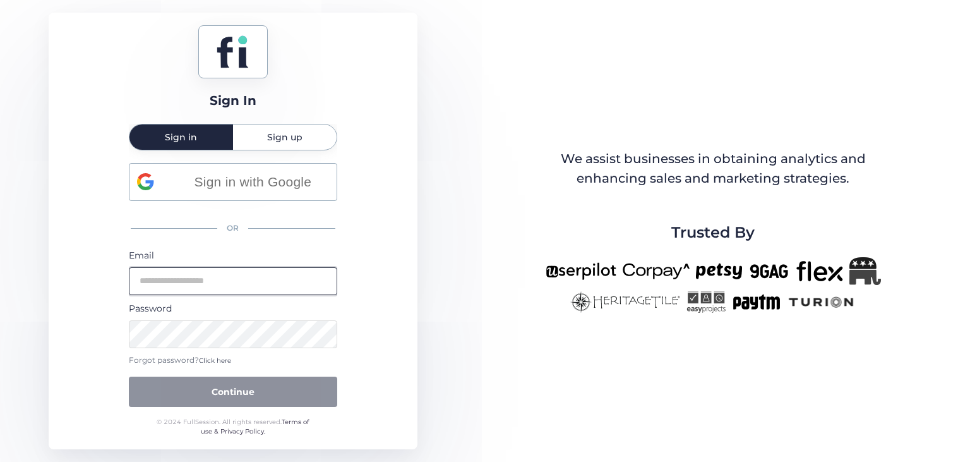
click at [204, 282] on input "email" at bounding box center [233, 281] width 208 height 28
type input "**********"
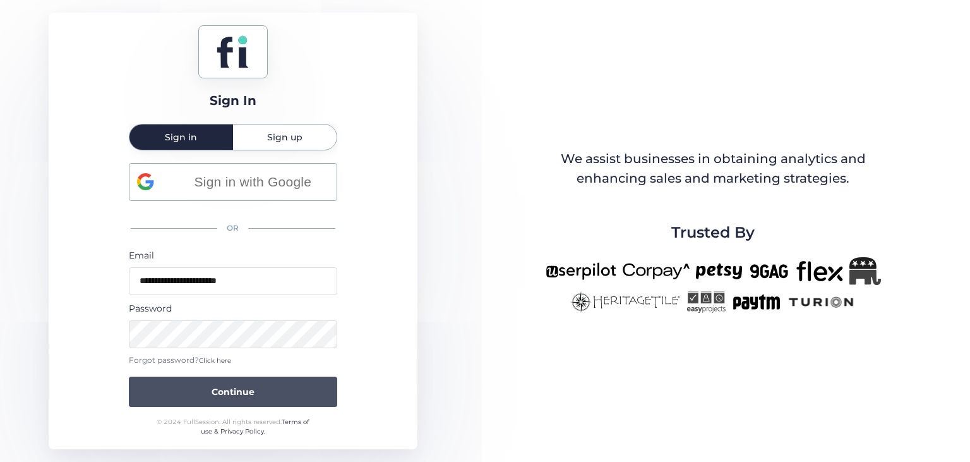
click at [215, 395] on span "Continue" at bounding box center [233, 392] width 43 height 14
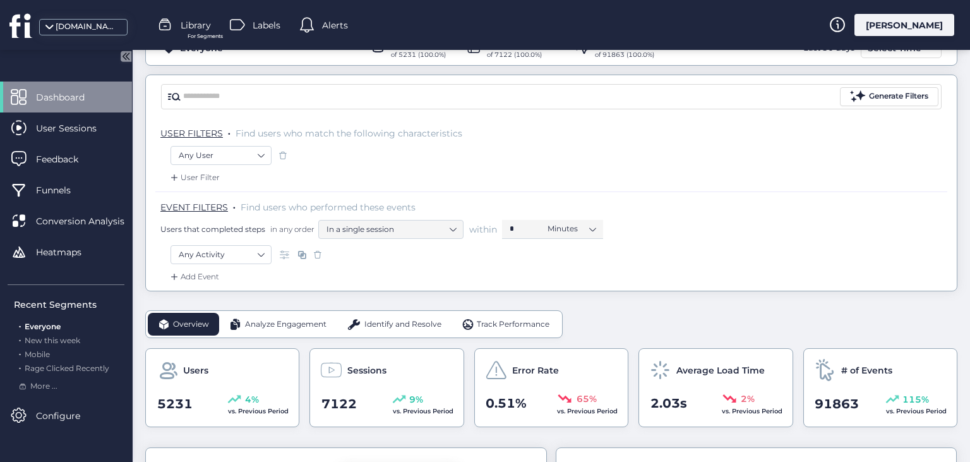
scroll to position [86, 0]
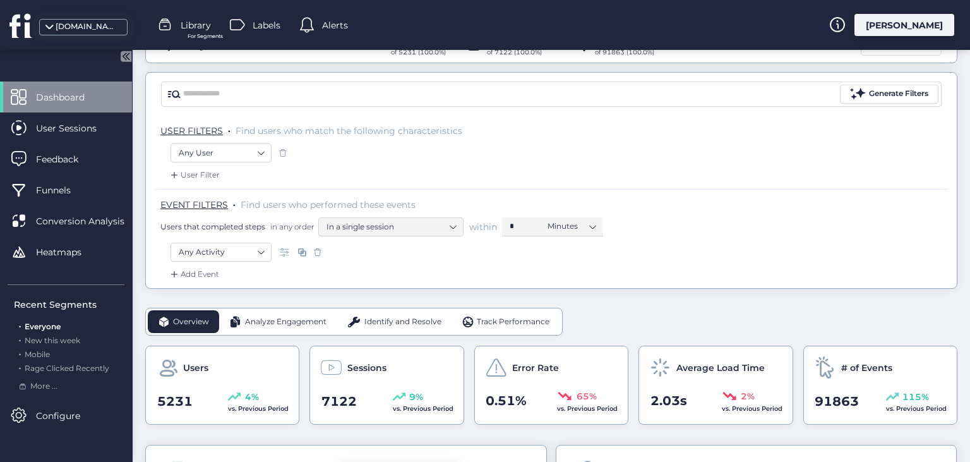
click at [410, 325] on span "Identify and Resolve" at bounding box center [402, 322] width 77 height 12
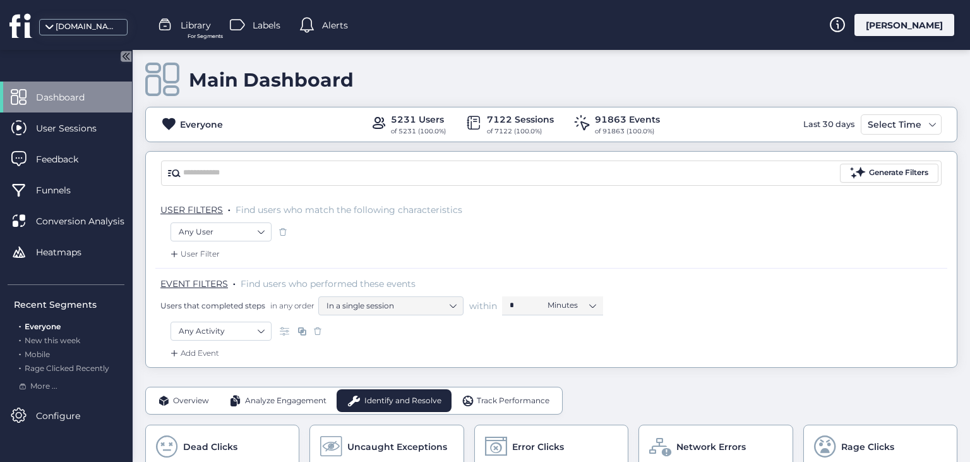
scroll to position [0, 0]
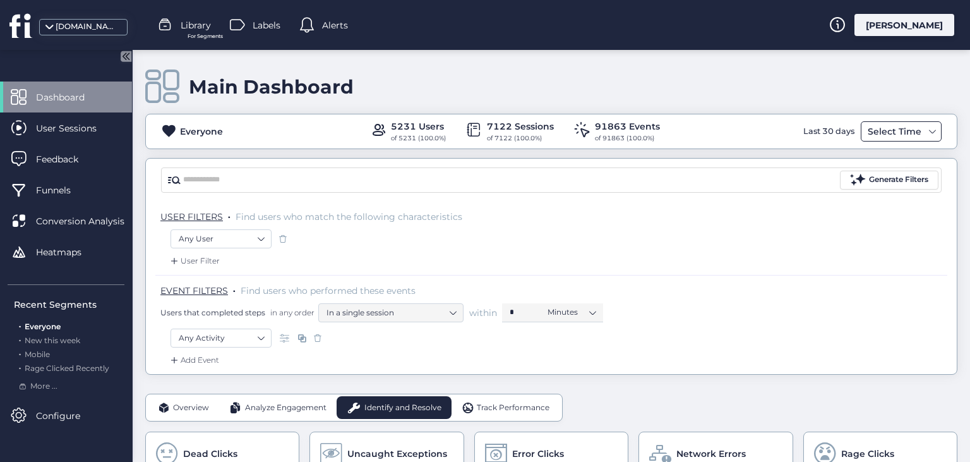
click at [914, 125] on div "Select Time" at bounding box center [895, 131] width 60 height 15
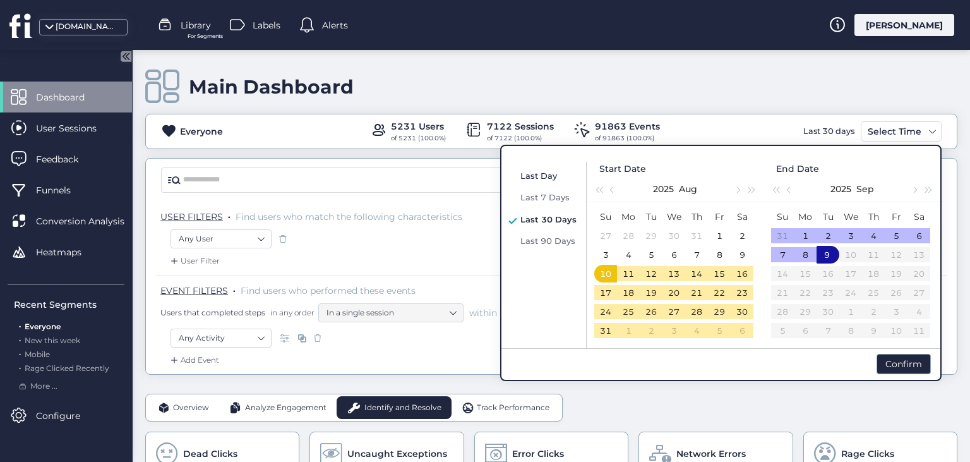
click at [540, 174] on span "Last Day" at bounding box center [538, 176] width 37 height 10
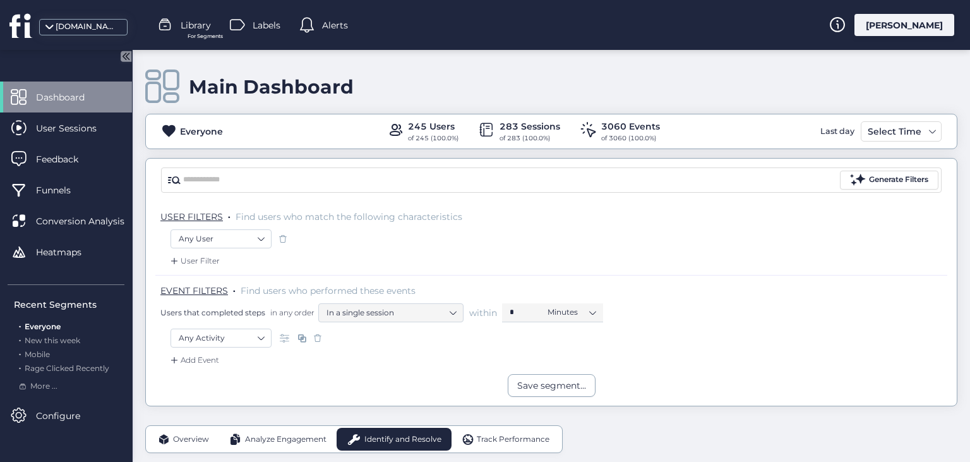
click at [918, 30] on div "[PERSON_NAME]" at bounding box center [904, 25] width 100 height 22
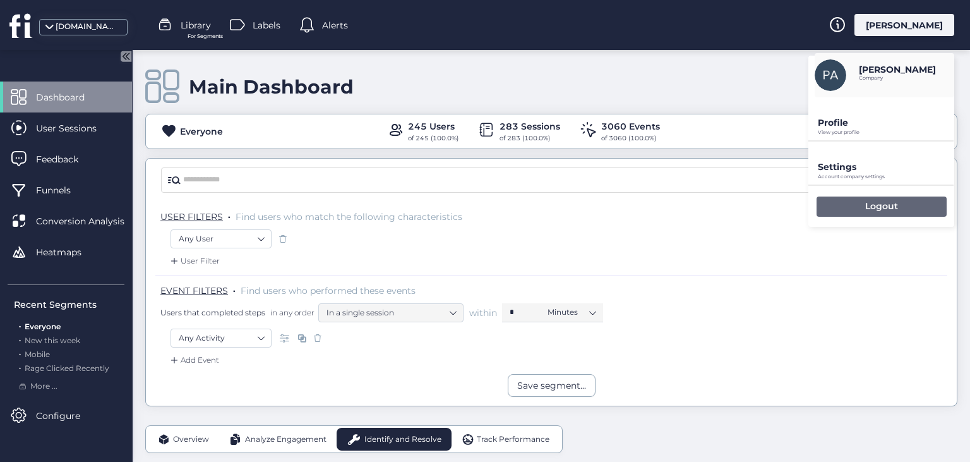
click at [860, 208] on div "Logout" at bounding box center [882, 206] width 130 height 20
